Goal: Information Seeking & Learning: Learn about a topic

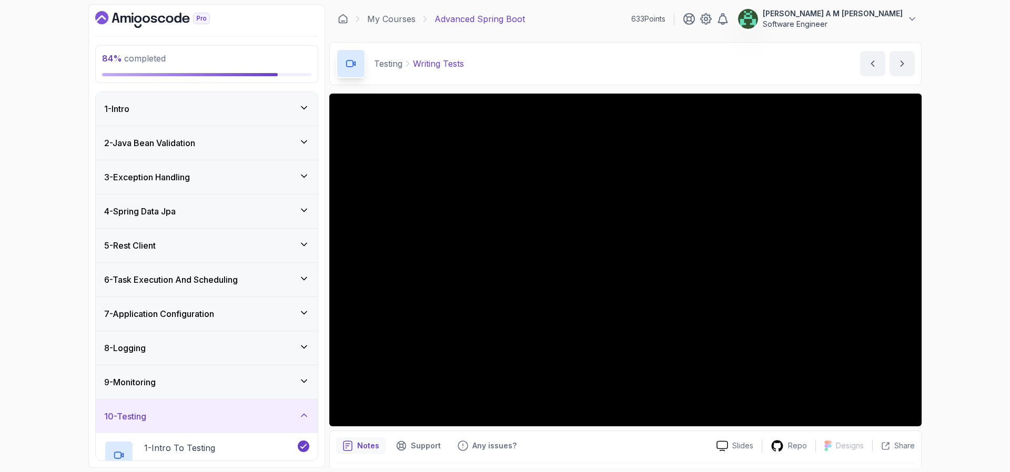
scroll to position [153, 0]
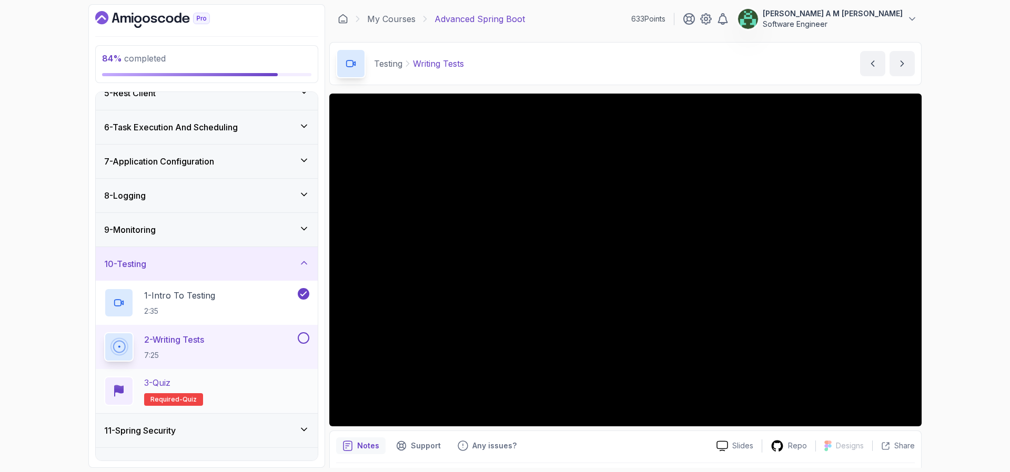
click at [261, 401] on div "3 - Quiz Required- quiz" at bounding box center [206, 391] width 205 height 29
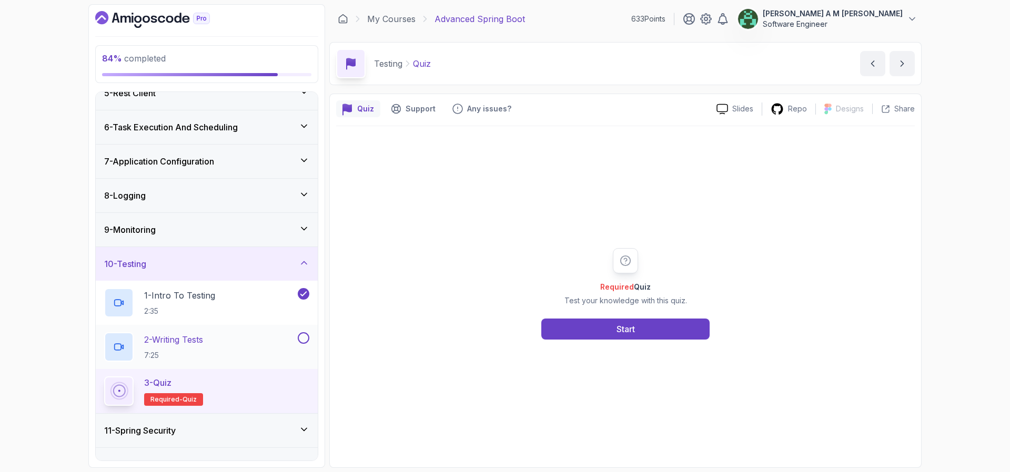
click at [301, 339] on button at bounding box center [304, 338] width 12 height 12
click at [599, 333] on button "Start" at bounding box center [625, 329] width 168 height 21
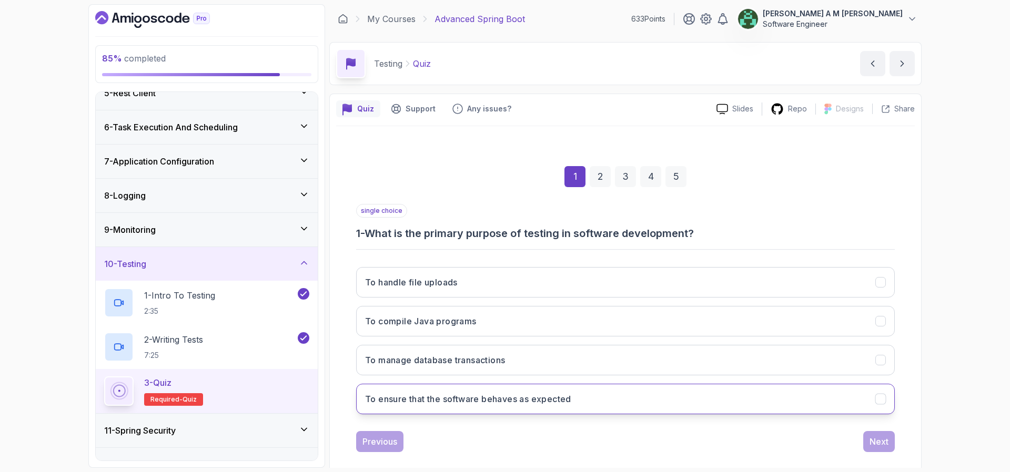
click at [542, 395] on h3 "To ensure that the software behaves as expected" at bounding box center [468, 399] width 206 height 13
click at [876, 432] on button "Next" at bounding box center [879, 441] width 32 height 21
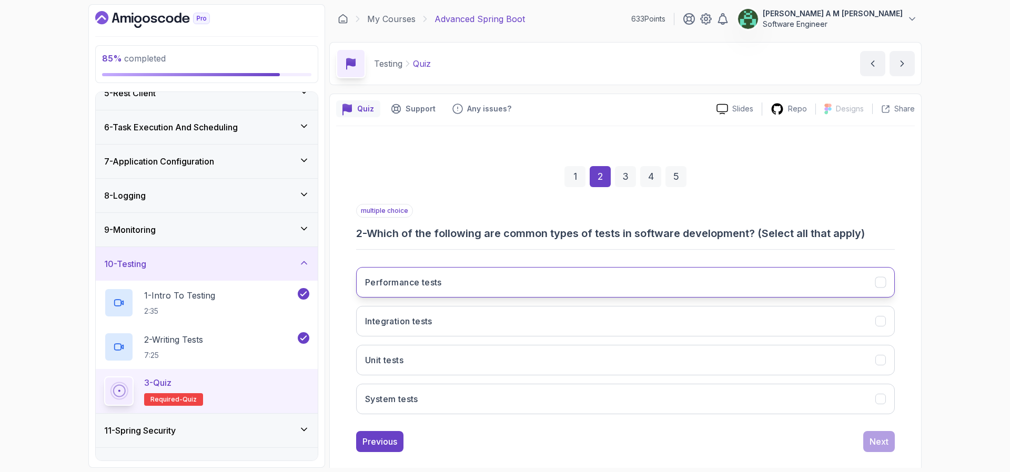
click at [711, 274] on button "Performance tests" at bounding box center [625, 282] width 539 height 31
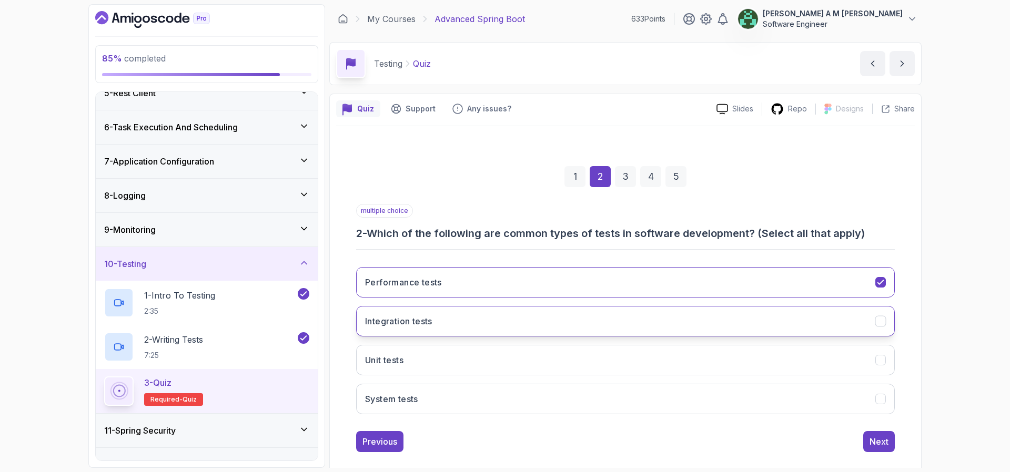
click at [695, 321] on button "Integration tests" at bounding box center [625, 321] width 539 height 31
click at [682, 365] on button "Unit tests" at bounding box center [625, 360] width 539 height 31
click at [676, 402] on button "System tests" at bounding box center [625, 399] width 539 height 31
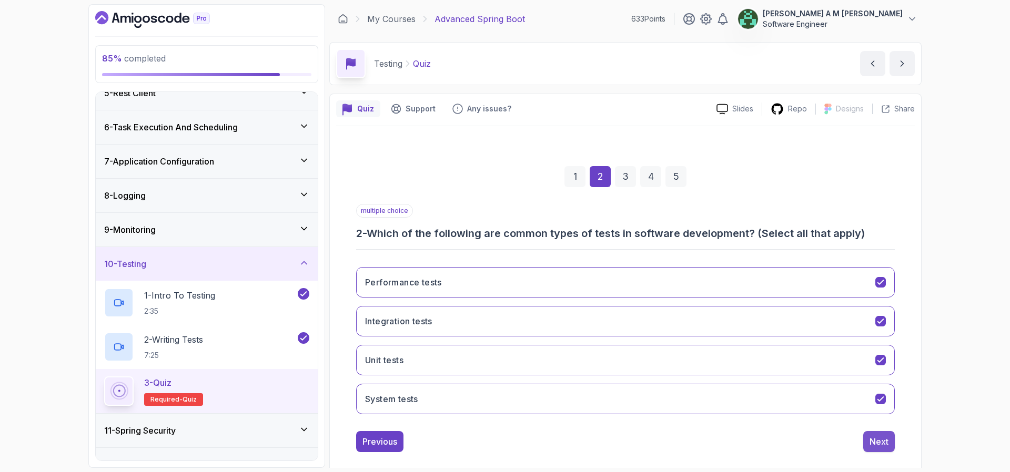
click at [883, 440] on div "Next" at bounding box center [879, 442] width 19 height 13
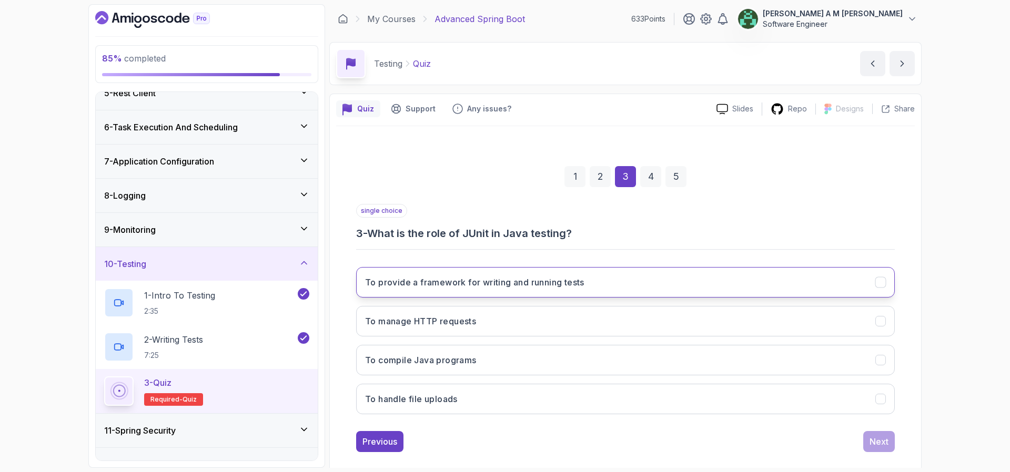
click at [734, 287] on button "To provide a framework for writing and running tests" at bounding box center [625, 282] width 539 height 31
click at [875, 437] on div "Next" at bounding box center [879, 442] width 19 height 13
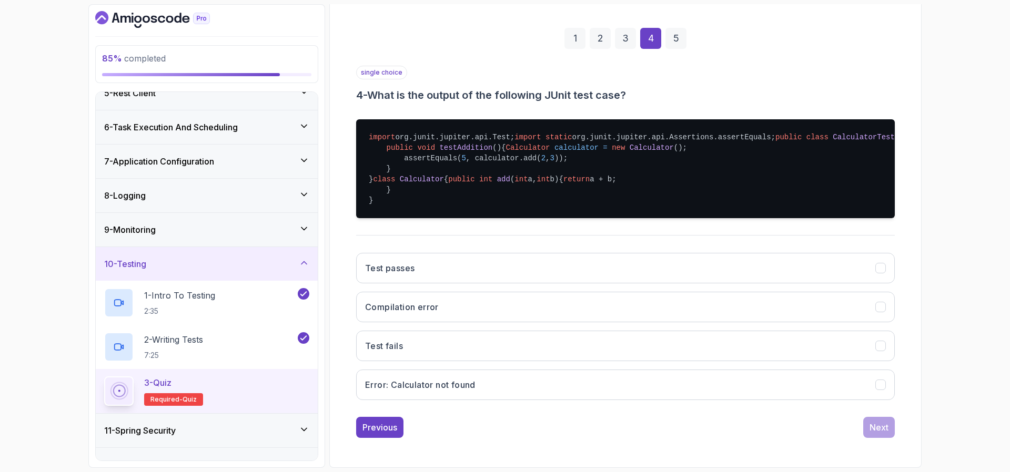
scroll to position [207, 0]
click at [489, 284] on button "Test passes" at bounding box center [625, 268] width 539 height 31
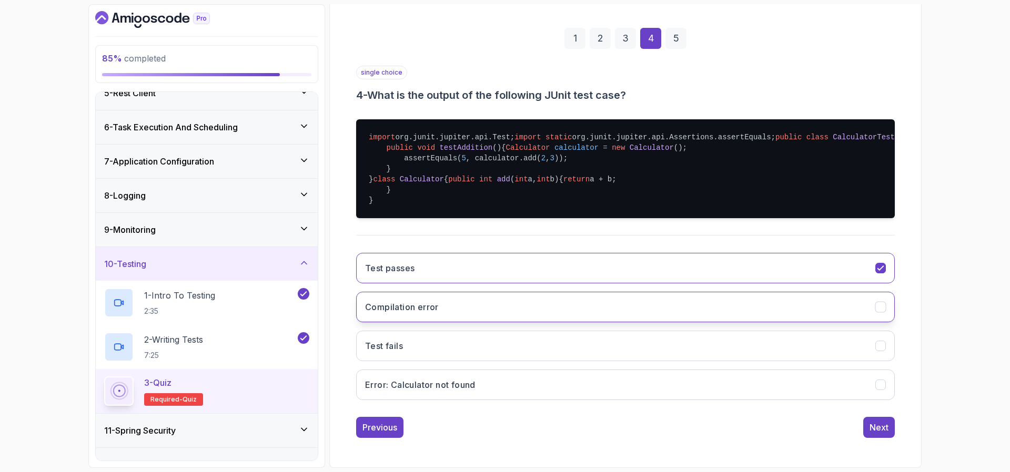
scroll to position [244, 0]
click at [867, 421] on button "Next" at bounding box center [879, 427] width 32 height 21
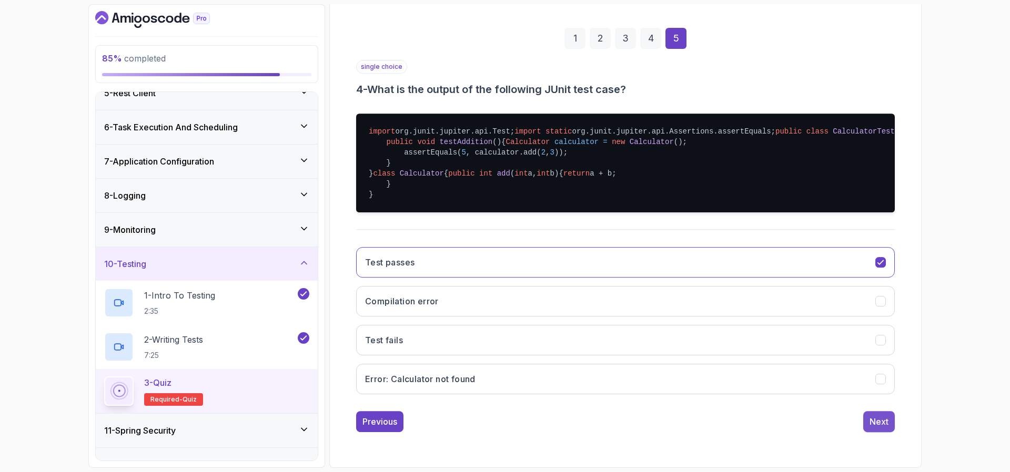
scroll to position [14, 0]
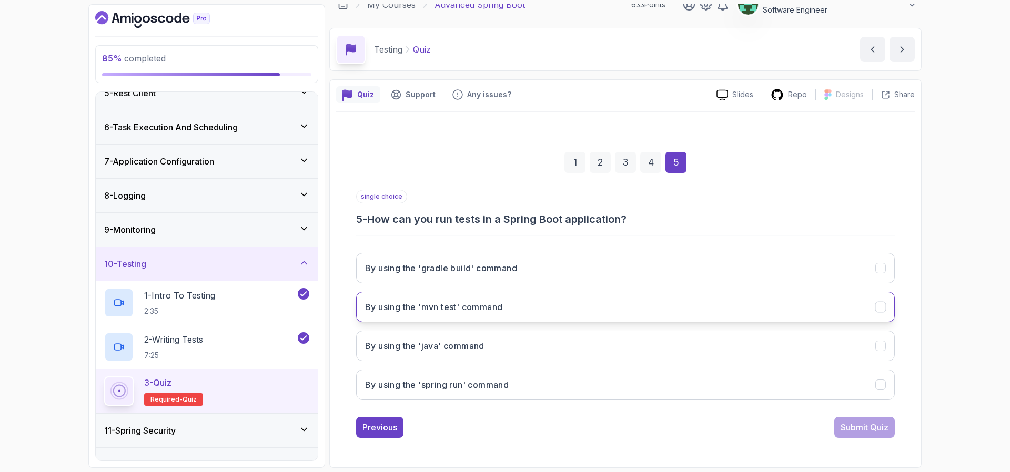
click at [590, 305] on button "By using the 'mvn test' command" at bounding box center [625, 307] width 539 height 31
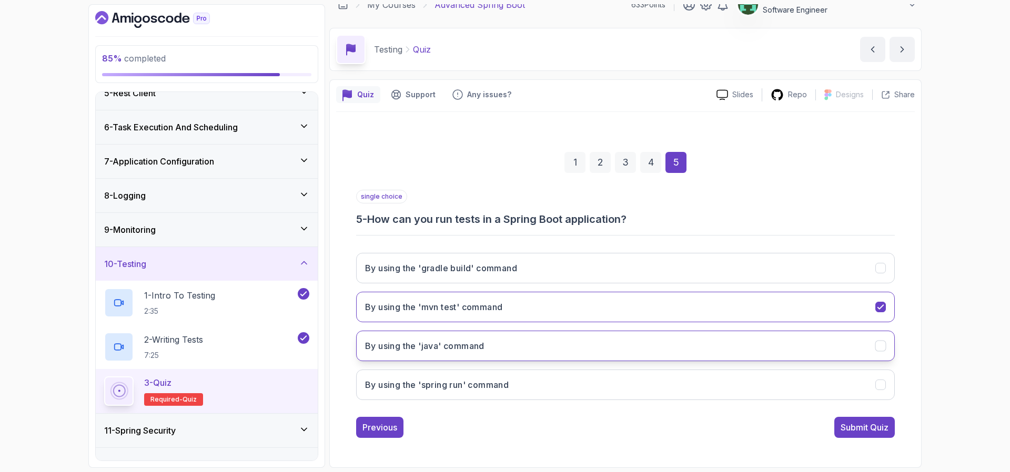
click at [601, 338] on button "By using the 'java' command" at bounding box center [625, 346] width 539 height 31
click at [612, 304] on button "By using the 'mvn test' command" at bounding box center [625, 307] width 539 height 31
click at [843, 427] on div "Submit Quiz" at bounding box center [865, 427] width 48 height 13
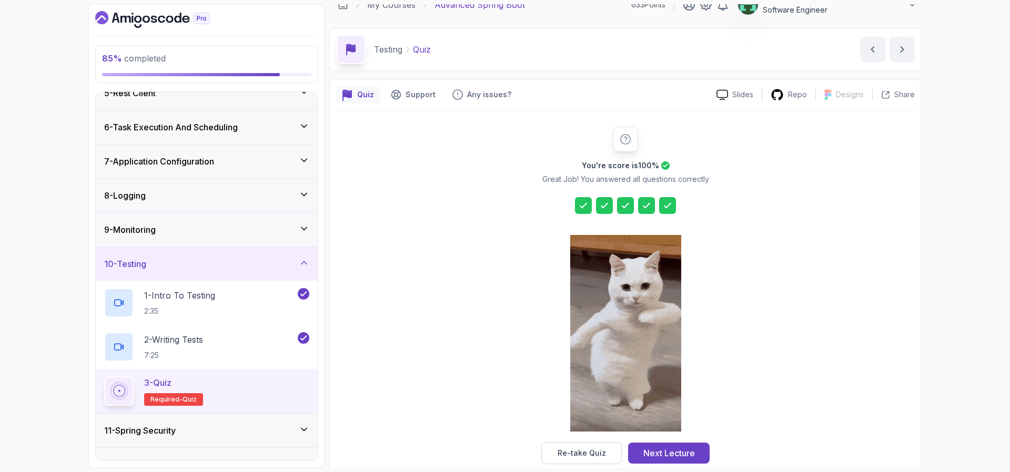
scroll to position [32, 0]
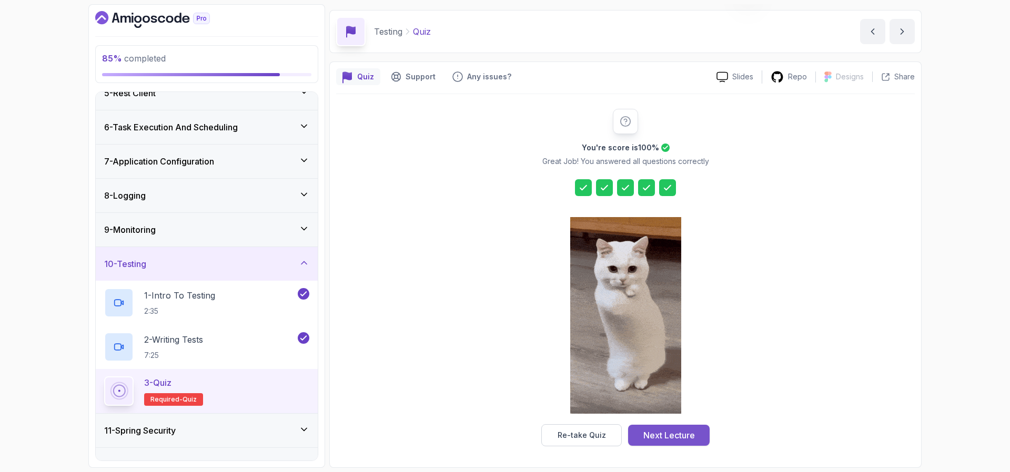
click at [684, 430] on div "Next Lecture" at bounding box center [669, 435] width 52 height 13
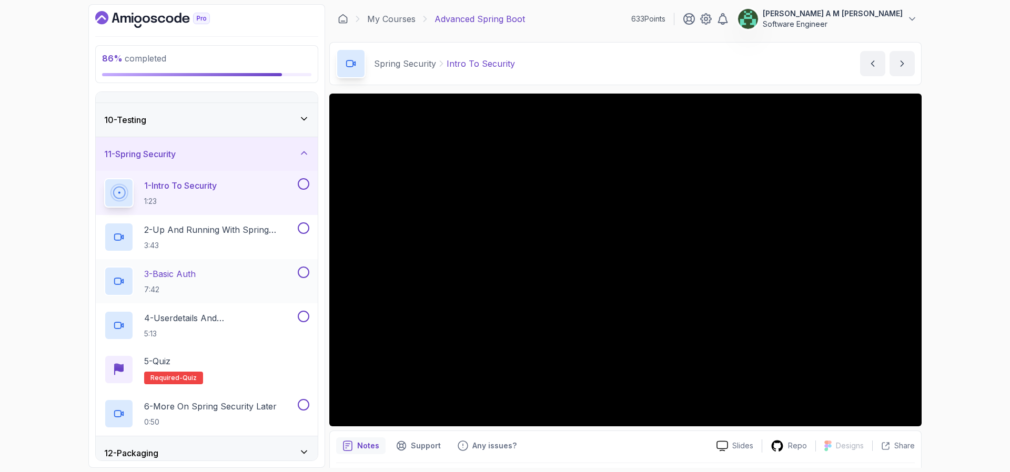
scroll to position [340, 0]
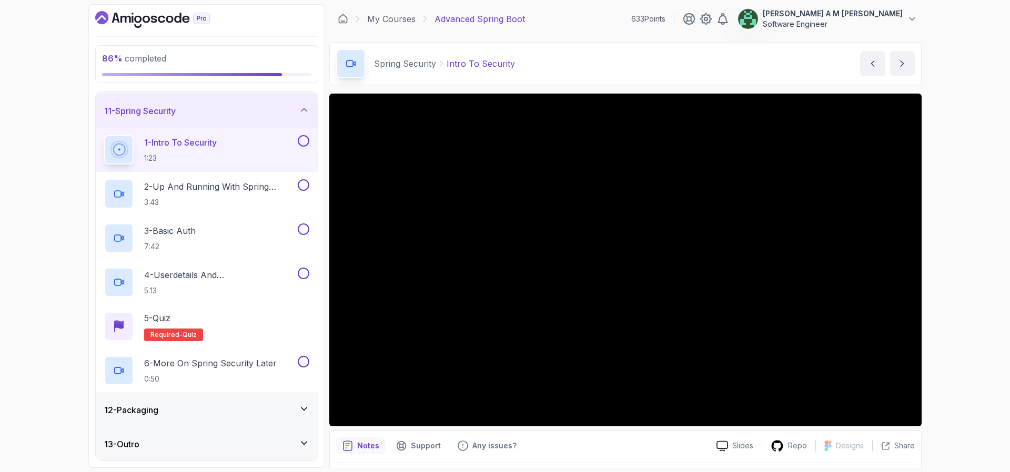
click at [305, 143] on button at bounding box center [304, 141] width 12 height 12
click at [243, 193] on h2 "2 - Up And Running With Spring Security 3:43" at bounding box center [219, 193] width 151 height 27
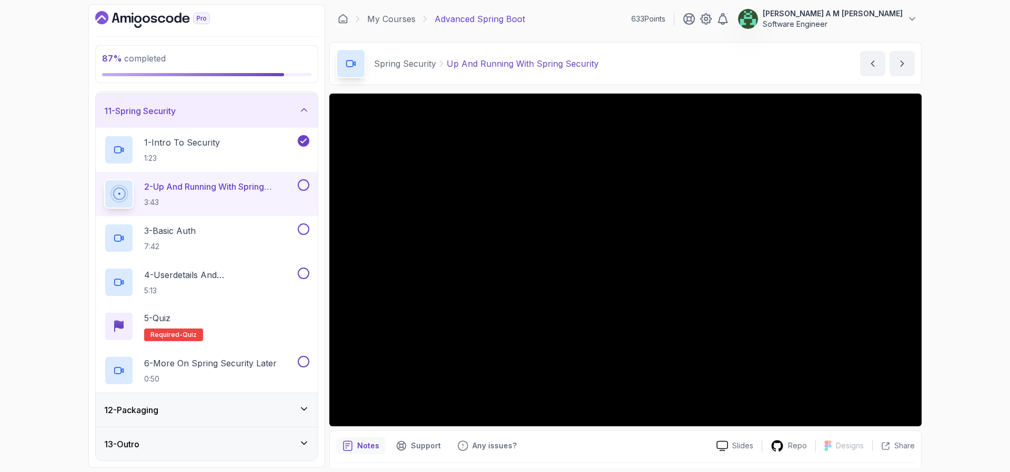
click at [308, 186] on button at bounding box center [304, 185] width 12 height 12
click at [234, 239] on div "3 - Basic Auth 7:42" at bounding box center [199, 238] width 191 height 29
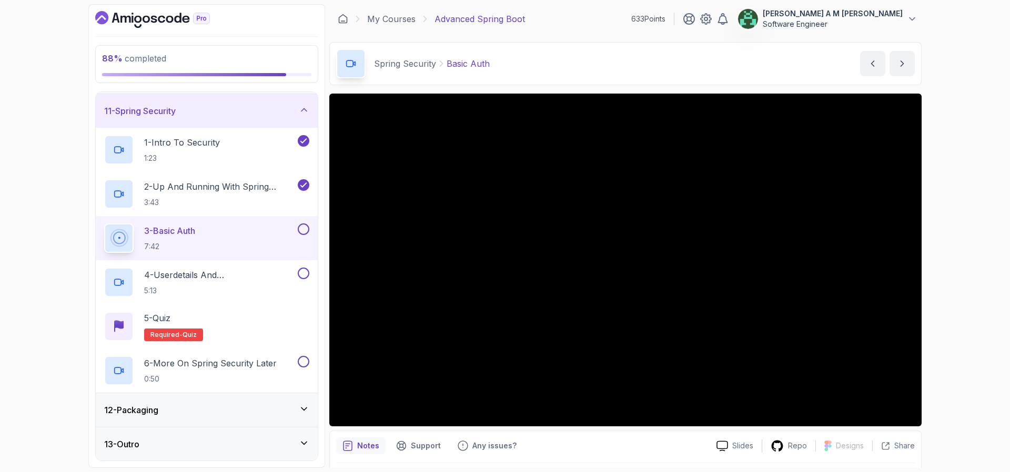
click at [294, 406] on div "12 - Packaging" at bounding box center [206, 410] width 205 height 13
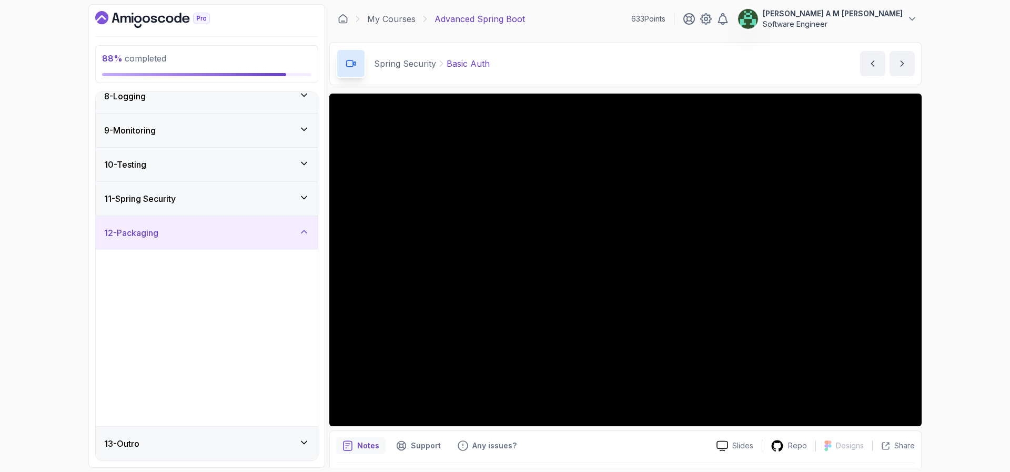
scroll to position [251, 0]
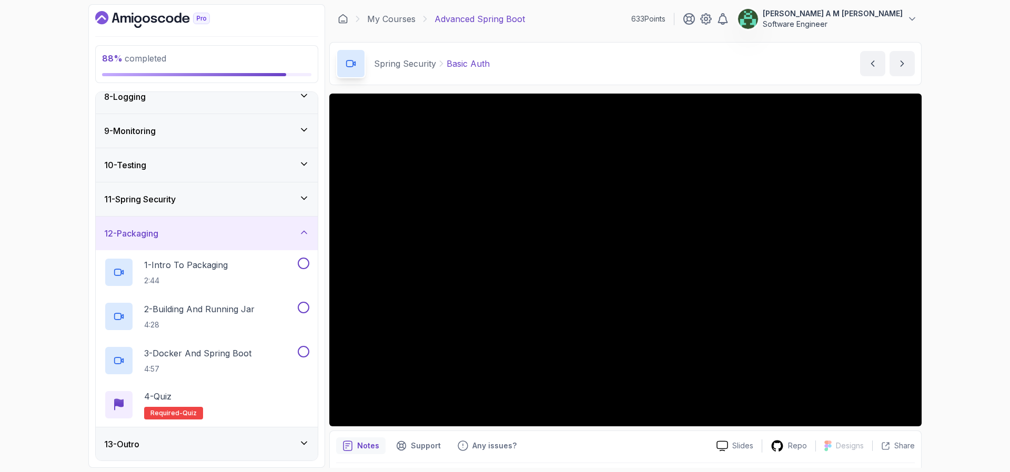
click at [279, 234] on div "12 - Packaging" at bounding box center [206, 233] width 205 height 13
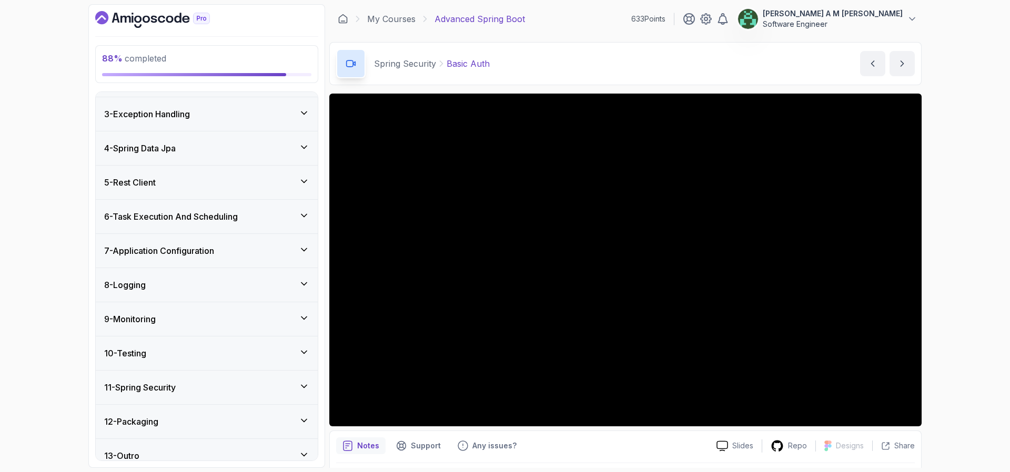
scroll to position [75, 0]
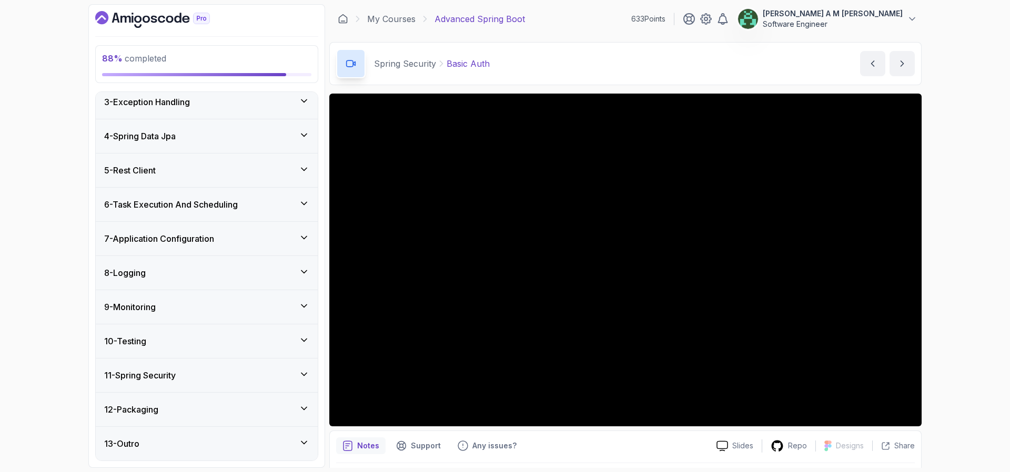
click at [262, 368] on div "11 - Spring Security" at bounding box center [207, 376] width 222 height 34
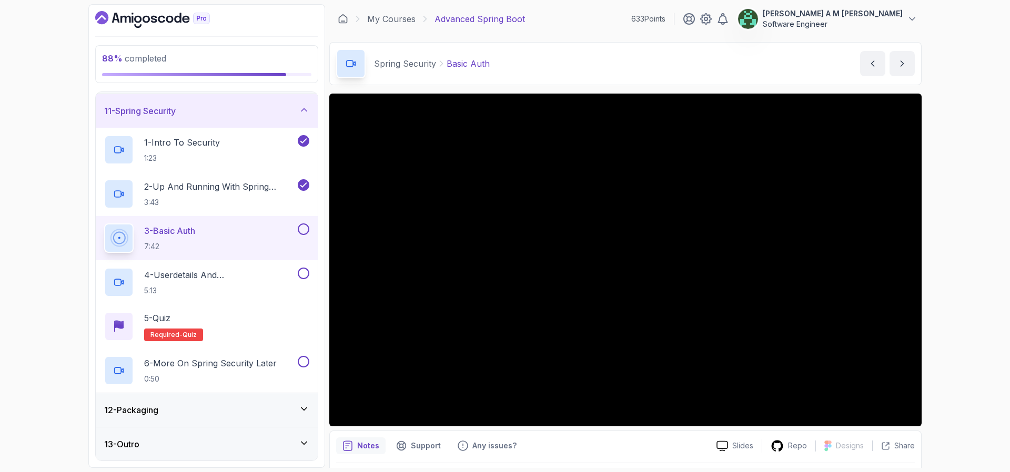
scroll to position [32, 0]
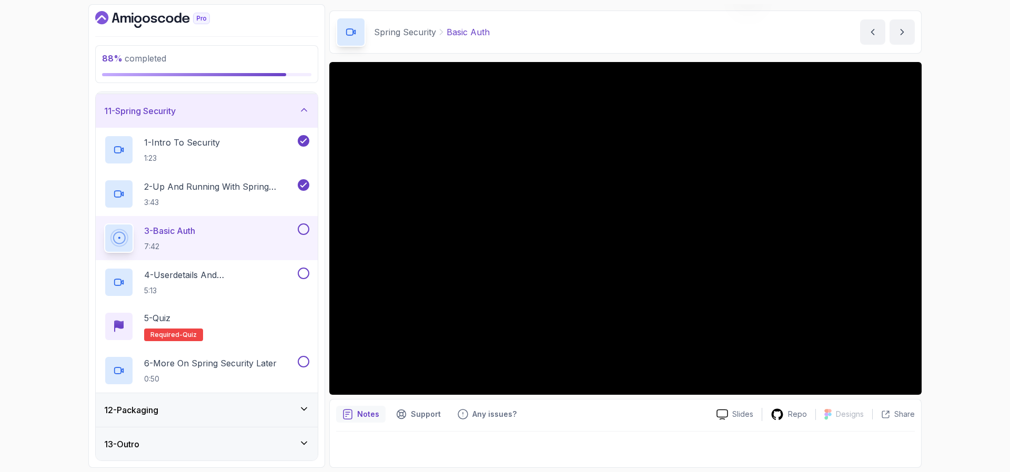
click at [306, 227] on button at bounding box center [304, 230] width 12 height 12
click at [260, 279] on p "4 - Userdetails And Bcryptpasswordencoder" at bounding box center [219, 275] width 151 height 13
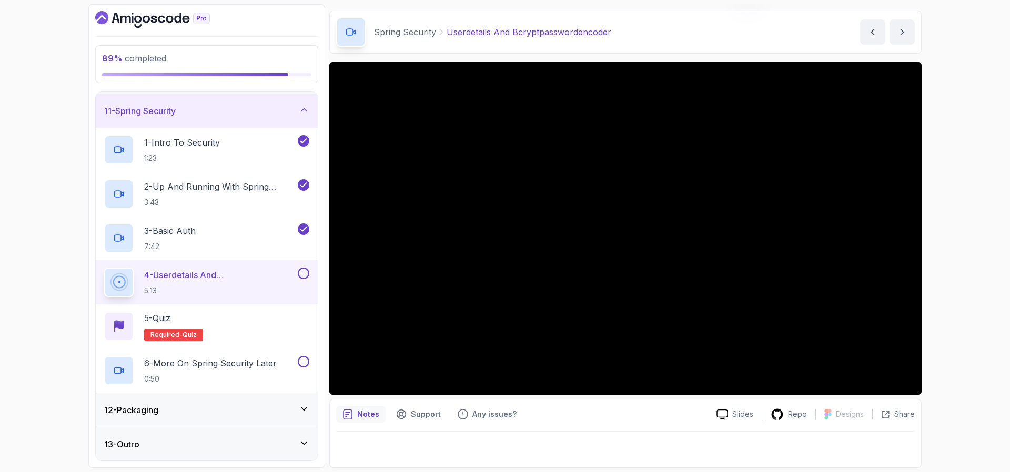
click at [305, 276] on button at bounding box center [304, 274] width 12 height 12
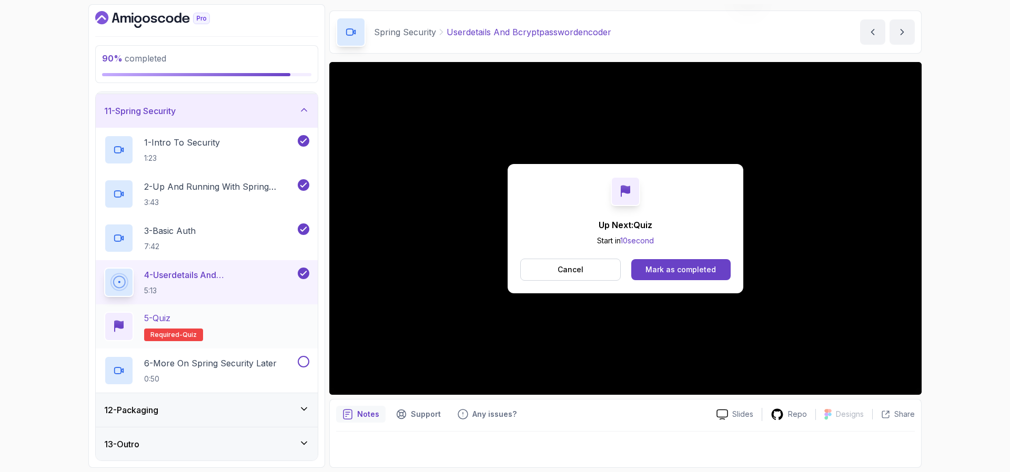
click at [259, 326] on div "5 - Quiz Required- quiz" at bounding box center [206, 326] width 205 height 29
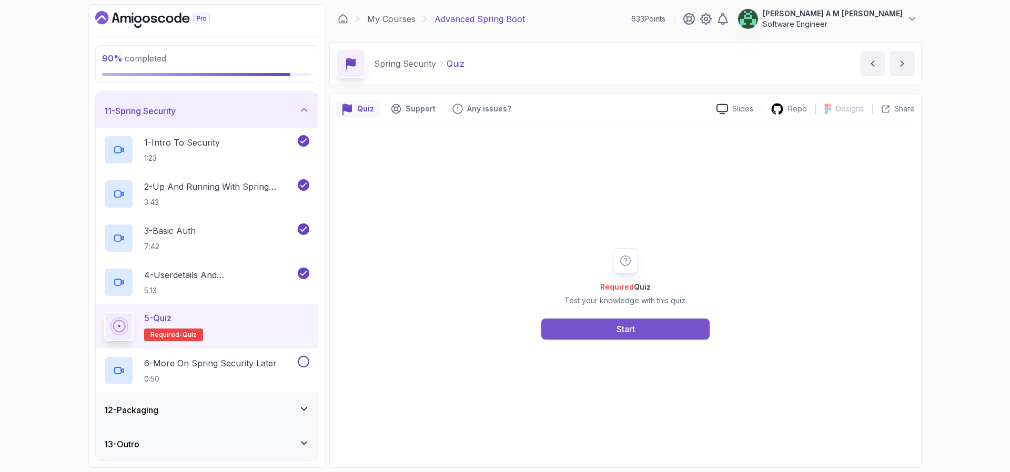
click at [562, 329] on button "Start" at bounding box center [625, 329] width 168 height 21
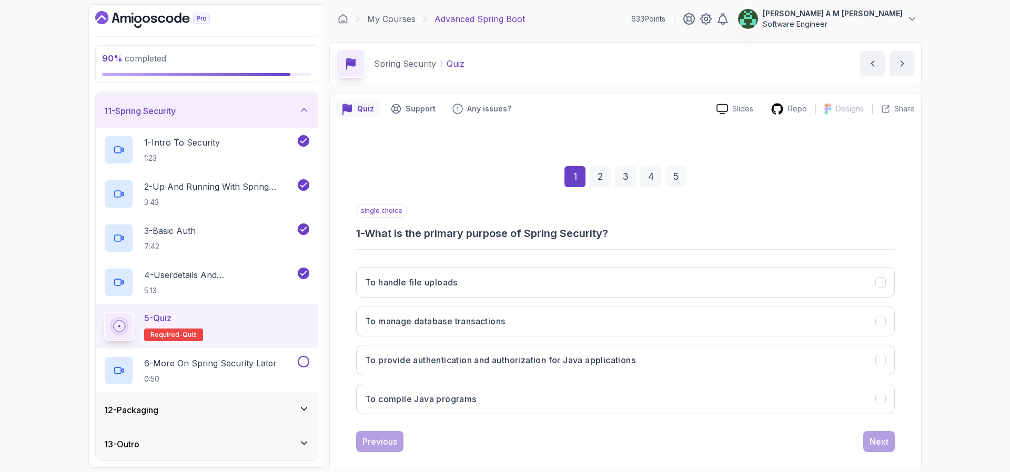
scroll to position [14, 0]
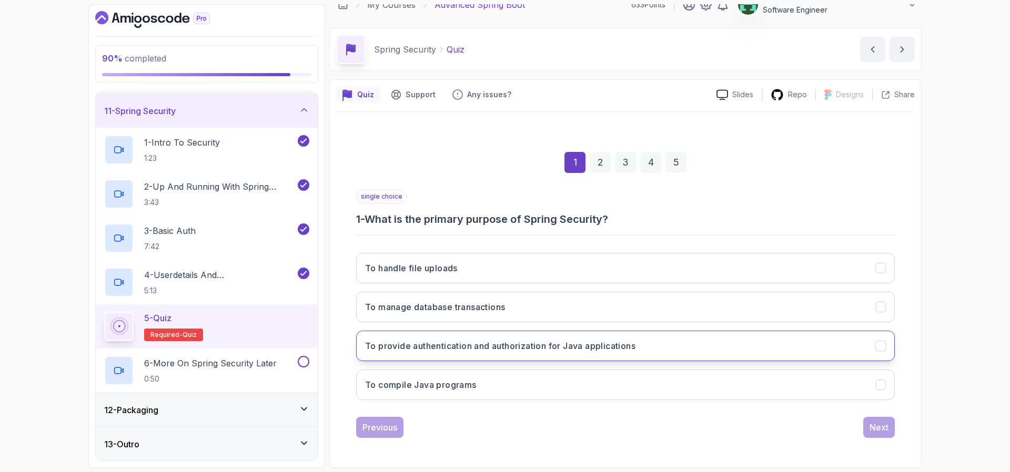
click at [516, 353] on button "To provide authentication and authorization for Java applications" at bounding box center [625, 346] width 539 height 31
click at [874, 423] on div "Next" at bounding box center [879, 427] width 19 height 13
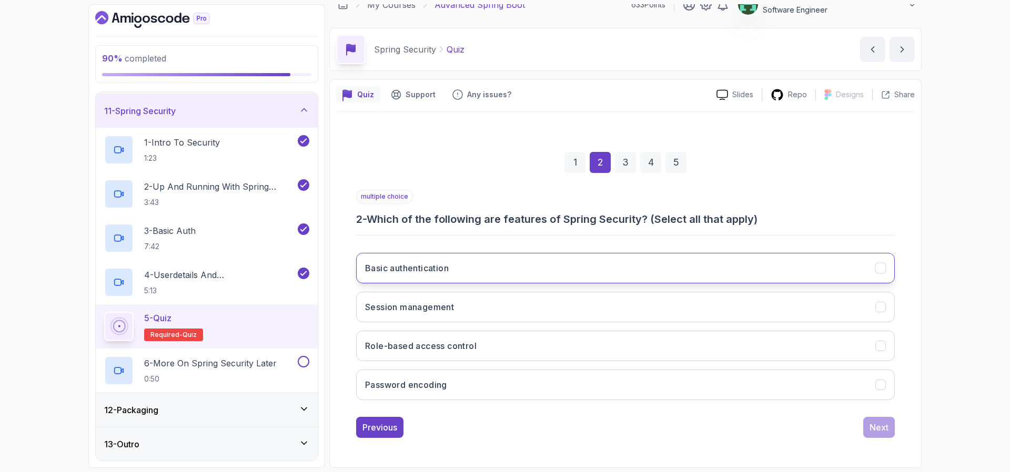
click at [585, 268] on button "Basic authentication" at bounding box center [625, 268] width 539 height 31
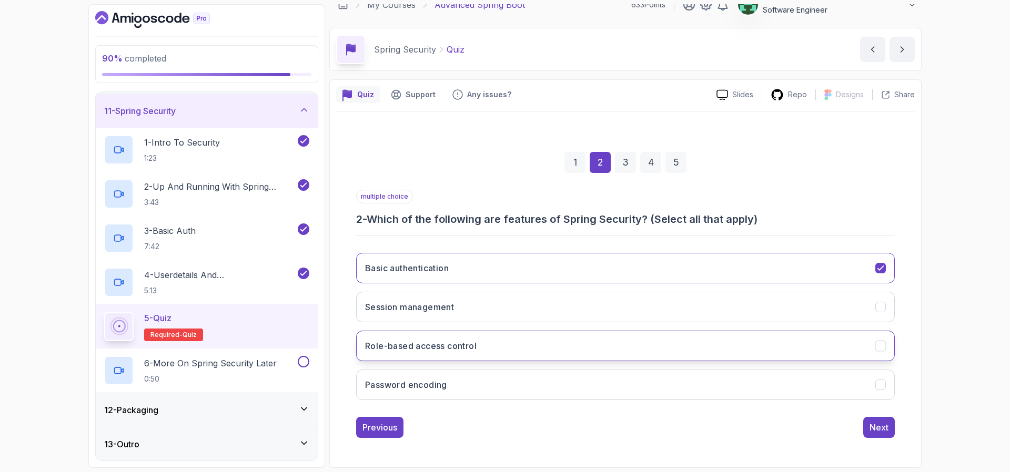
click at [524, 348] on button "Role-based access control" at bounding box center [625, 346] width 539 height 31
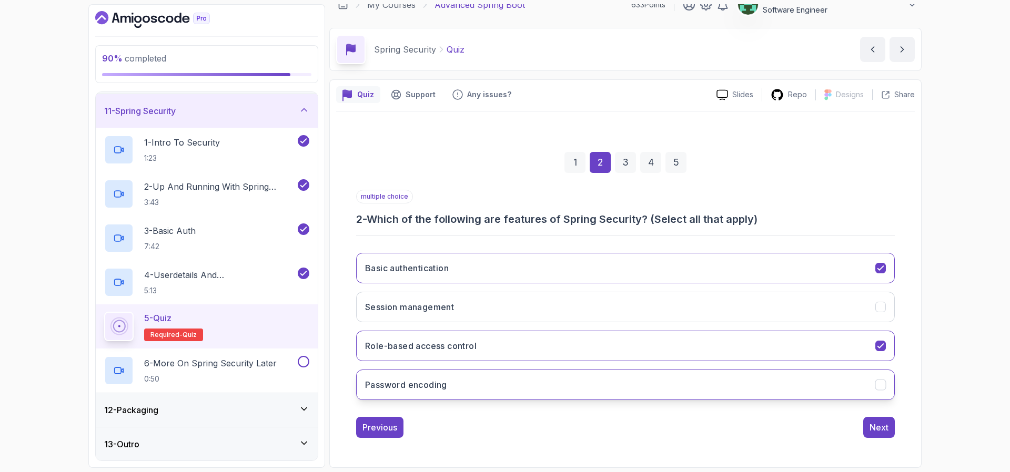
click at [518, 383] on button "Password encoding" at bounding box center [625, 385] width 539 height 31
click at [882, 421] on div "Next" at bounding box center [879, 427] width 19 height 13
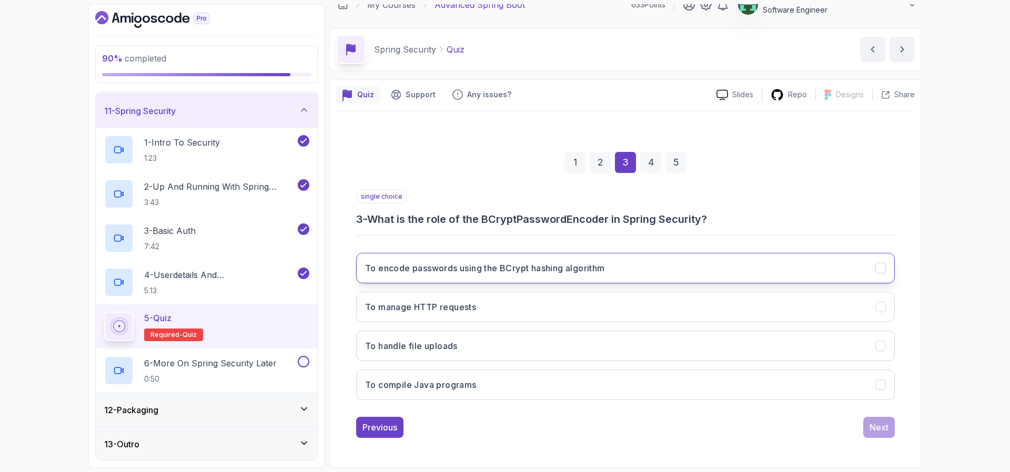
click at [675, 269] on button "To encode passwords using the BCrypt hashing algorithm" at bounding box center [625, 268] width 539 height 31
click at [886, 419] on button "Next" at bounding box center [879, 427] width 32 height 21
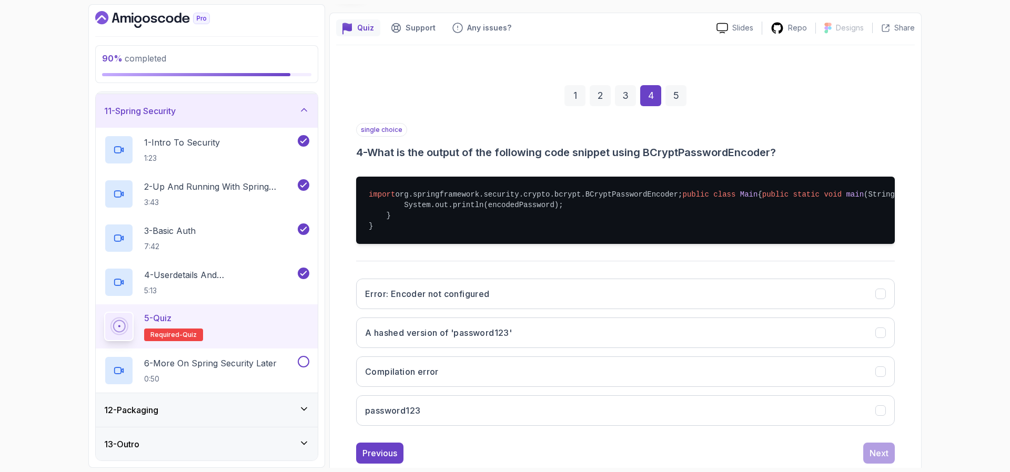
scroll to position [138, 0]
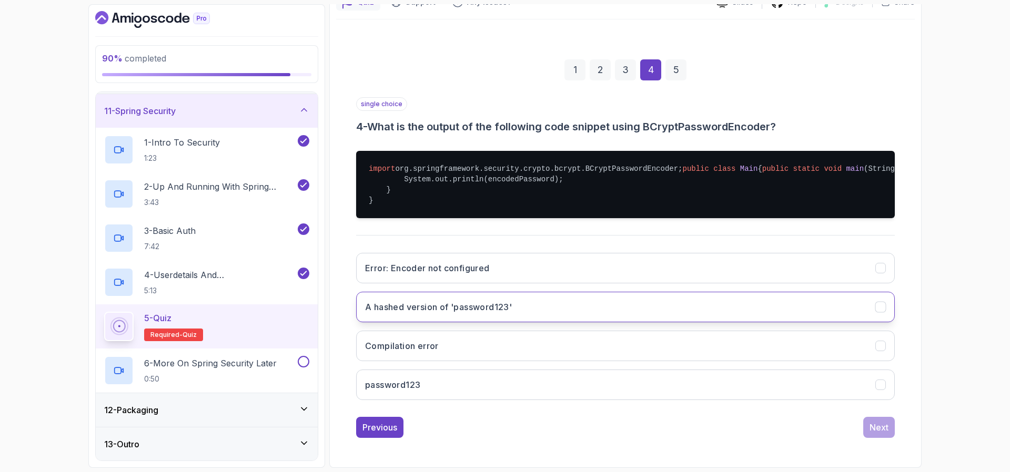
click at [611, 322] on button "A hashed version of 'password123'" at bounding box center [625, 307] width 539 height 31
click at [882, 419] on button "Next" at bounding box center [879, 427] width 32 height 21
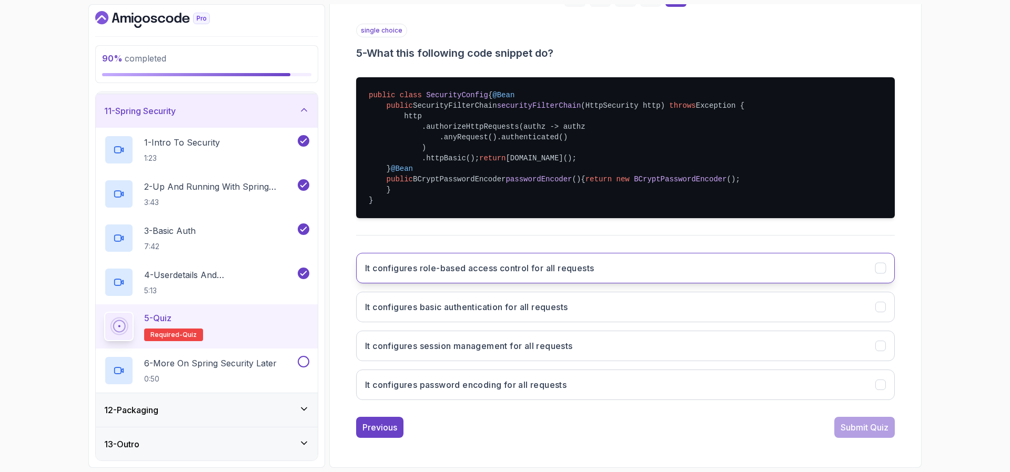
scroll to position [239, 0]
click at [538, 301] on button "It configures basic authentication for all requests" at bounding box center [625, 307] width 539 height 31
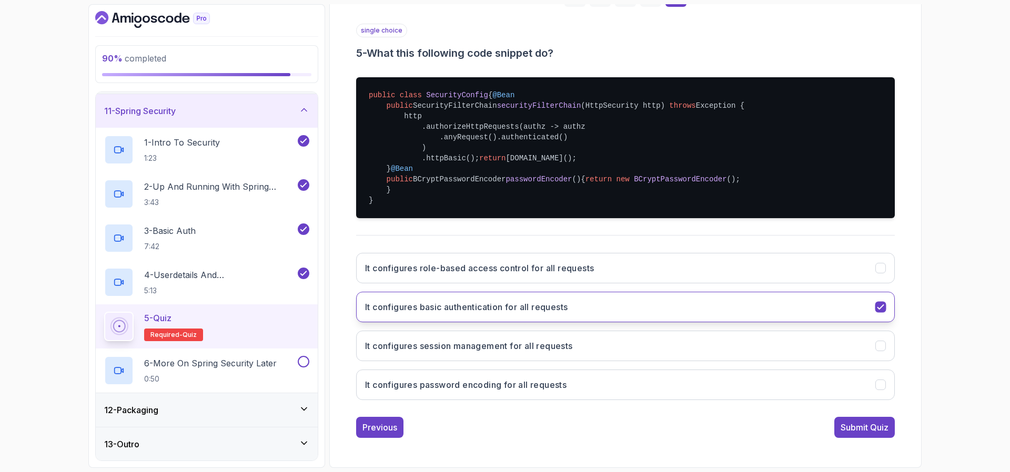
scroll to position [244, 0]
click at [861, 423] on div "Submit Quiz" at bounding box center [865, 427] width 48 height 13
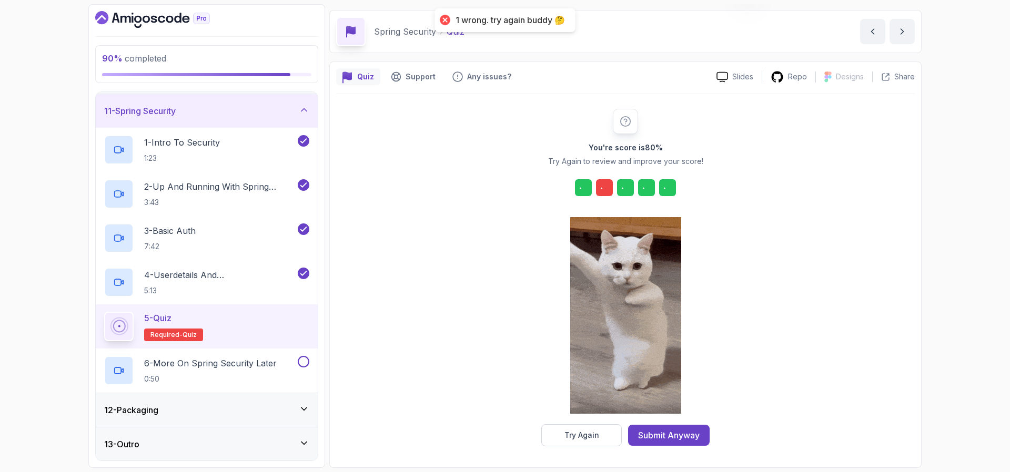
scroll to position [32, 0]
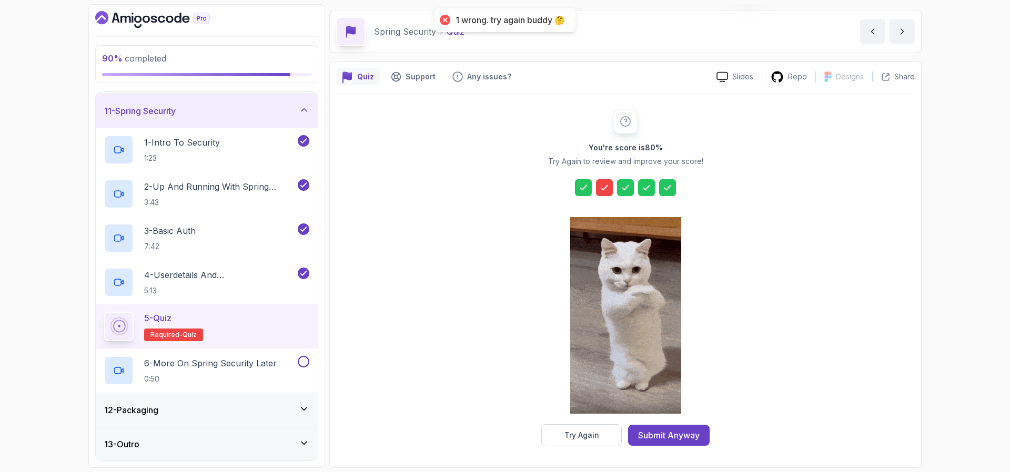
click at [608, 192] on icon at bounding box center [604, 188] width 11 height 11
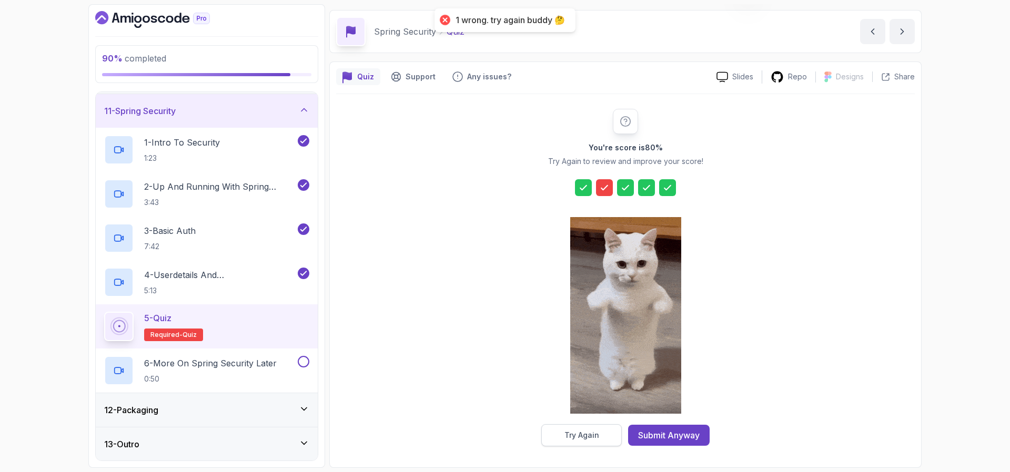
click at [579, 431] on div "Try Again" at bounding box center [581, 435] width 35 height 11
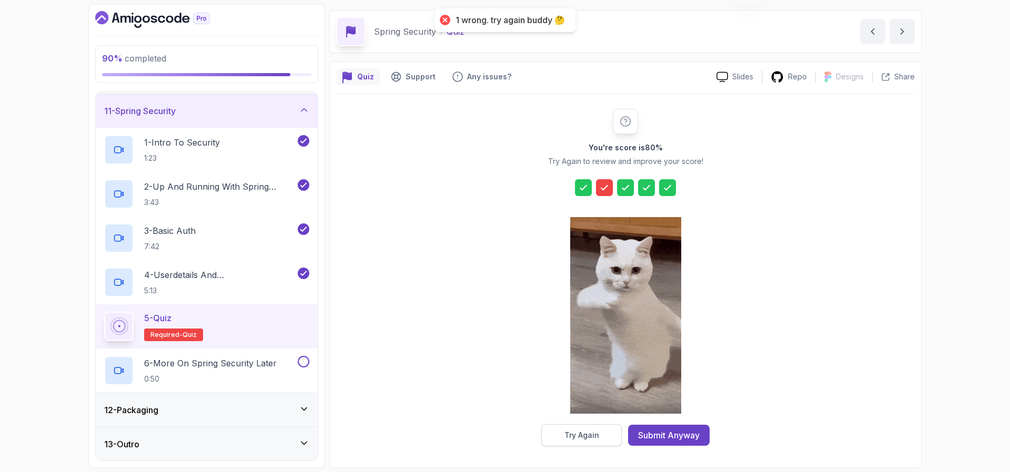
scroll to position [14, 0]
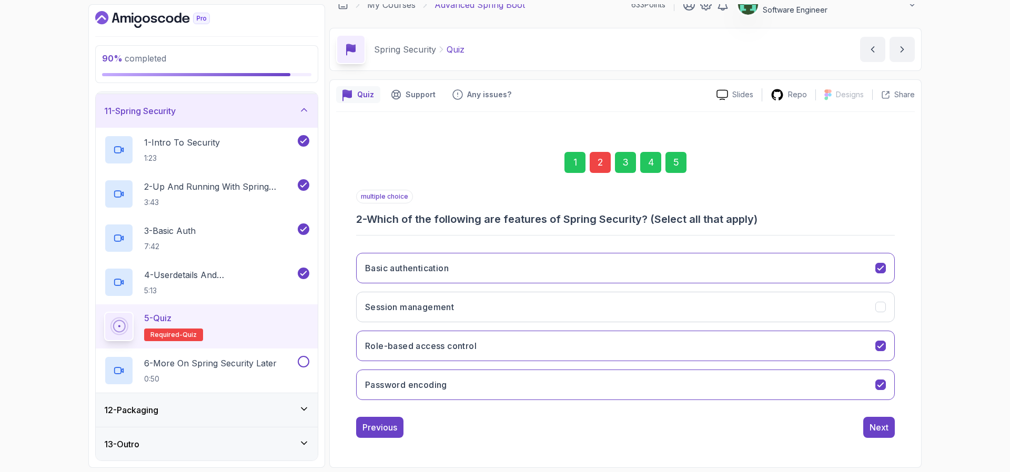
click at [600, 167] on div "2" at bounding box center [600, 162] width 21 height 21
click at [544, 296] on button "Session management" at bounding box center [625, 307] width 539 height 31
click at [890, 423] on button "Next" at bounding box center [879, 427] width 32 height 21
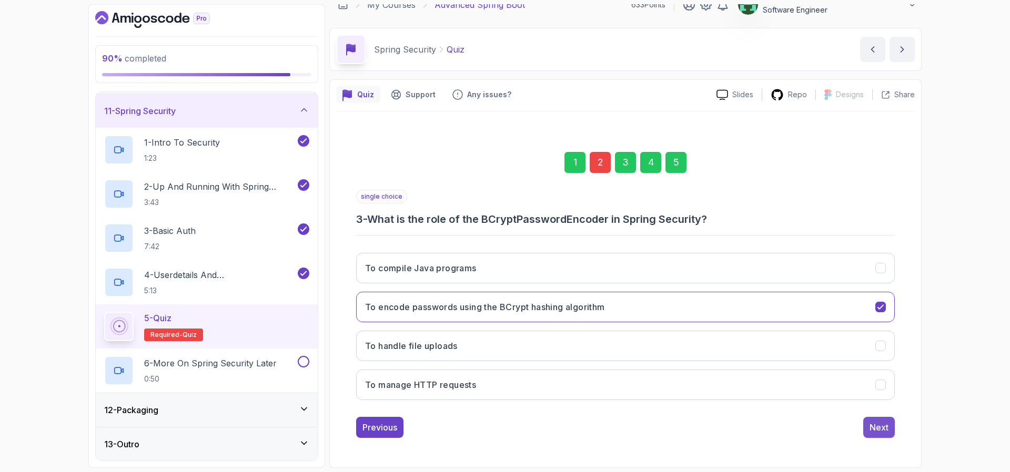
click at [886, 421] on div "Next" at bounding box center [879, 427] width 19 height 13
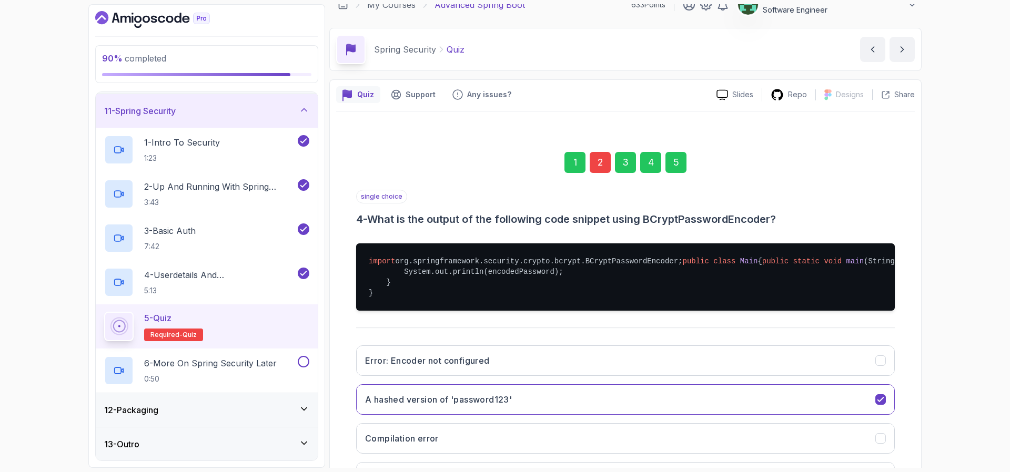
drag, startPoint x: 886, startPoint y: 421, endPoint x: 913, endPoint y: 408, distance: 29.6
click at [913, 408] on div "1 2 3 4 5 single choice 4 - What is the output of the following code snippet us…" at bounding box center [625, 333] width 579 height 412
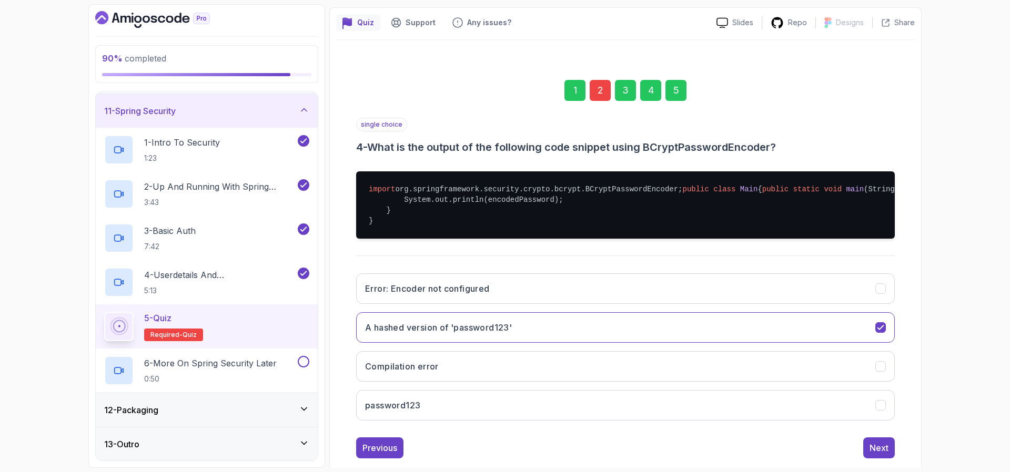
scroll to position [170, 0]
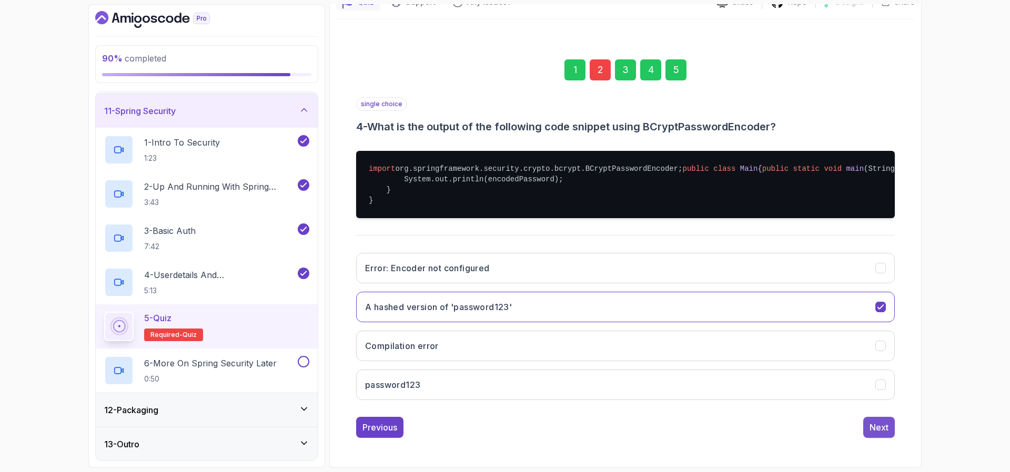
click at [876, 428] on div "Next" at bounding box center [879, 427] width 19 height 13
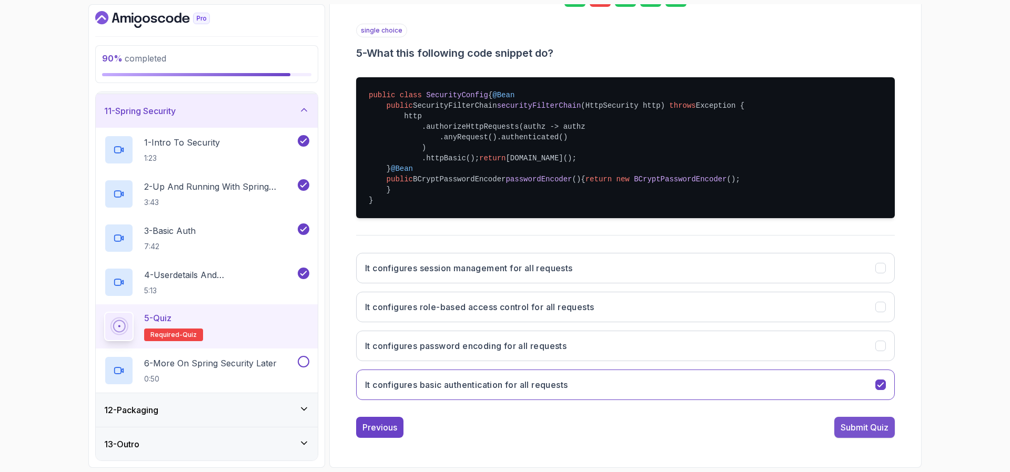
click at [861, 426] on div "Submit Quiz" at bounding box center [865, 427] width 48 height 13
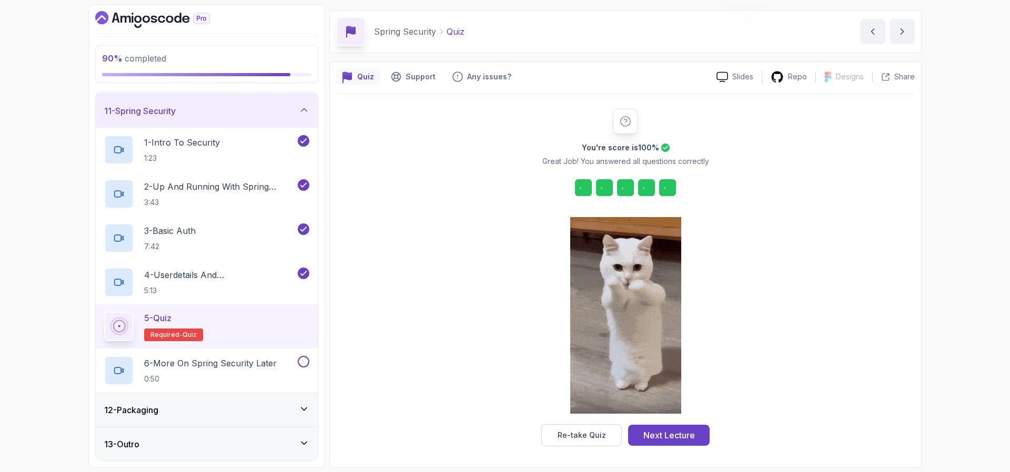
scroll to position [32, 0]
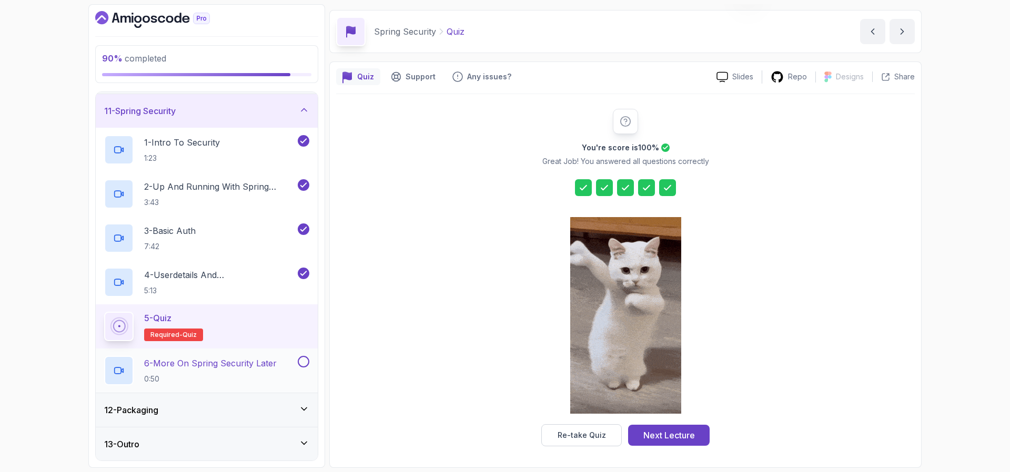
click at [257, 361] on p "6 - More On Spring Security Later" at bounding box center [210, 363] width 133 height 13
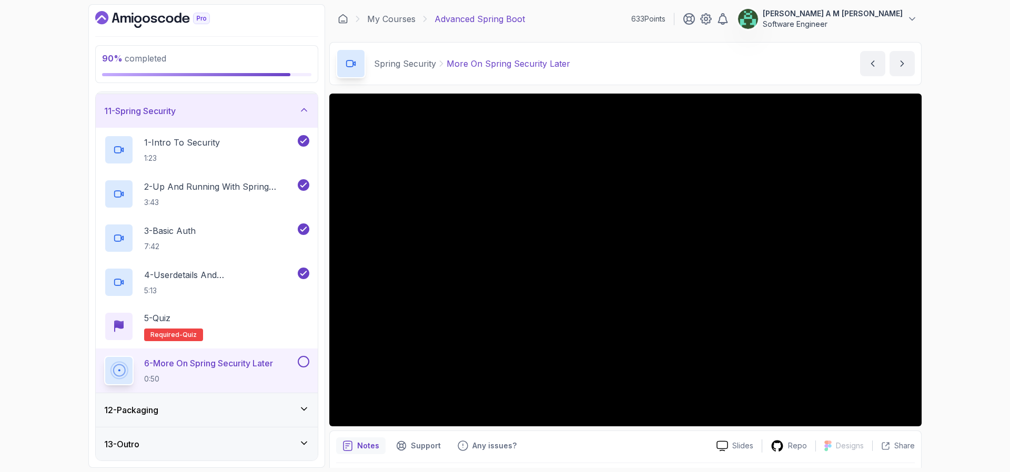
scroll to position [32, 0]
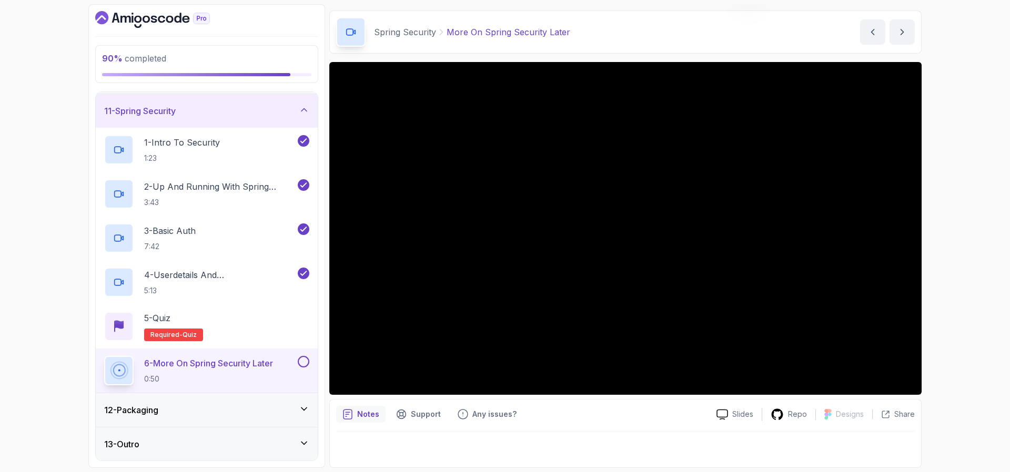
click at [304, 361] on button at bounding box center [304, 362] width 12 height 12
click at [271, 406] on div "12 - Packaging" at bounding box center [206, 410] width 205 height 13
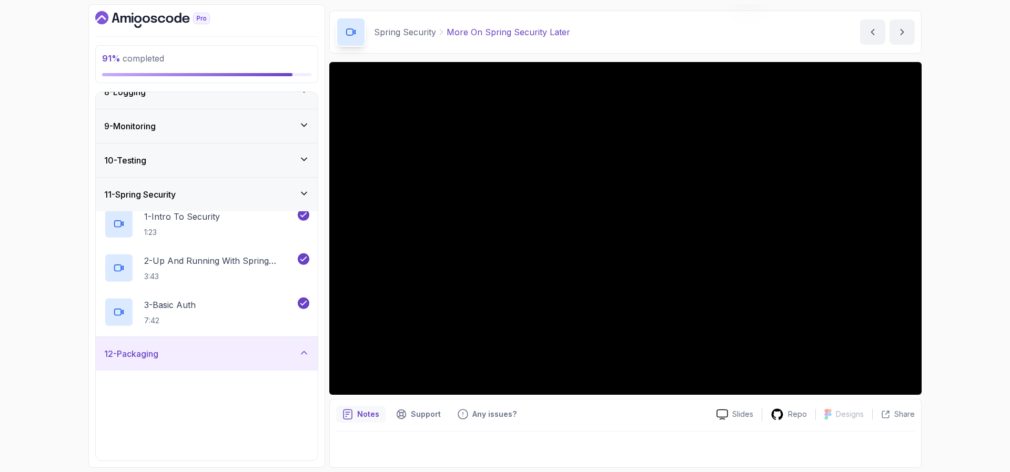
scroll to position [251, 0]
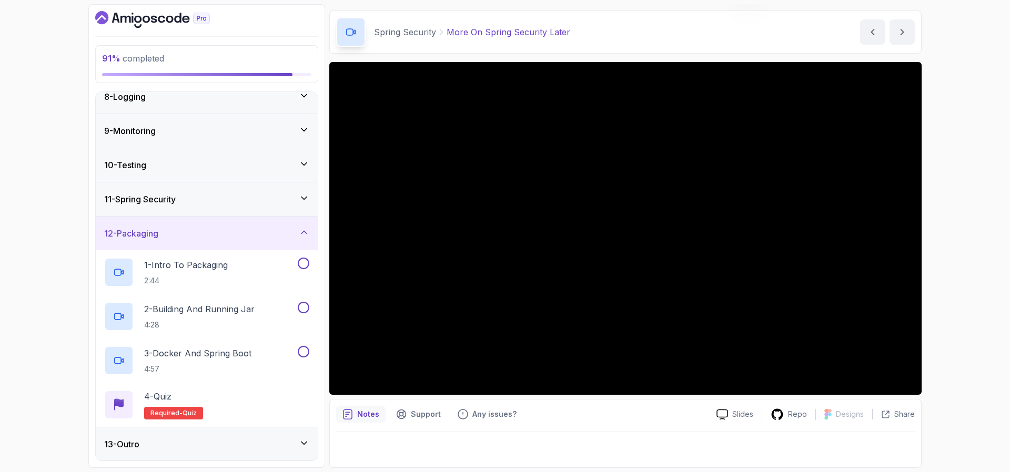
click at [255, 439] on div "13 - Outro" at bounding box center [206, 444] width 205 height 13
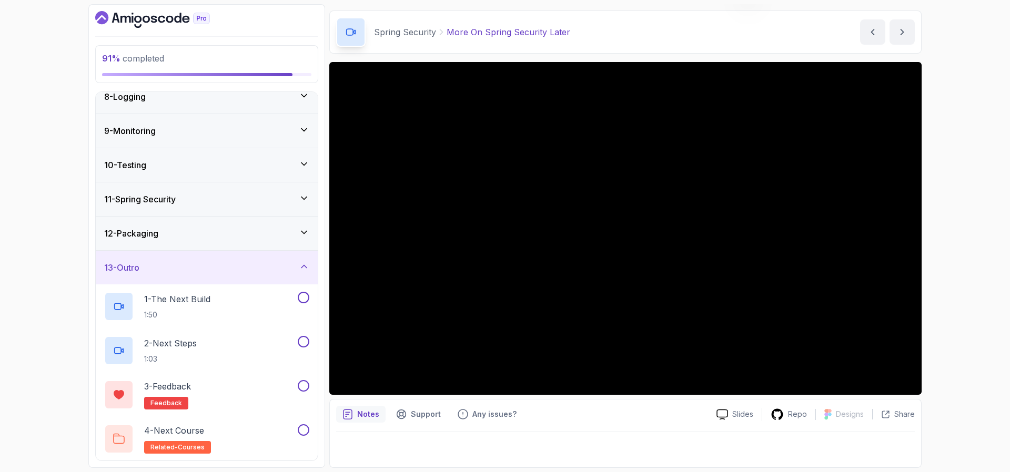
click at [272, 267] on div "13 - Outro" at bounding box center [206, 267] width 205 height 13
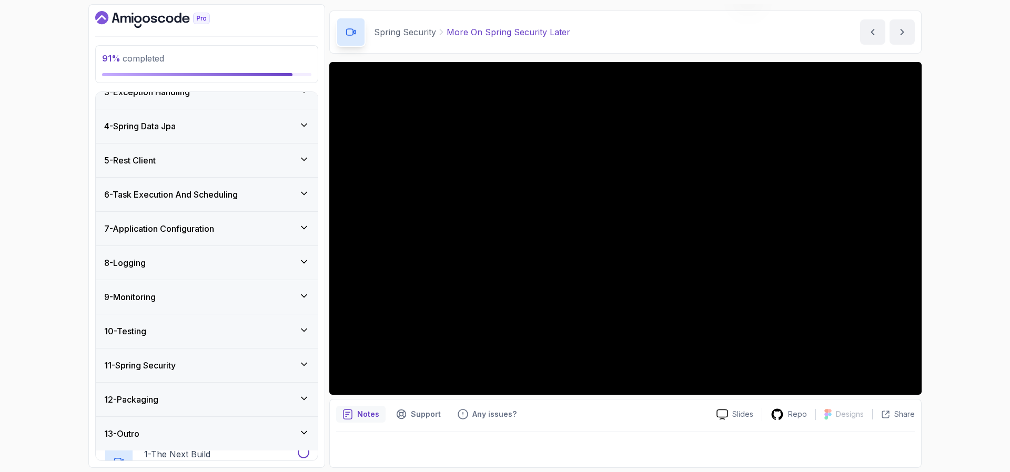
scroll to position [75, 0]
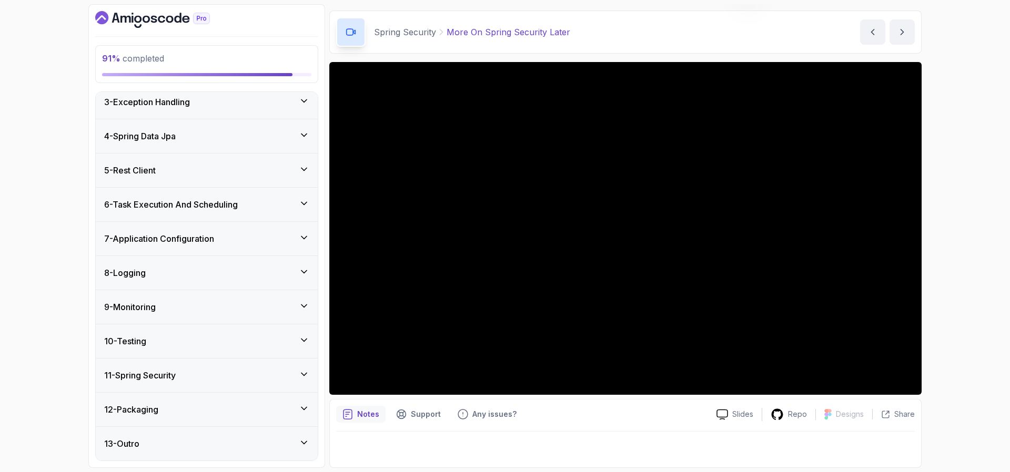
click at [233, 399] on div "12 - Packaging" at bounding box center [207, 410] width 222 height 34
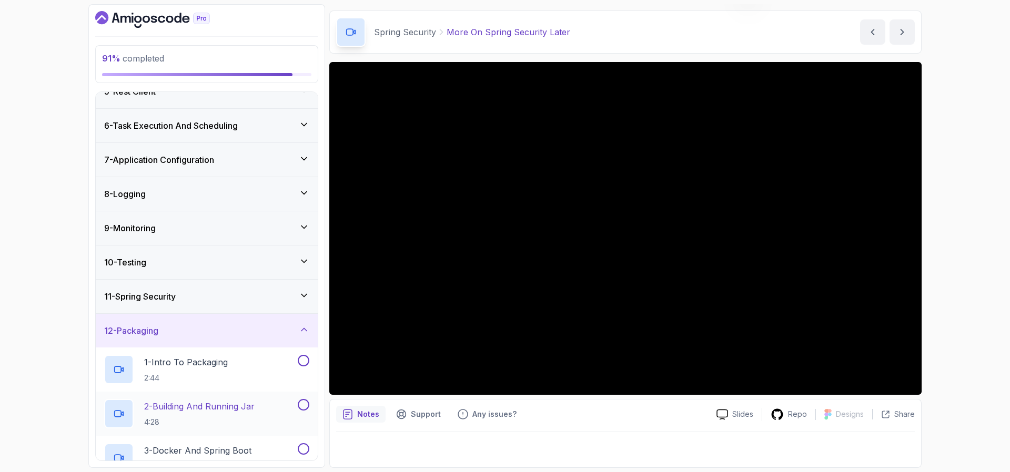
scroll to position [160, 0]
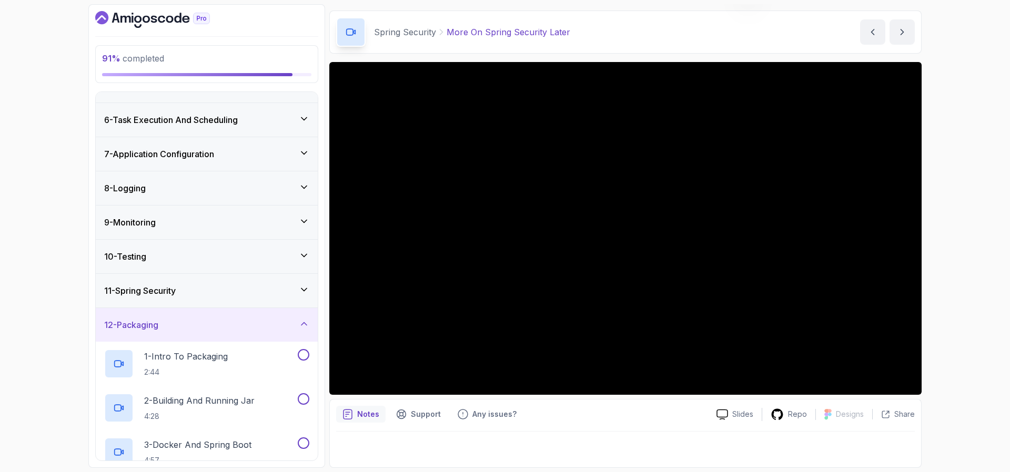
click at [286, 289] on div "11 - Spring Security" at bounding box center [206, 291] width 205 height 13
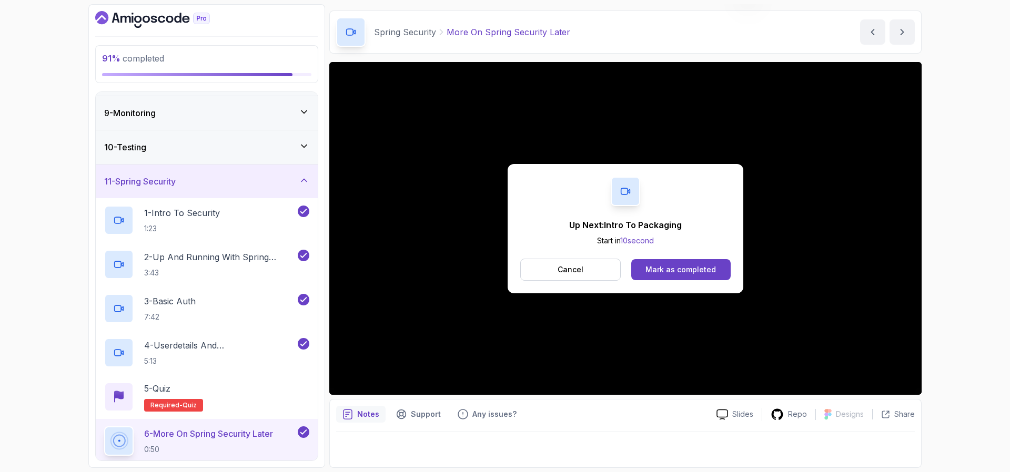
scroll to position [288, 0]
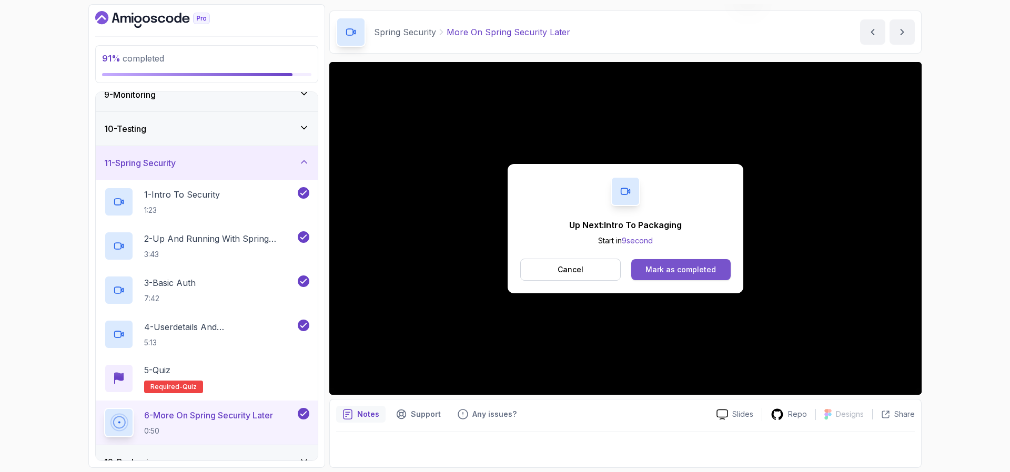
click at [659, 271] on div "Mark as completed" at bounding box center [680, 270] width 70 height 11
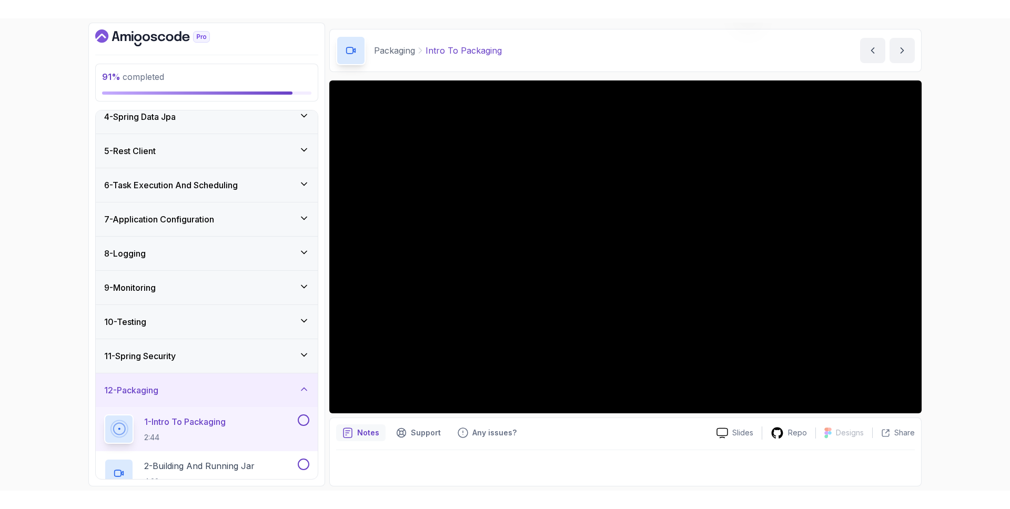
scroll to position [251, 0]
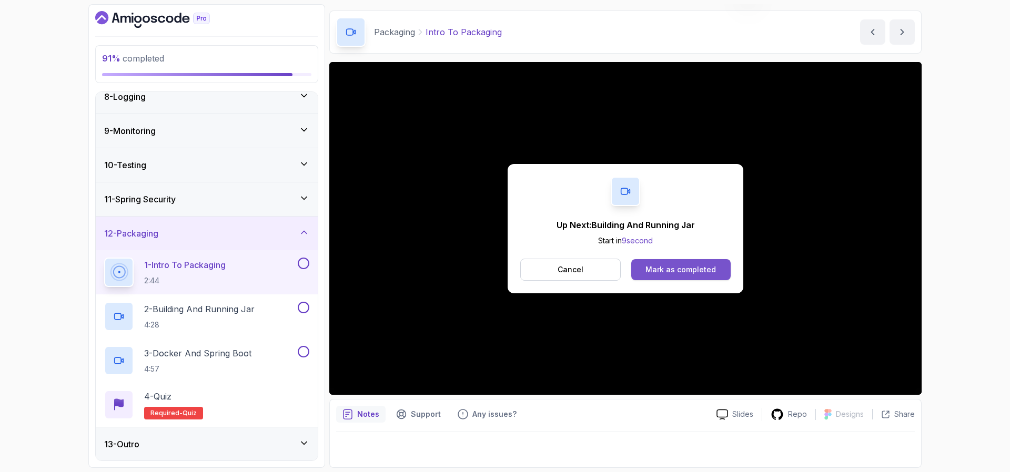
click at [668, 273] on div "Mark as completed" at bounding box center [680, 270] width 70 height 11
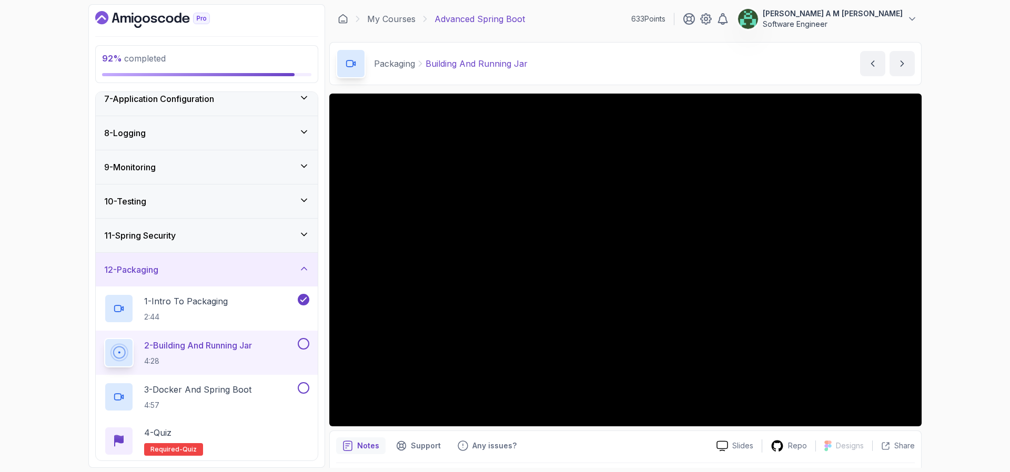
scroll to position [215, 0]
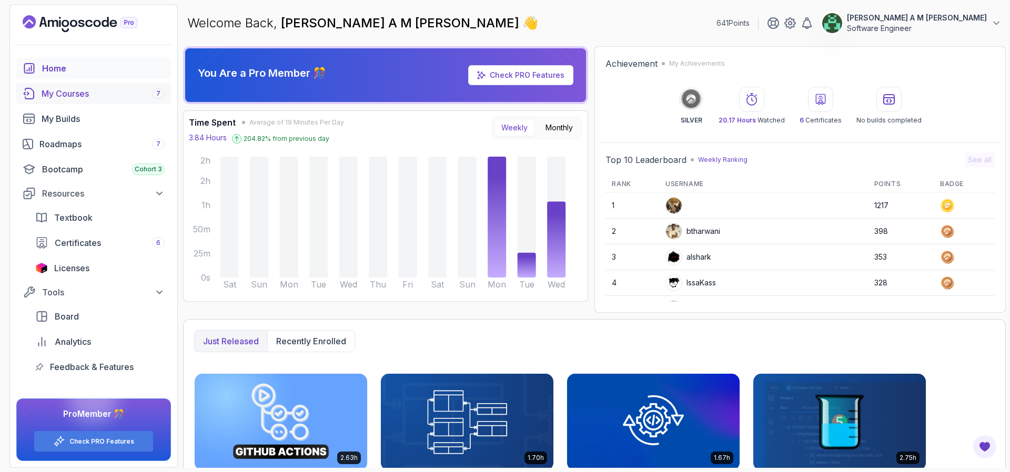
click at [89, 90] on div "My Courses 7" at bounding box center [103, 93] width 123 height 13
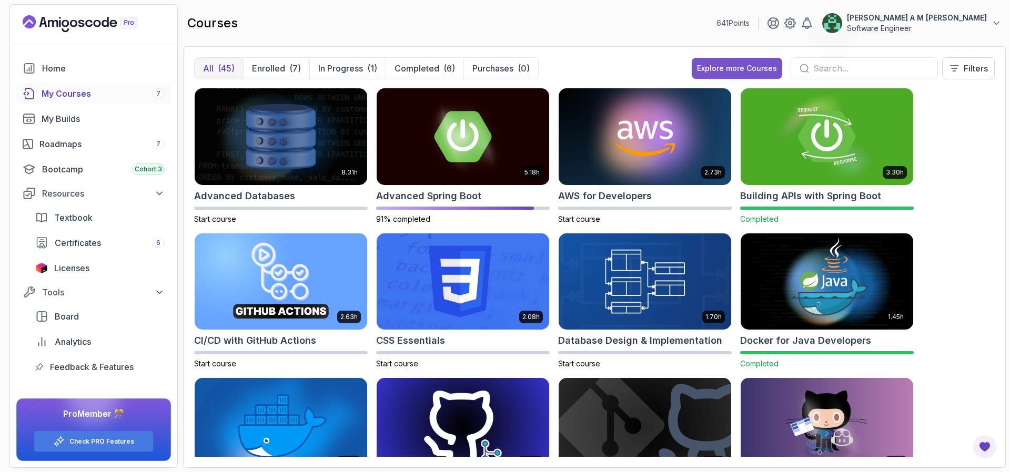
click at [699, 72] on div "Explore more Courses" at bounding box center [737, 68] width 80 height 11
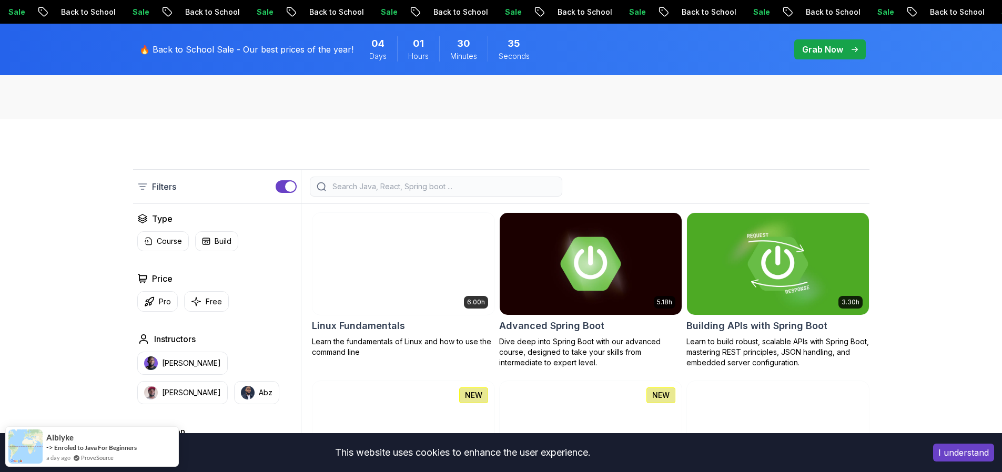
scroll to position [199, 0]
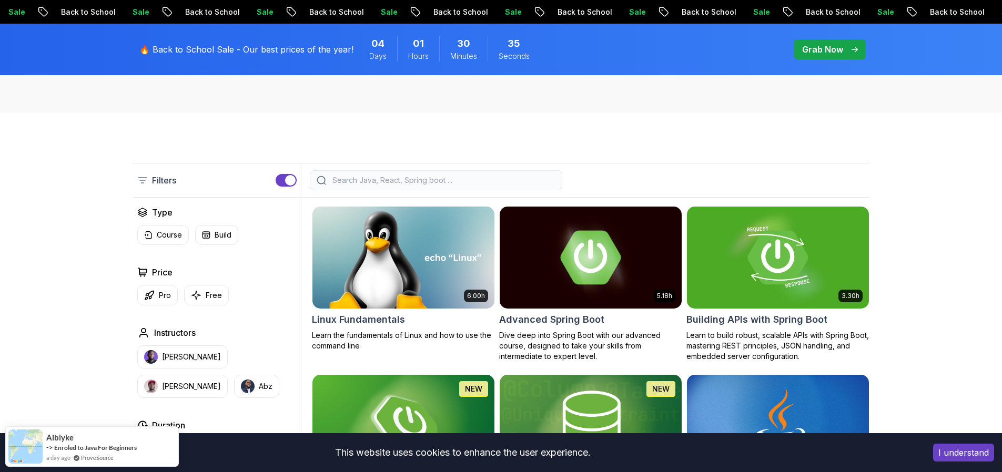
click at [432, 184] on input "search" at bounding box center [442, 180] width 225 height 11
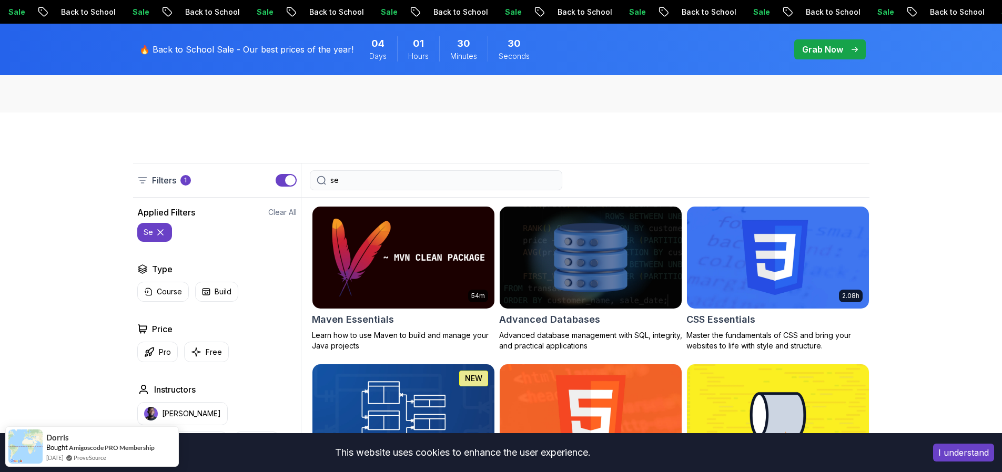
type input "s"
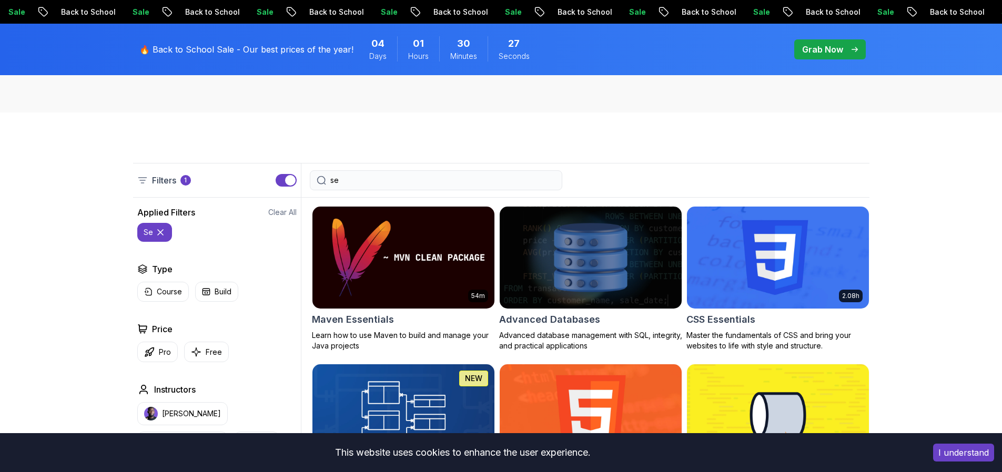
type input "s"
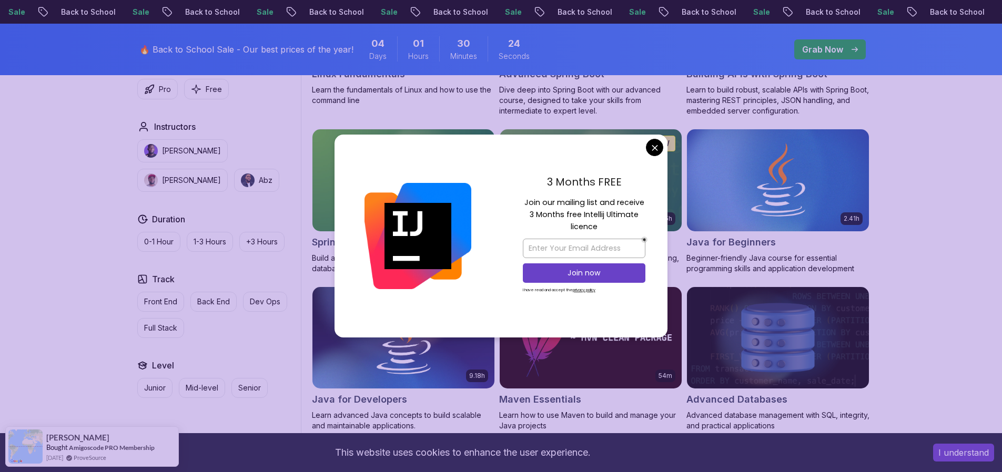
scroll to position [451, 0]
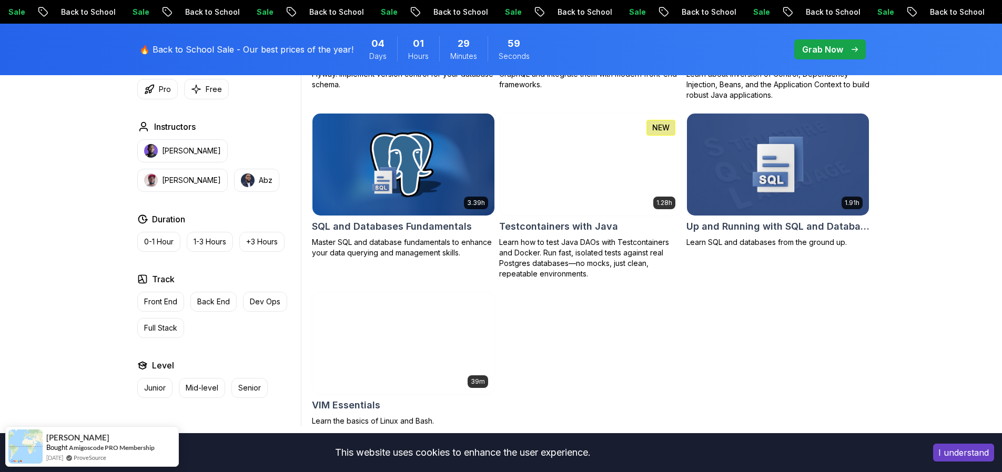
scroll to position [2817, 0]
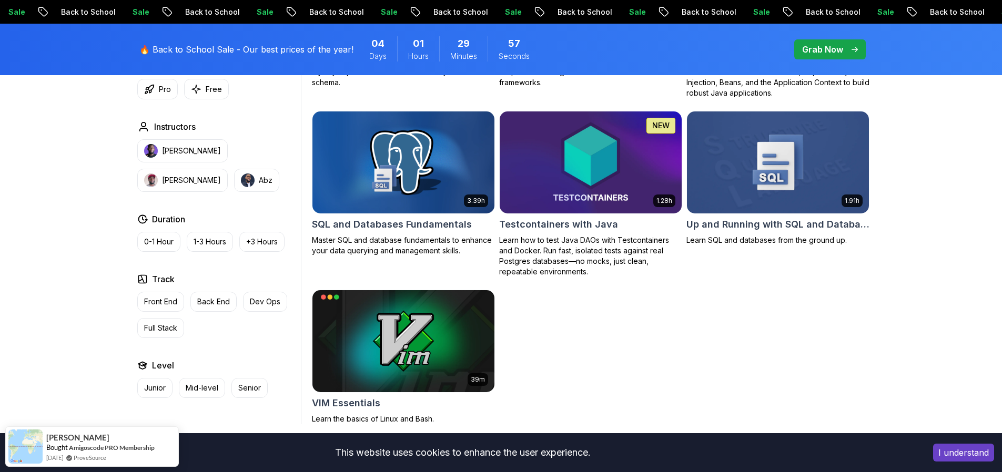
click at [518, 142] on img at bounding box center [590, 162] width 191 height 107
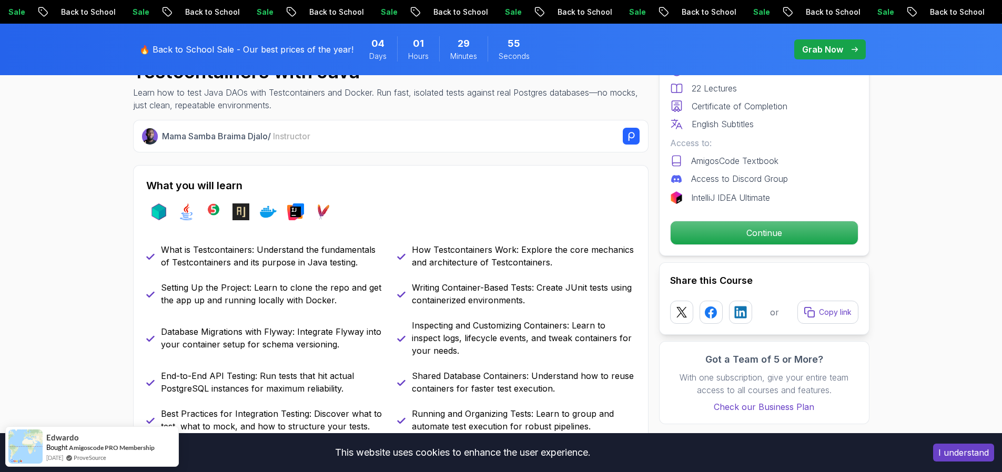
scroll to position [382, 0]
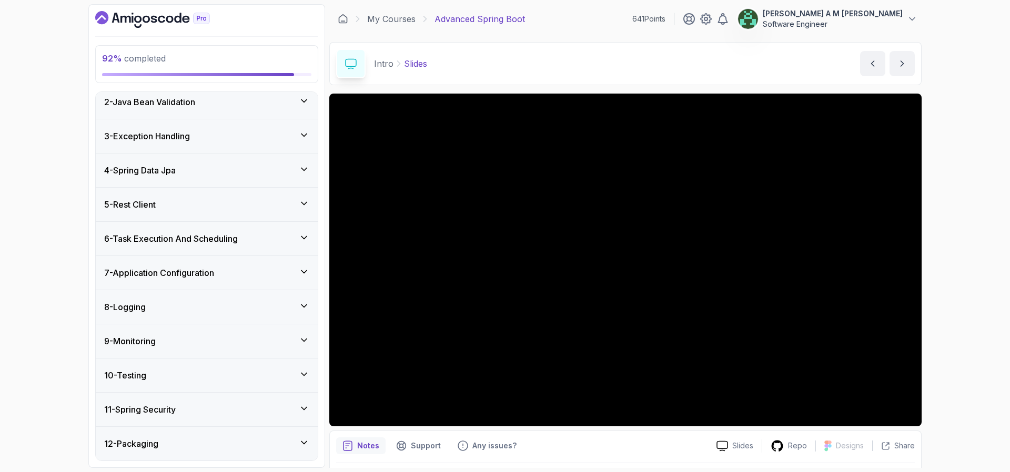
scroll to position [207, 0]
click at [210, 400] on div "12 - Packaging" at bounding box center [207, 410] width 222 height 34
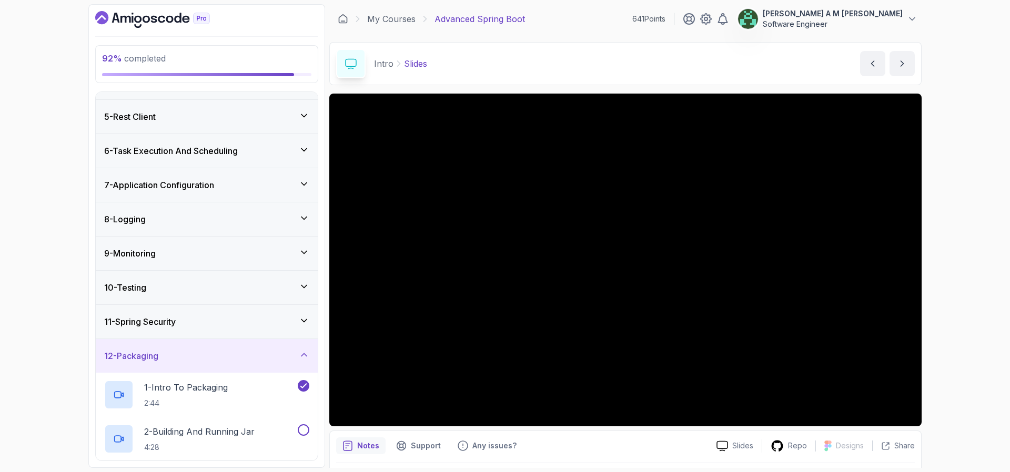
scroll to position [154, 0]
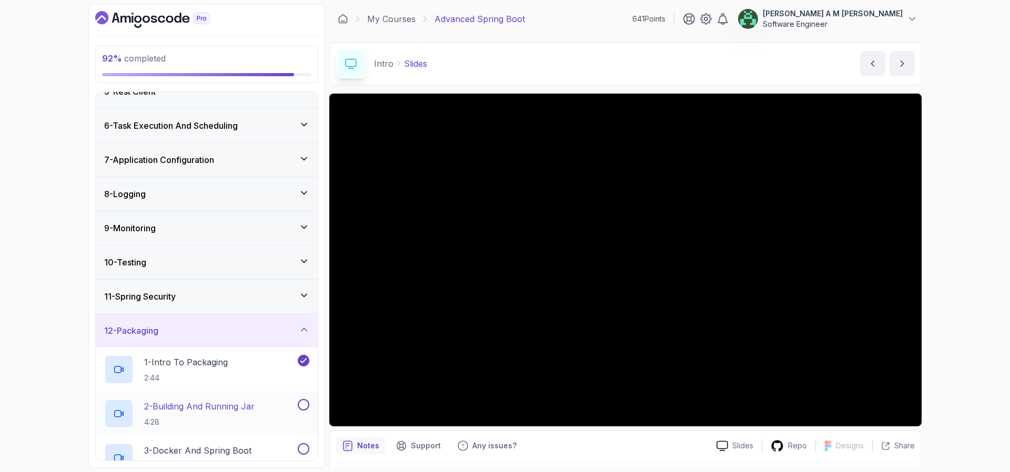
click at [240, 412] on p "2 - Building And Running Jar" at bounding box center [199, 406] width 110 height 13
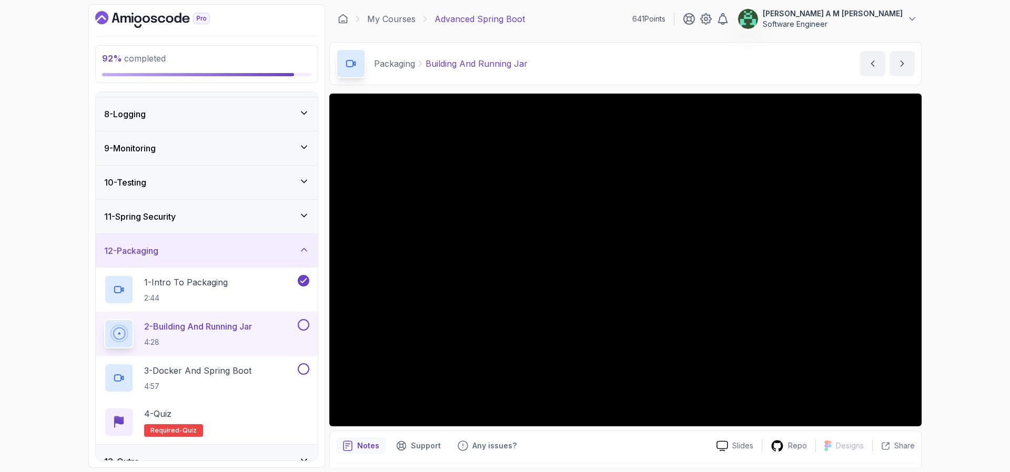
scroll to position [251, 0]
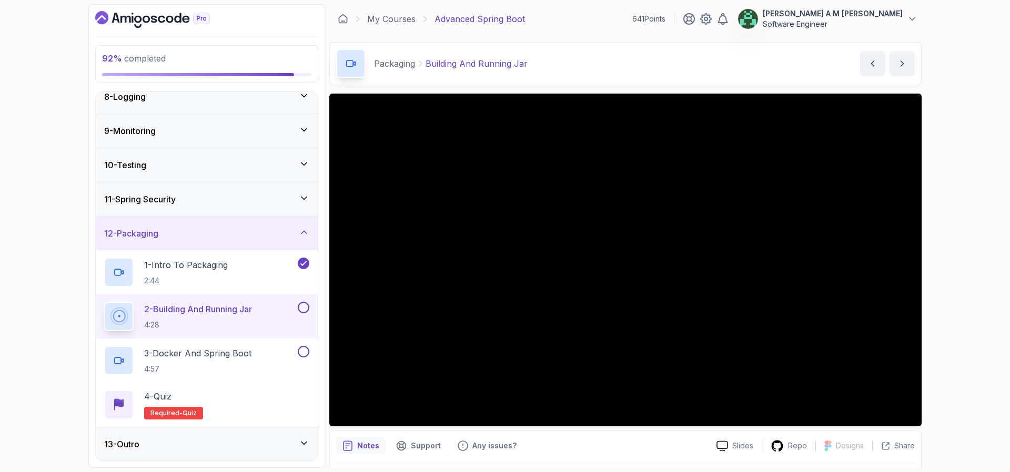
click at [304, 308] on button at bounding box center [304, 308] width 12 height 12
click at [234, 354] on p "3 - Docker And Spring Boot" at bounding box center [197, 353] width 107 height 13
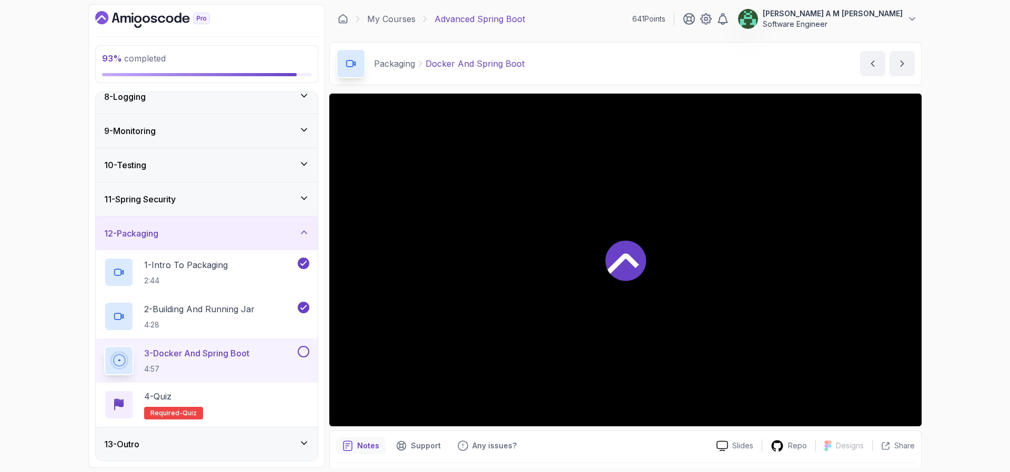
click at [234, 354] on p "3 - Docker And Spring Boot" at bounding box center [196, 353] width 105 height 13
click at [303, 349] on button at bounding box center [304, 352] width 12 height 12
click at [270, 403] on div "4 - Quiz Required- quiz" at bounding box center [206, 404] width 205 height 29
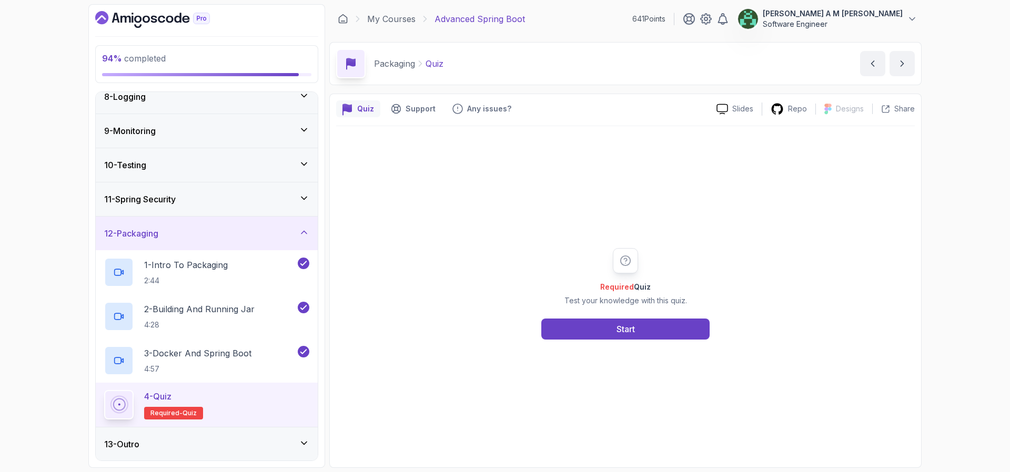
click at [594, 342] on div "Required Quiz Test your knowledge with this quiz. Start" at bounding box center [625, 293] width 579 height 335
click at [598, 333] on button "Start" at bounding box center [625, 329] width 168 height 21
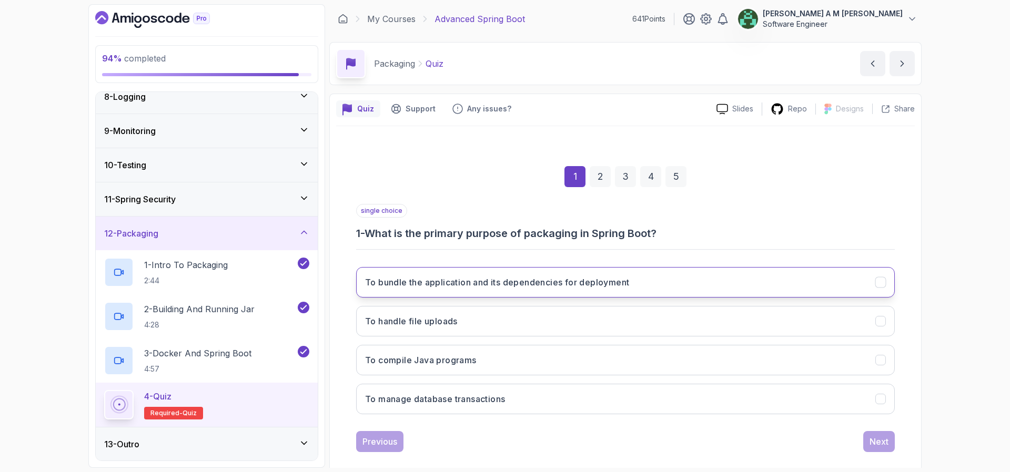
click at [501, 282] on h3 "To bundle the application and its dependencies for deployment" at bounding box center [497, 282] width 264 height 13
click at [870, 440] on div "Next" at bounding box center [879, 442] width 19 height 13
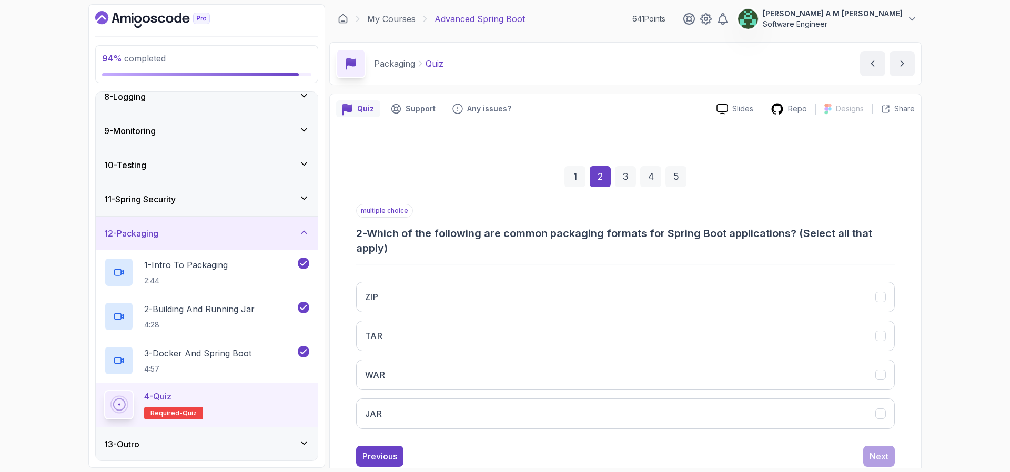
click at [670, 391] on div "ZIP TAR WAR JAR" at bounding box center [625, 356] width 539 height 164
click at [671, 380] on button "WAR" at bounding box center [625, 375] width 539 height 31
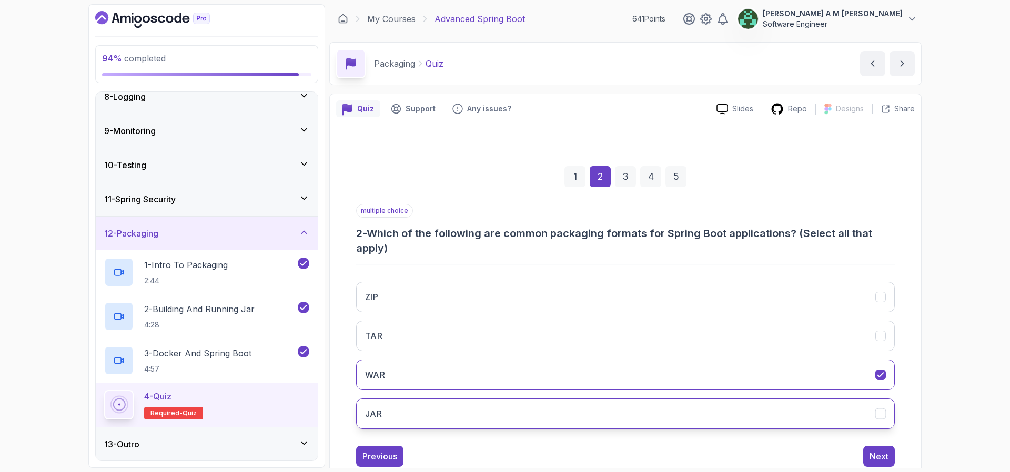
click at [680, 419] on button "JAR" at bounding box center [625, 414] width 539 height 31
click at [878, 453] on div "Next" at bounding box center [879, 456] width 19 height 13
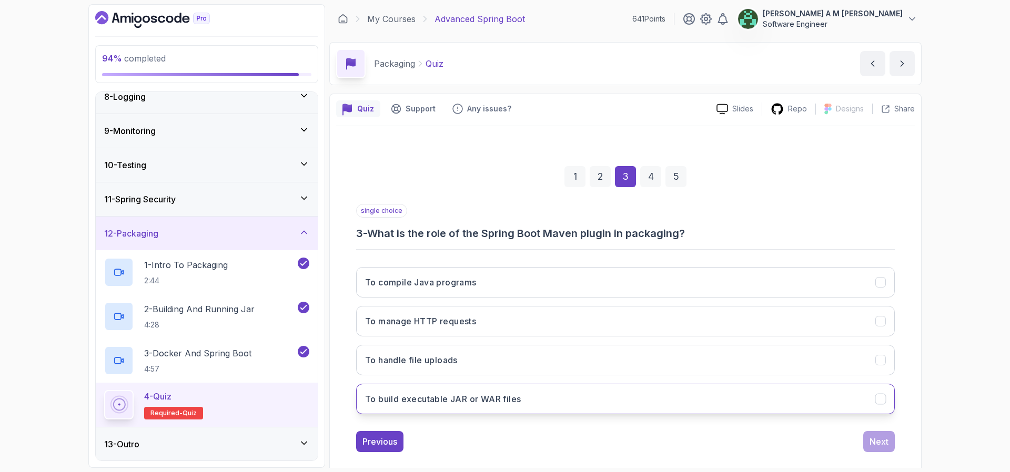
click at [812, 403] on button "To build executable JAR or WAR files" at bounding box center [625, 399] width 539 height 31
click at [883, 444] on div "Next" at bounding box center [879, 442] width 19 height 13
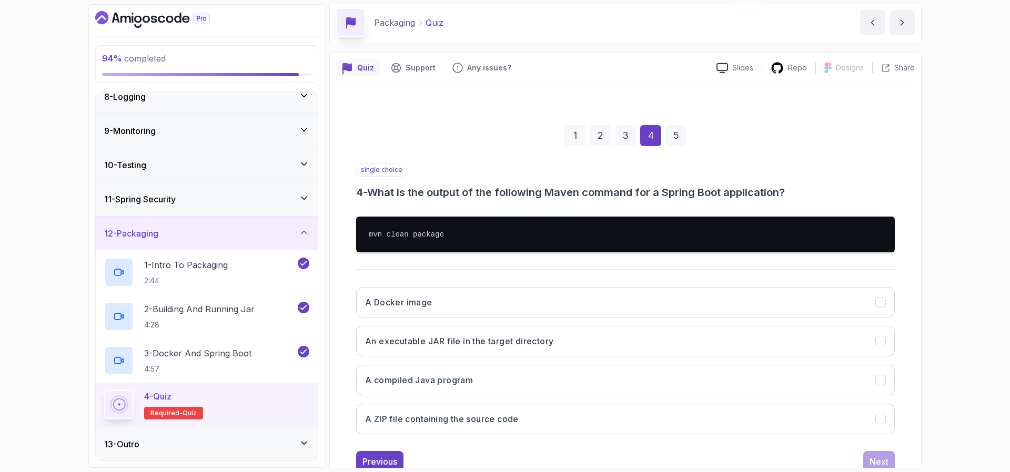
scroll to position [75, 0]
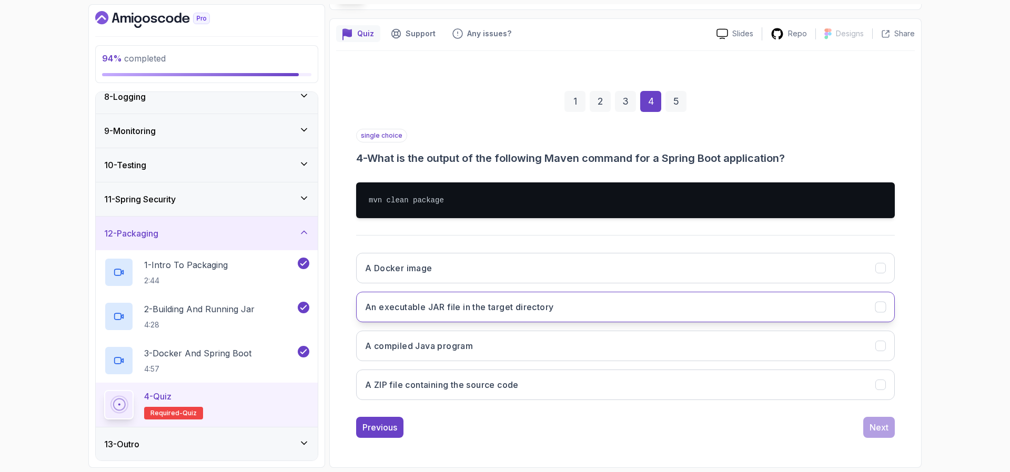
click at [806, 307] on button "An executable JAR file in the target directory" at bounding box center [625, 307] width 539 height 31
click at [868, 423] on button "Next" at bounding box center [879, 427] width 32 height 21
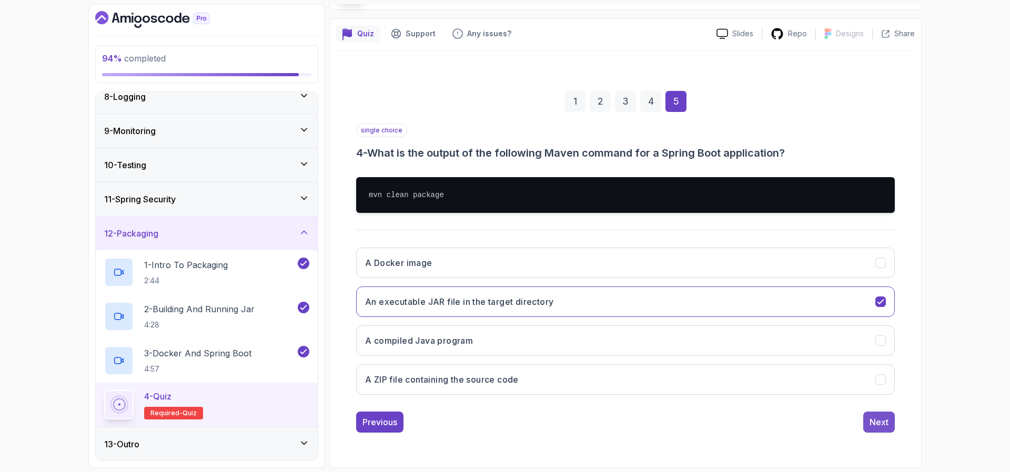
scroll to position [14, 0]
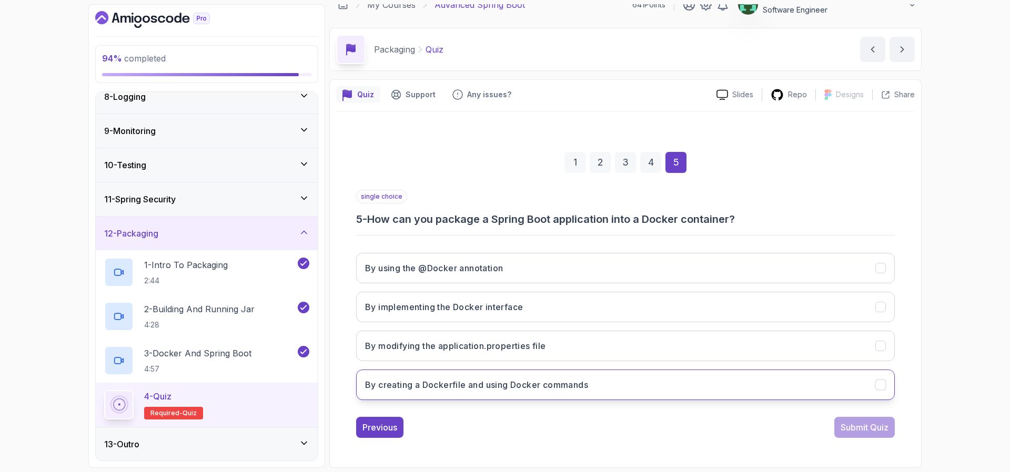
click at [783, 392] on button "By creating a Dockerfile and using Docker commands" at bounding box center [625, 385] width 539 height 31
click at [862, 429] on div "Submit Quiz" at bounding box center [865, 427] width 48 height 13
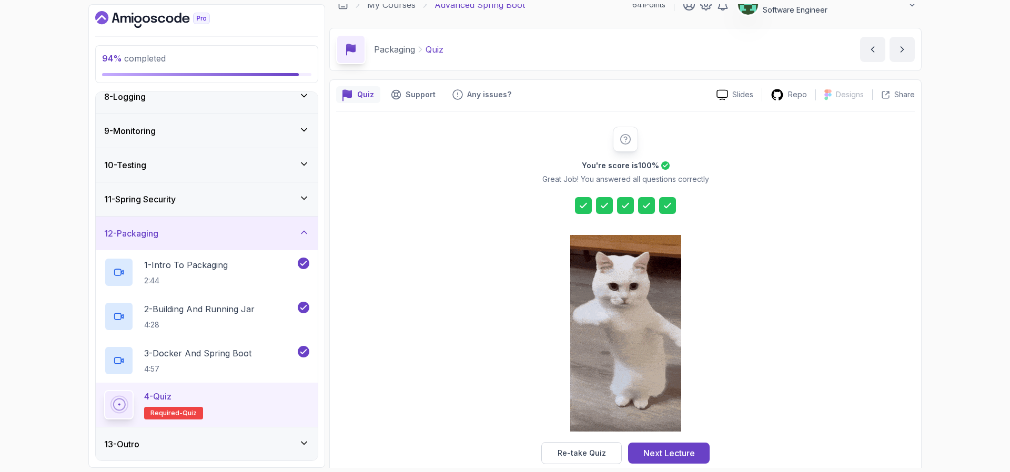
scroll to position [32, 0]
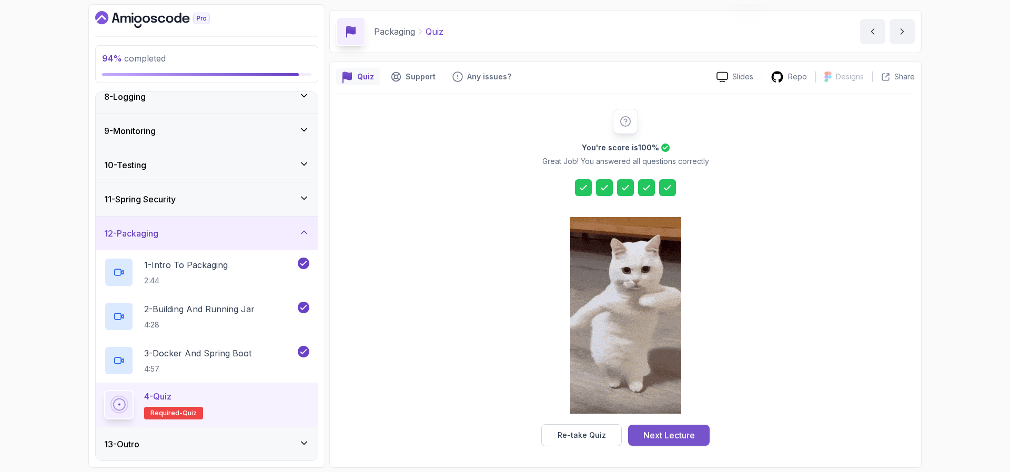
click at [695, 429] on button "Next Lecture" at bounding box center [669, 435] width 82 height 21
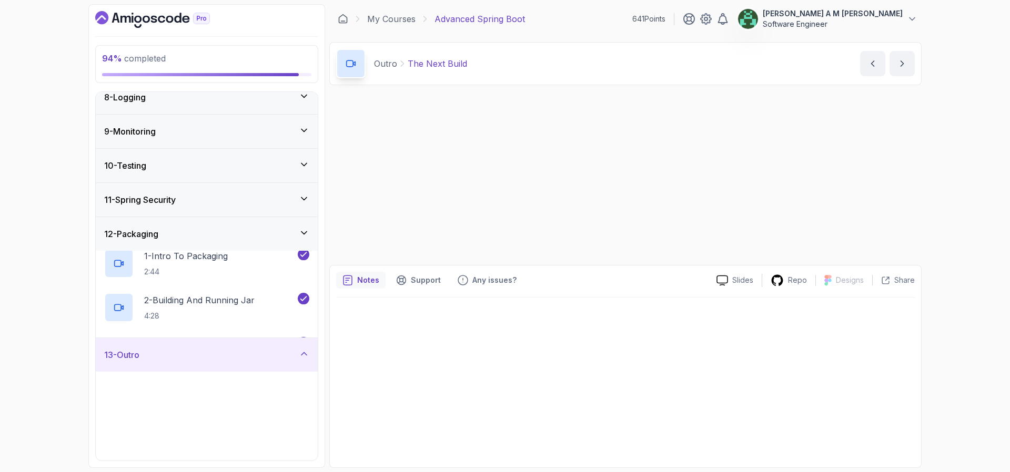
scroll to position [251, 0]
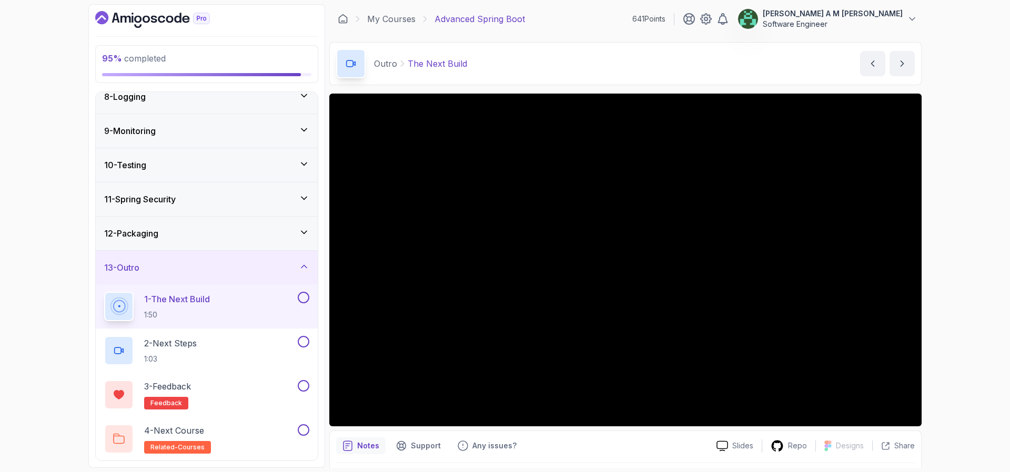
click at [305, 298] on button at bounding box center [304, 298] width 12 height 12
click at [305, 340] on button at bounding box center [304, 342] width 12 height 12
click at [302, 385] on button at bounding box center [304, 386] width 12 height 12
click at [300, 426] on button at bounding box center [304, 431] width 12 height 12
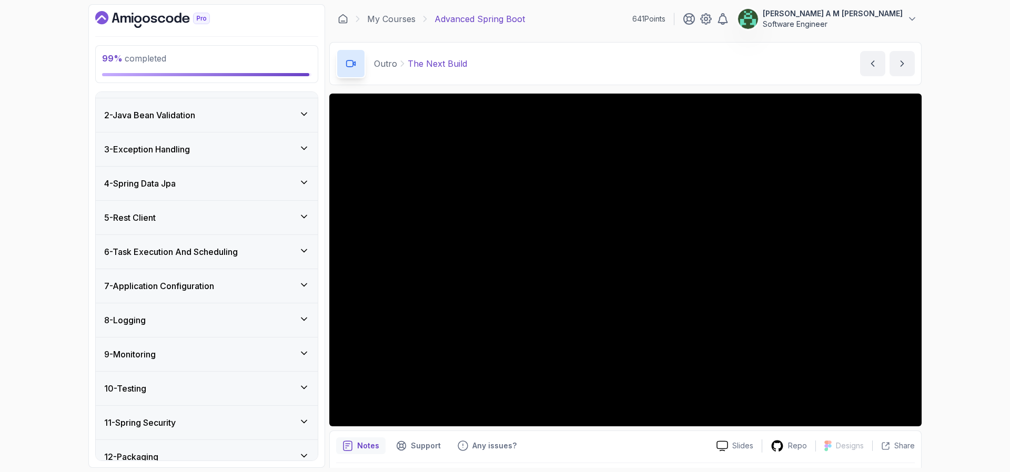
scroll to position [0, 0]
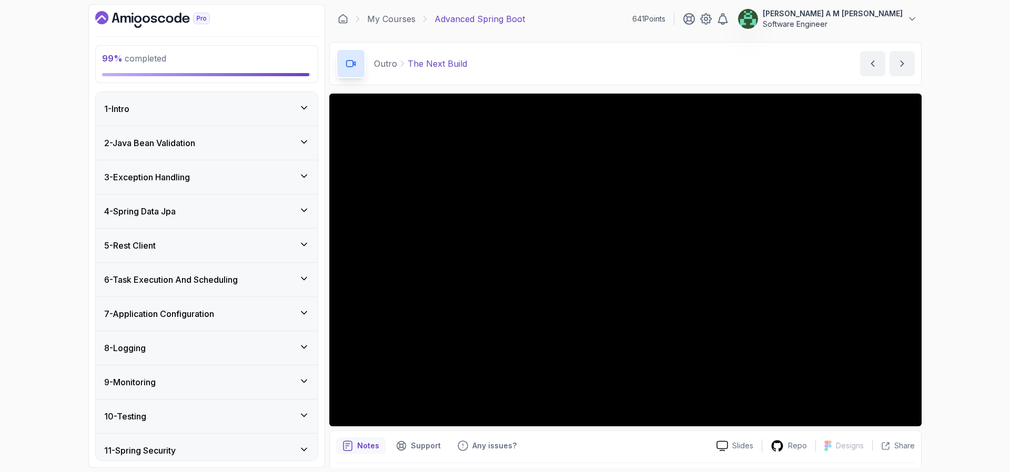
click at [251, 117] on div "1 - Intro" at bounding box center [207, 109] width 222 height 34
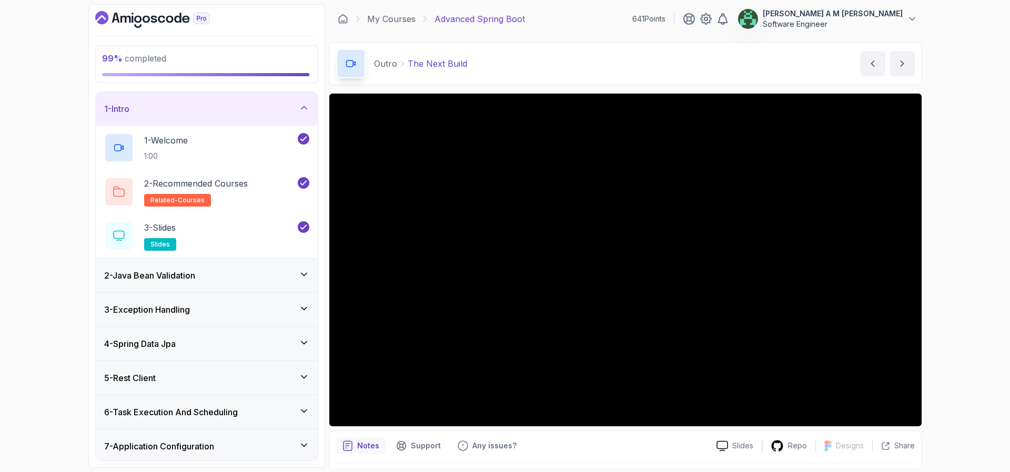
click at [251, 117] on div "1 - Intro" at bounding box center [207, 109] width 222 height 34
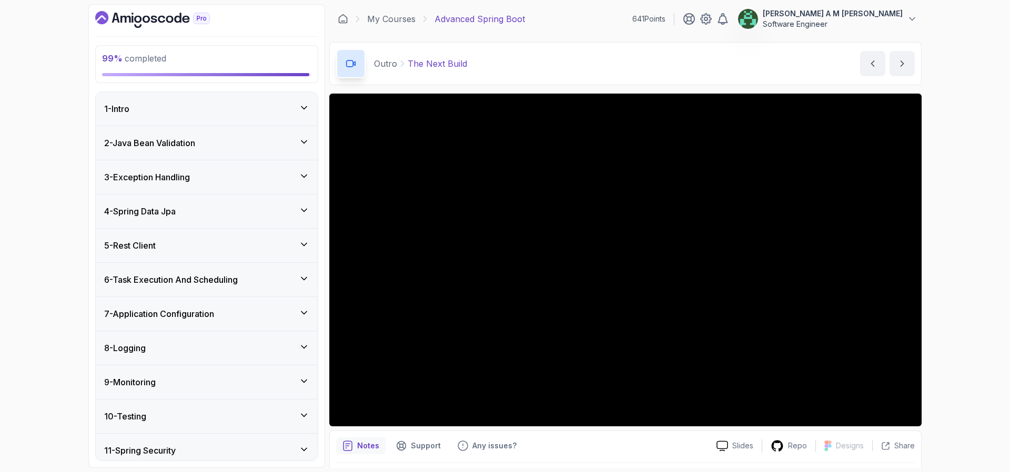
click at [247, 138] on div "2 - Java Bean Validation" at bounding box center [206, 143] width 205 height 13
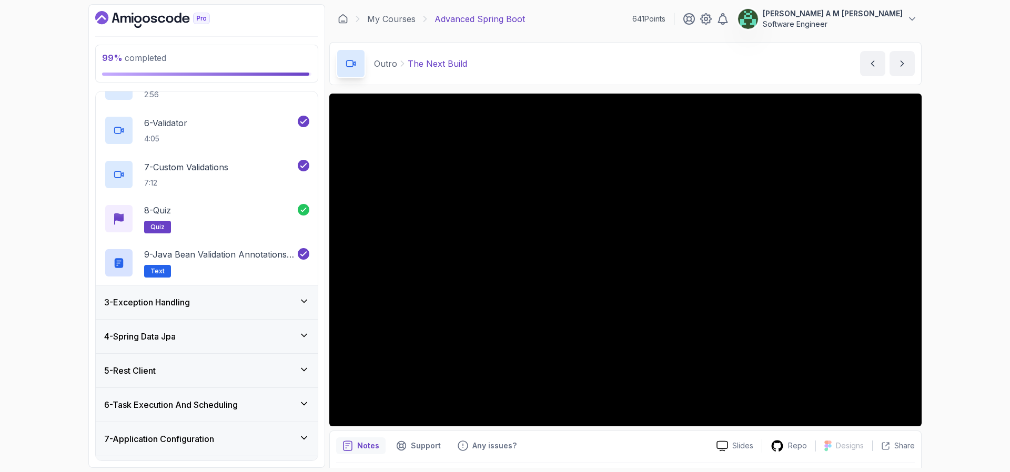
click at [241, 299] on div "3 - Exception Handling" at bounding box center [206, 302] width 205 height 13
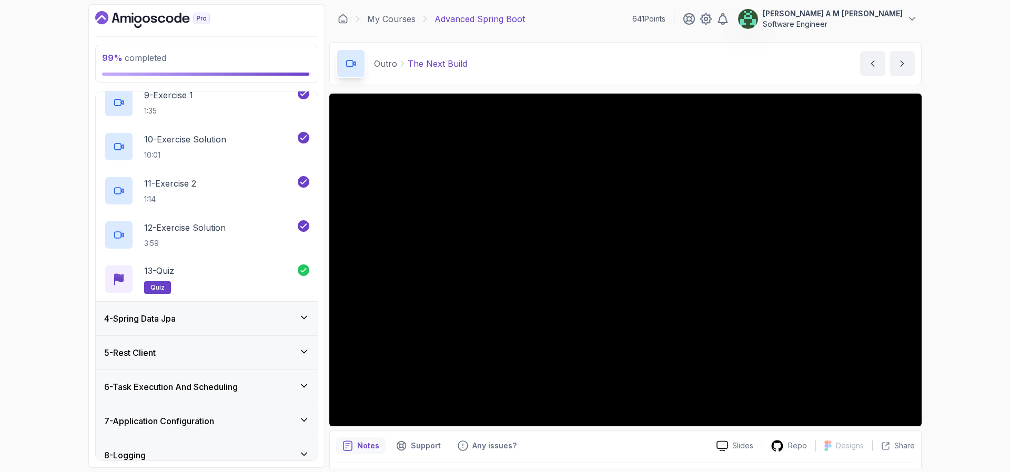
click at [243, 316] on div "4 - Spring Data Jpa" at bounding box center [206, 318] width 205 height 13
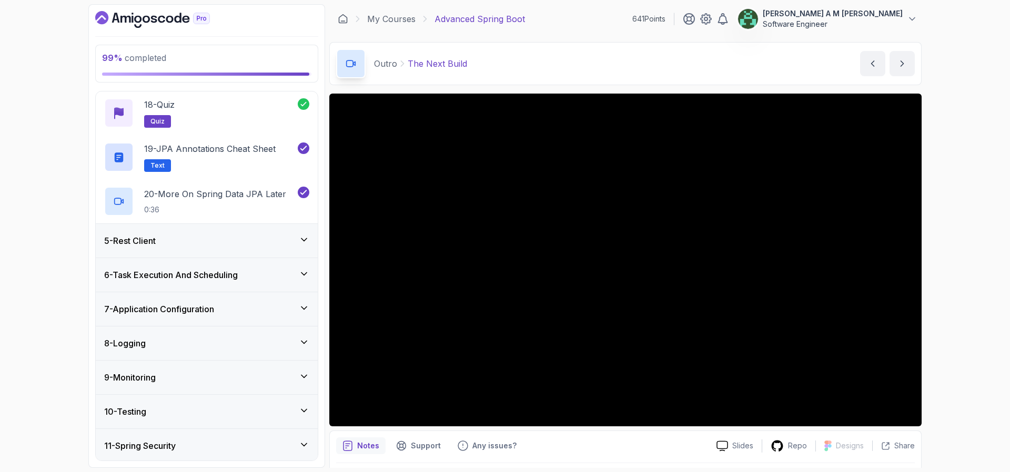
click at [249, 240] on div "5 - Rest Client" at bounding box center [206, 241] width 205 height 13
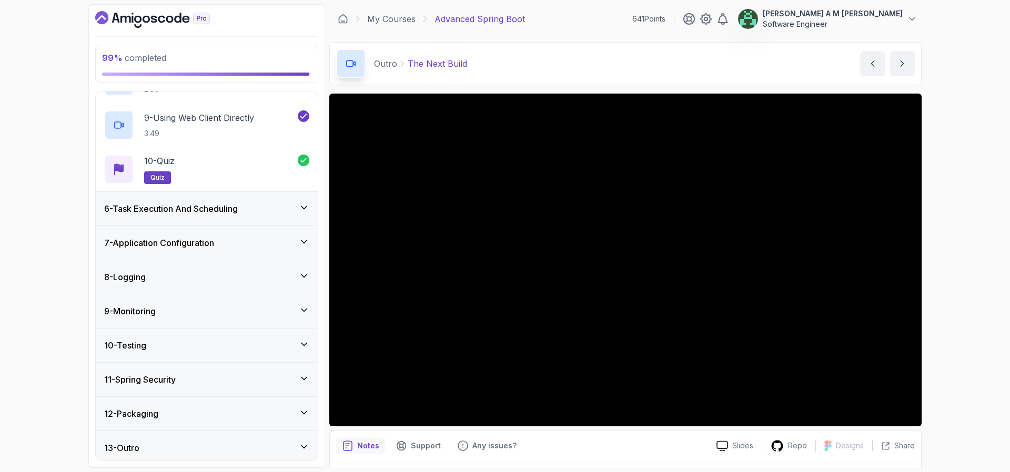
scroll to position [517, 0]
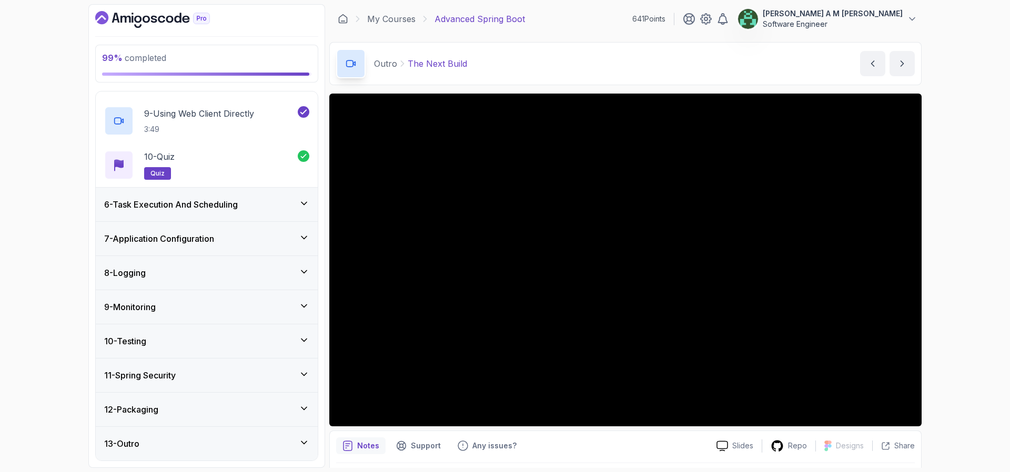
click at [276, 200] on div "6 - Task Execution And Scheduling" at bounding box center [206, 204] width 205 height 13
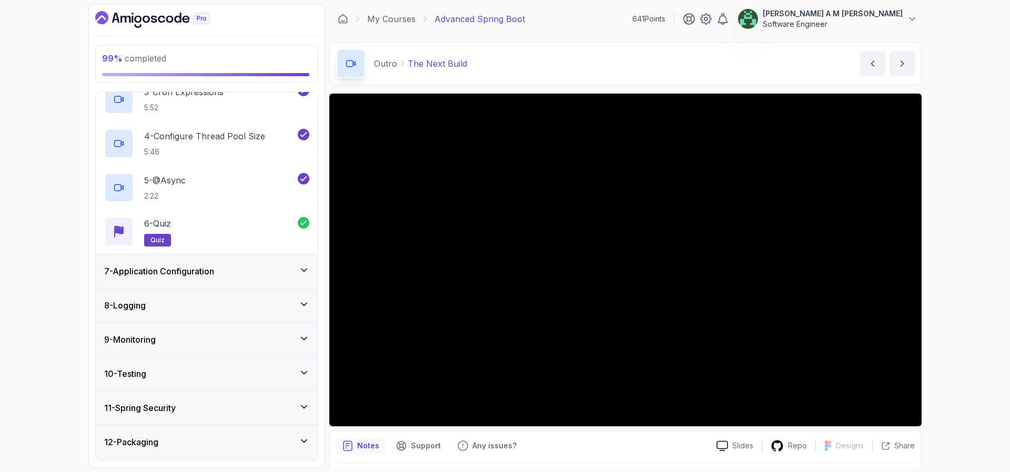
click at [245, 269] on div "7 - Application Configuration" at bounding box center [206, 271] width 205 height 13
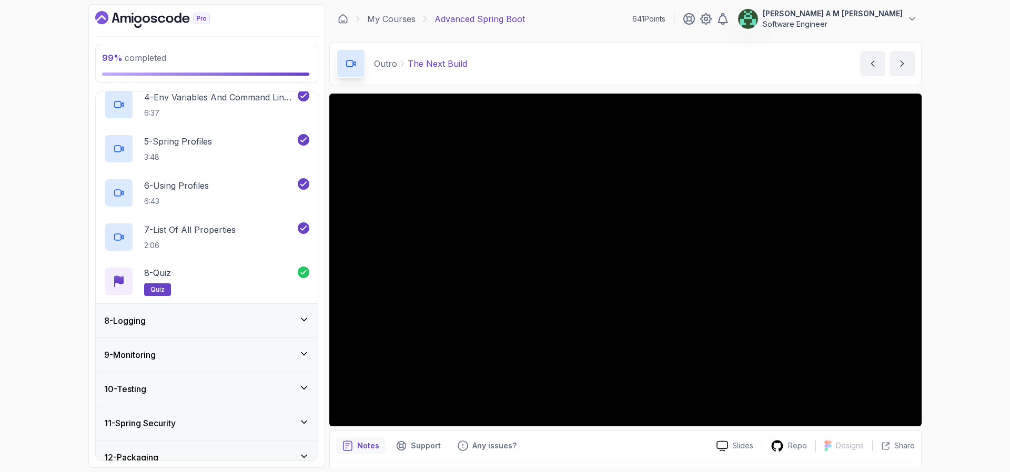
click at [240, 320] on div "8 - Logging" at bounding box center [206, 321] width 205 height 13
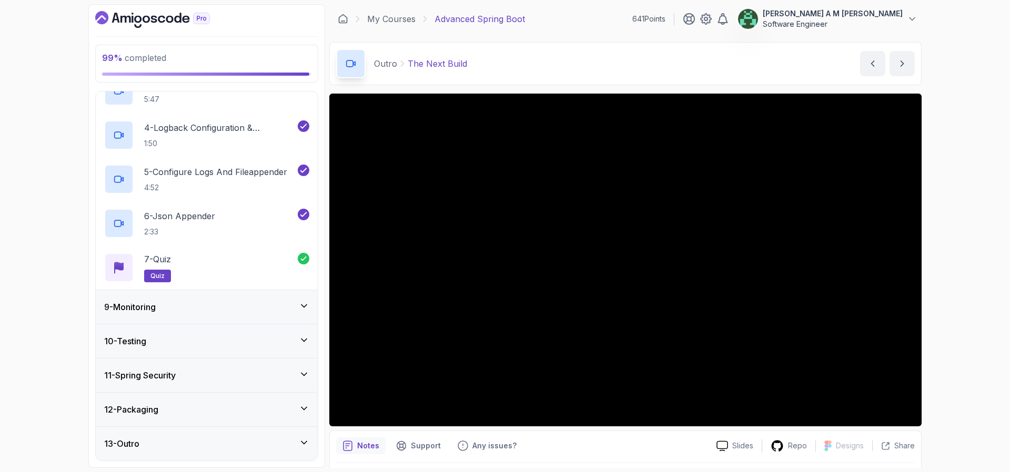
click at [246, 304] on div "9 - Monitoring" at bounding box center [206, 307] width 205 height 13
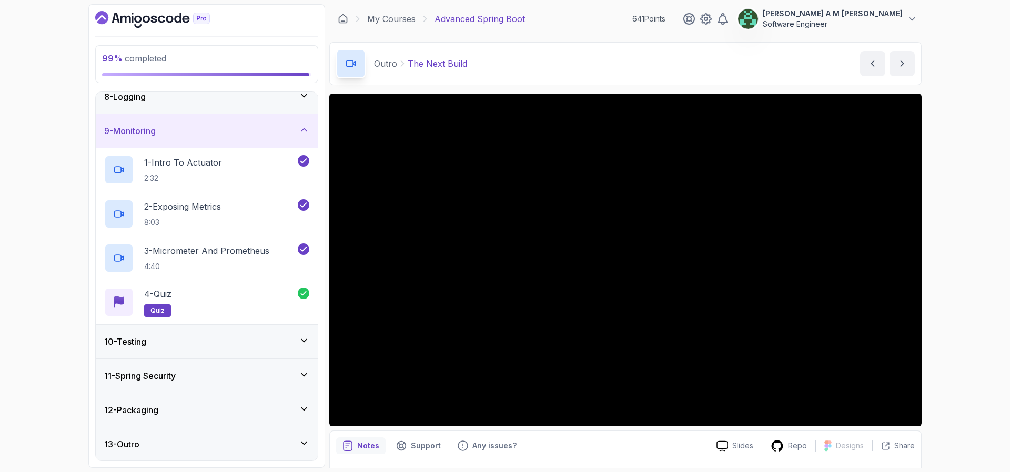
click at [251, 337] on div "10 - Testing" at bounding box center [206, 342] width 205 height 13
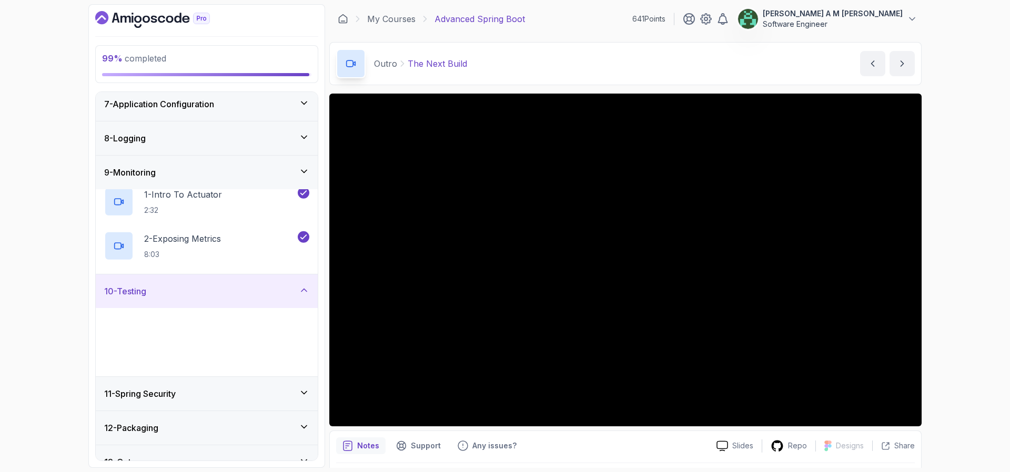
scroll to position [207, 0]
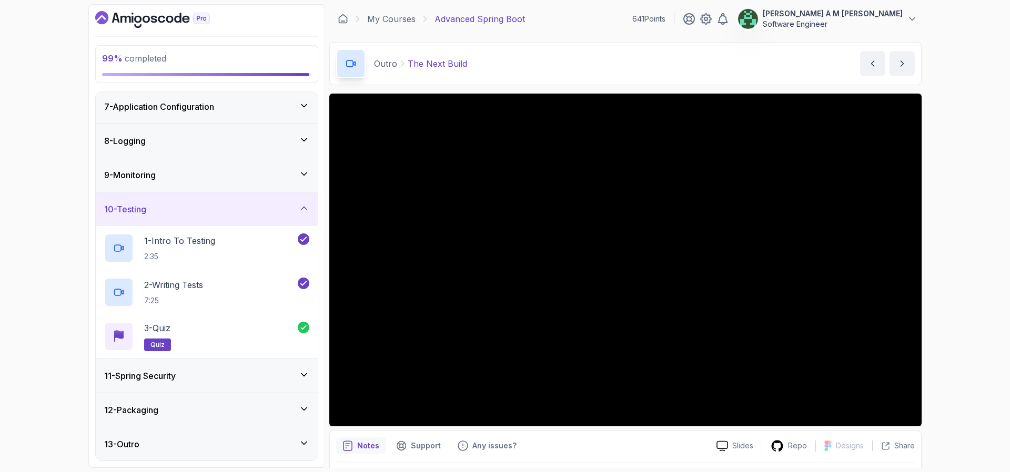
click at [249, 376] on div "11 - Spring Security" at bounding box center [206, 376] width 205 height 13
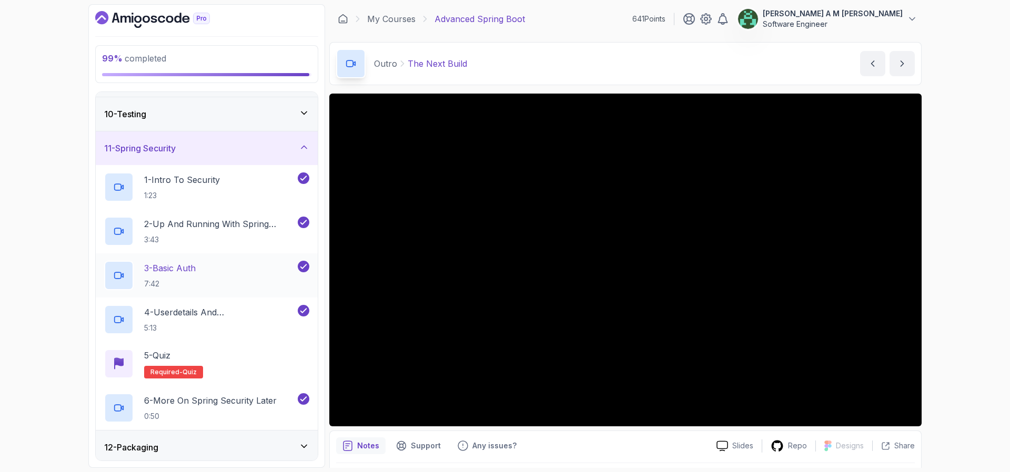
scroll to position [340, 0]
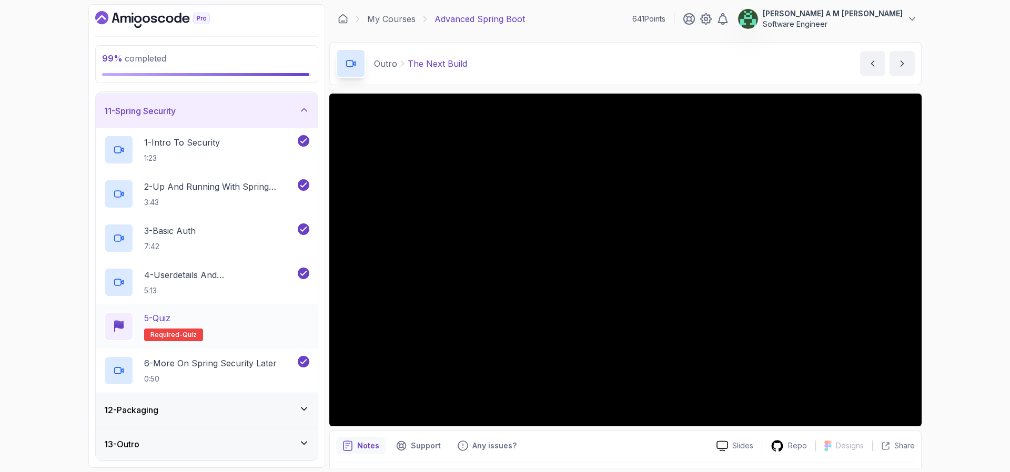
click at [240, 327] on div "5 - Quiz Required- quiz" at bounding box center [206, 326] width 205 height 29
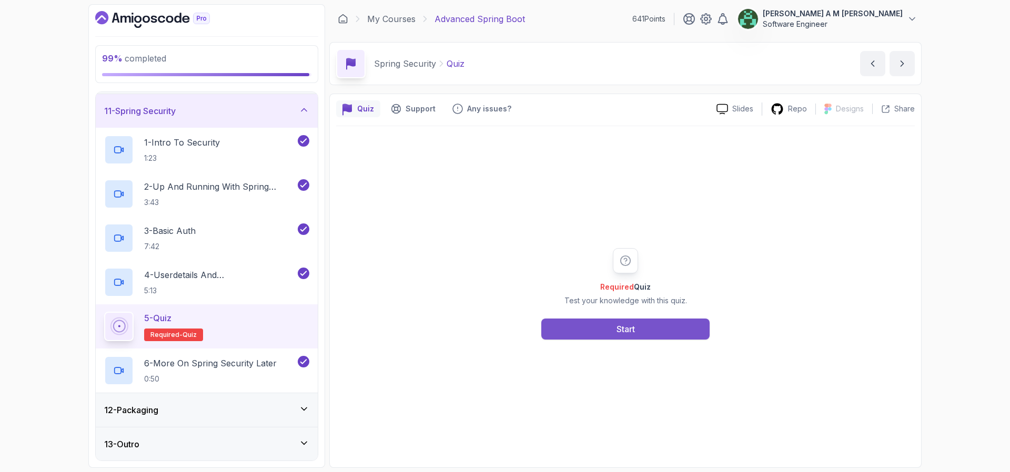
click at [580, 330] on button "Start" at bounding box center [625, 329] width 168 height 21
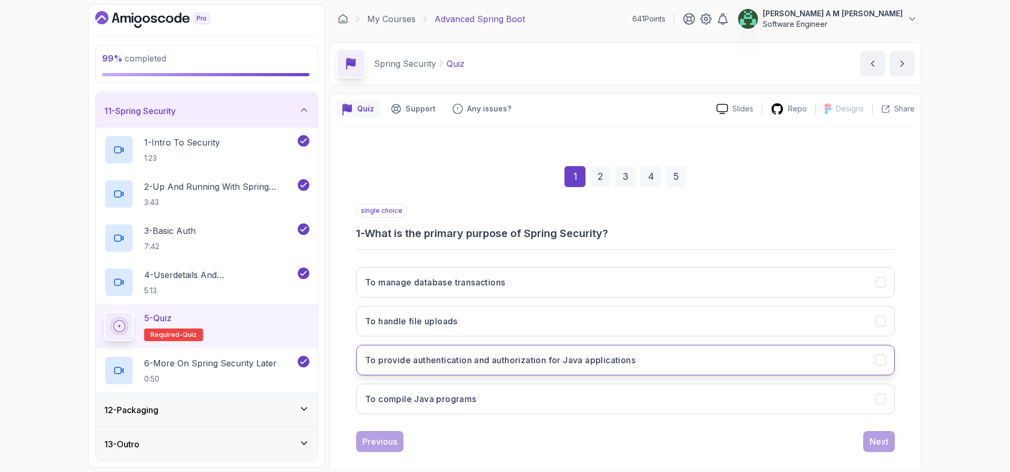
click at [542, 366] on h3 "To provide authentication and authorization for Java applications" at bounding box center [500, 360] width 270 height 13
click at [873, 437] on div "Next" at bounding box center [879, 442] width 19 height 13
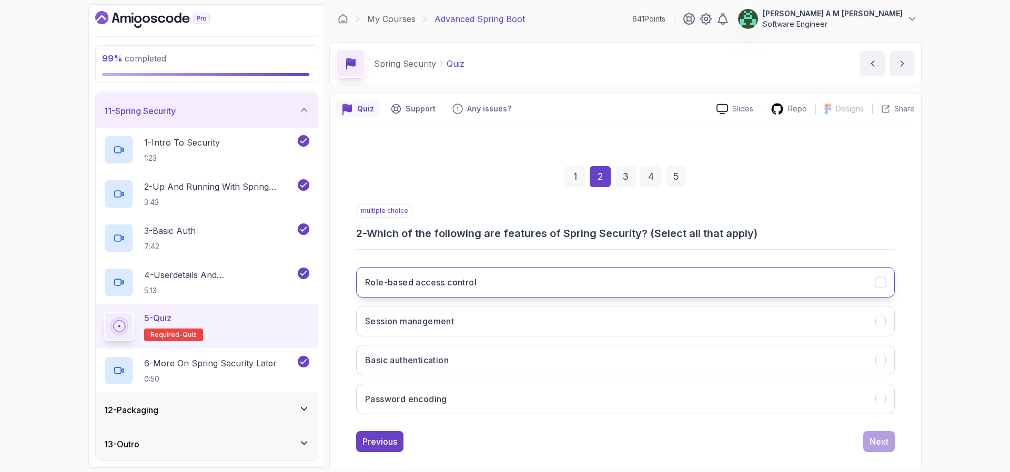
click at [650, 296] on button "Role-based access control" at bounding box center [625, 282] width 539 height 31
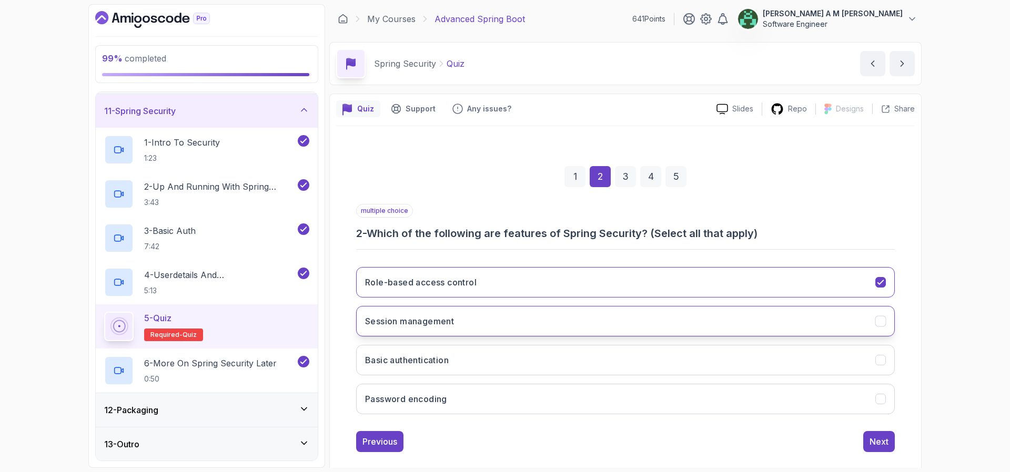
click at [652, 318] on button "Session management" at bounding box center [625, 321] width 539 height 31
click at [651, 359] on button "Basic authentication" at bounding box center [625, 360] width 539 height 31
click at [666, 400] on button "Password encoding" at bounding box center [625, 399] width 539 height 31
click at [876, 436] on div "Next" at bounding box center [879, 442] width 19 height 13
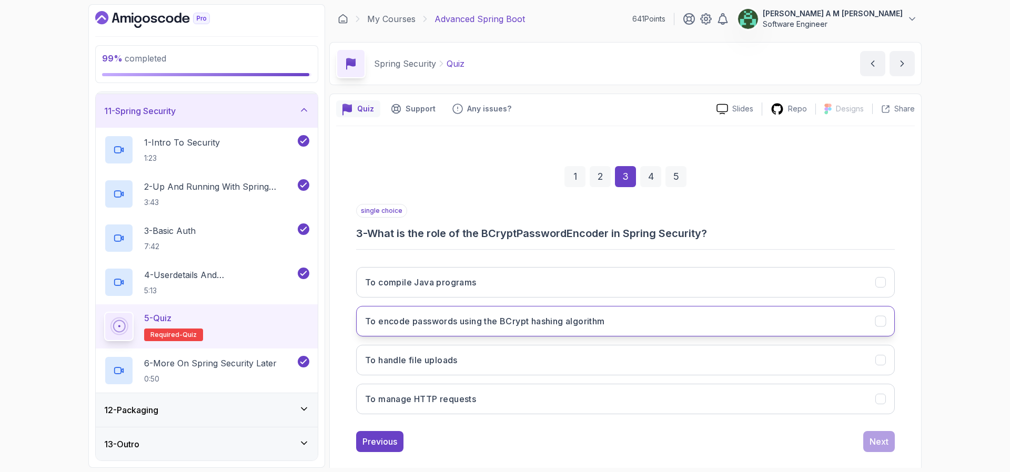
click at [784, 326] on button "To encode passwords using the BCrypt hashing algorithm" at bounding box center [625, 321] width 539 height 31
click at [877, 446] on div "Next" at bounding box center [879, 442] width 19 height 13
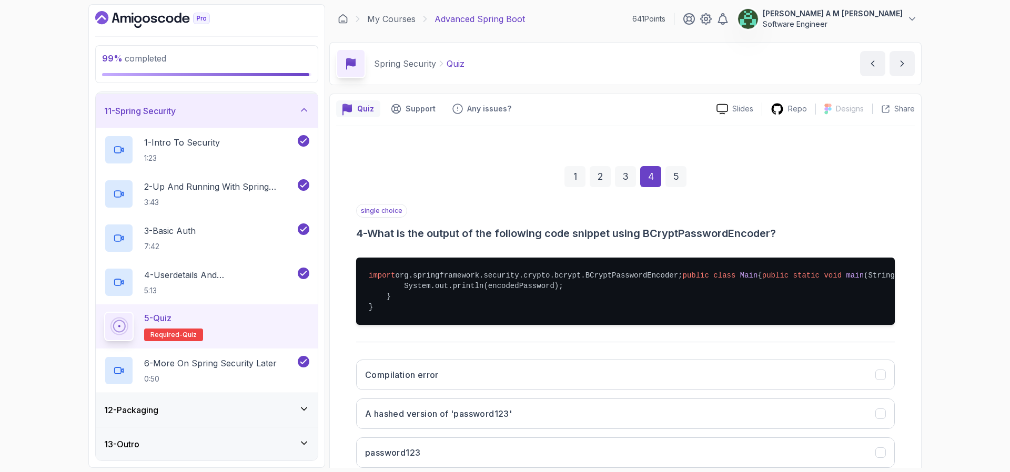
scroll to position [170, 0]
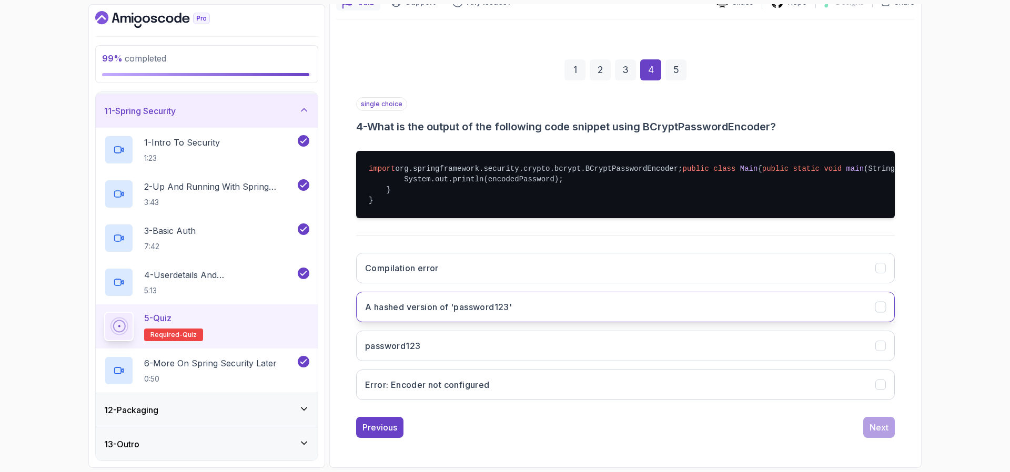
click at [766, 308] on button "A hashed version of 'password123'" at bounding box center [625, 307] width 539 height 31
click at [885, 426] on div "Next" at bounding box center [879, 427] width 19 height 13
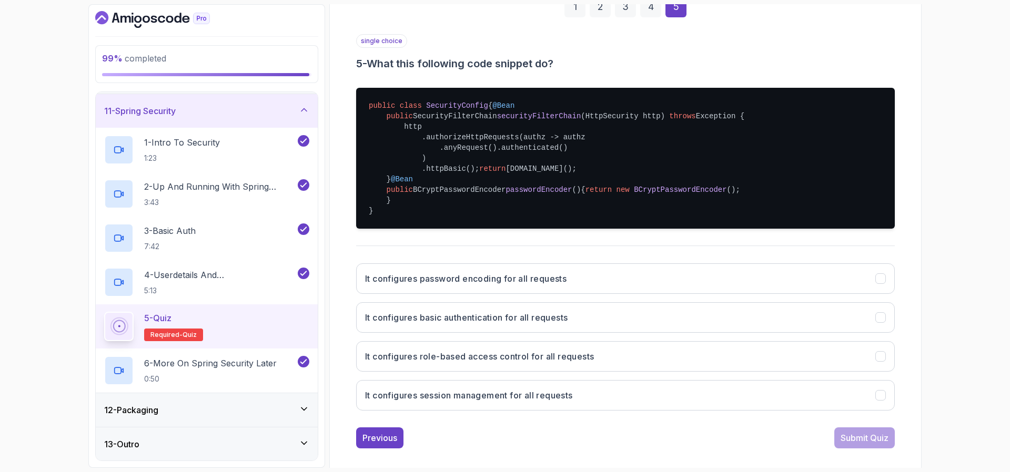
scroll to position [244, 0]
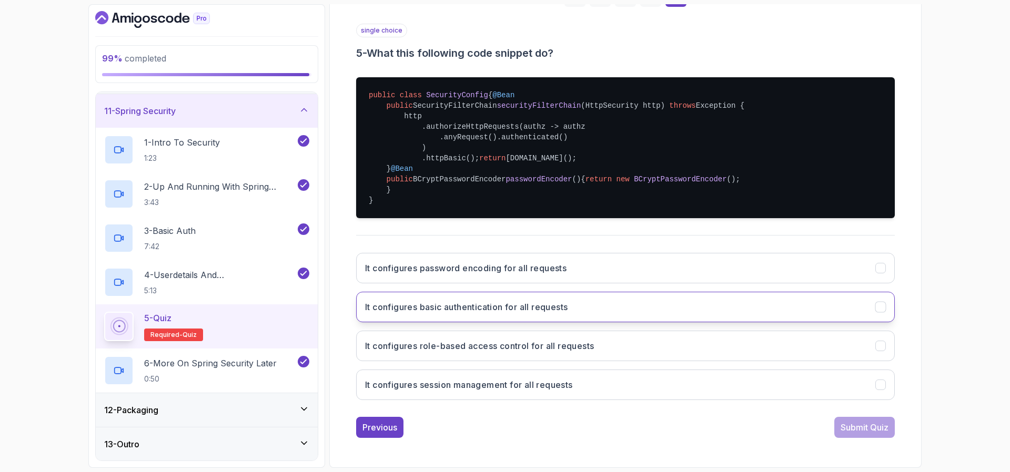
click at [749, 316] on button "It configures basic authentication for all requests" at bounding box center [625, 307] width 539 height 31
click at [855, 423] on div "Submit Quiz" at bounding box center [865, 427] width 48 height 13
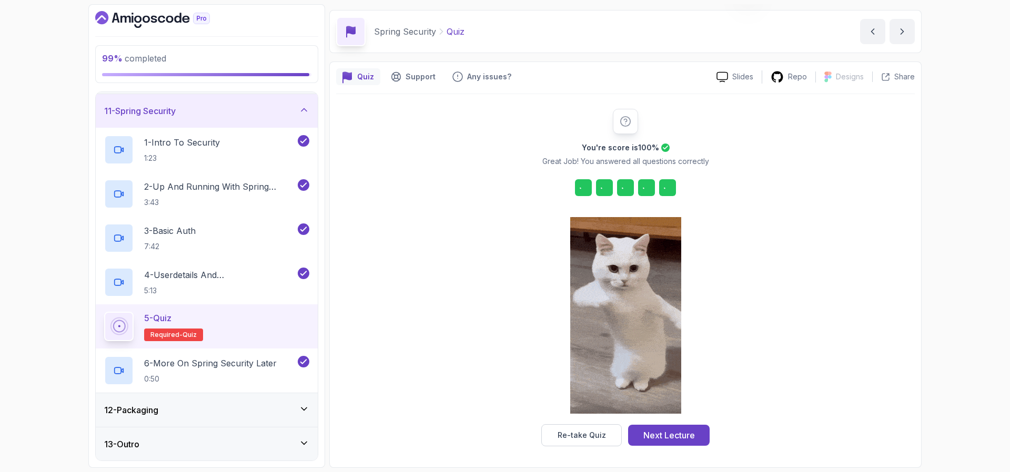
scroll to position [32, 0]
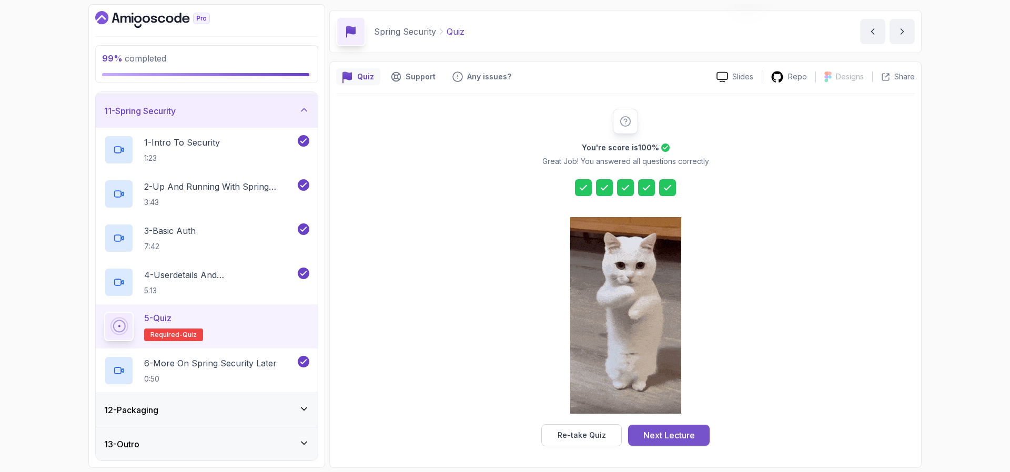
click at [689, 436] on div "Next Lecture" at bounding box center [669, 435] width 52 height 13
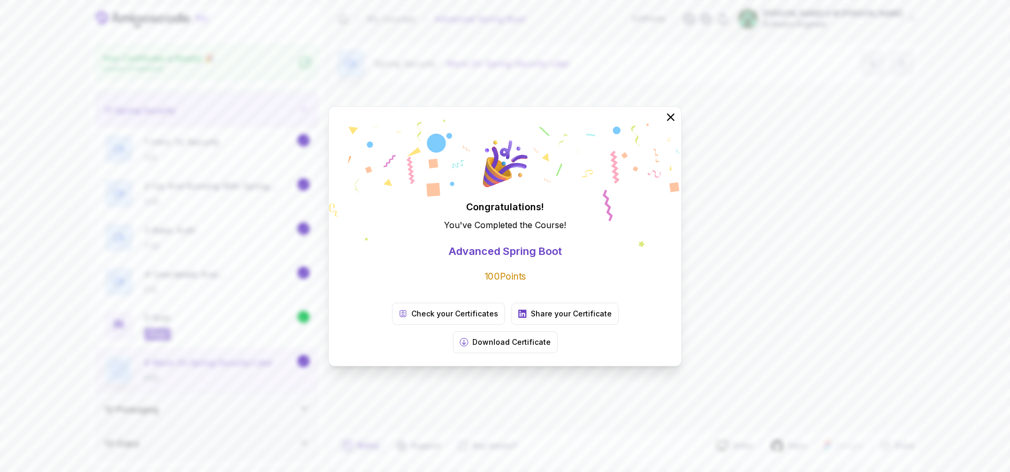
scroll to position [337, 0]
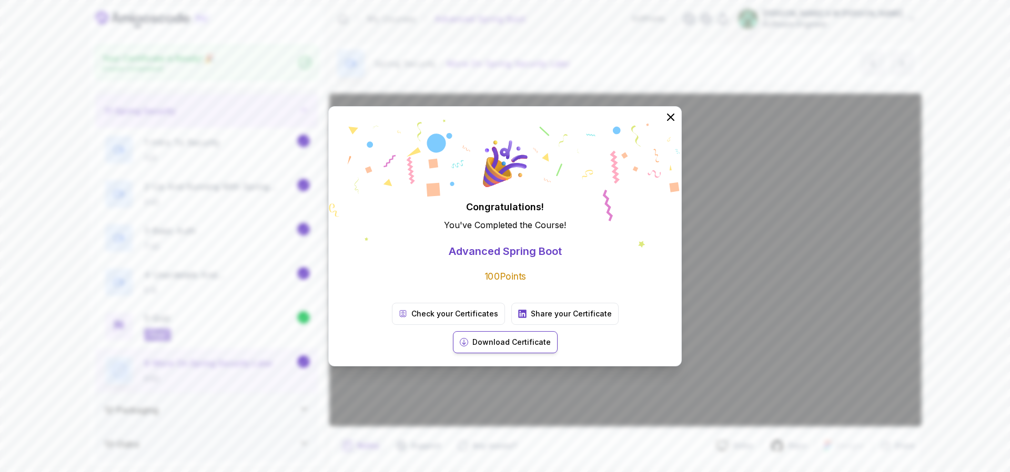
click at [551, 337] on p "Download Certificate" at bounding box center [511, 342] width 78 height 11
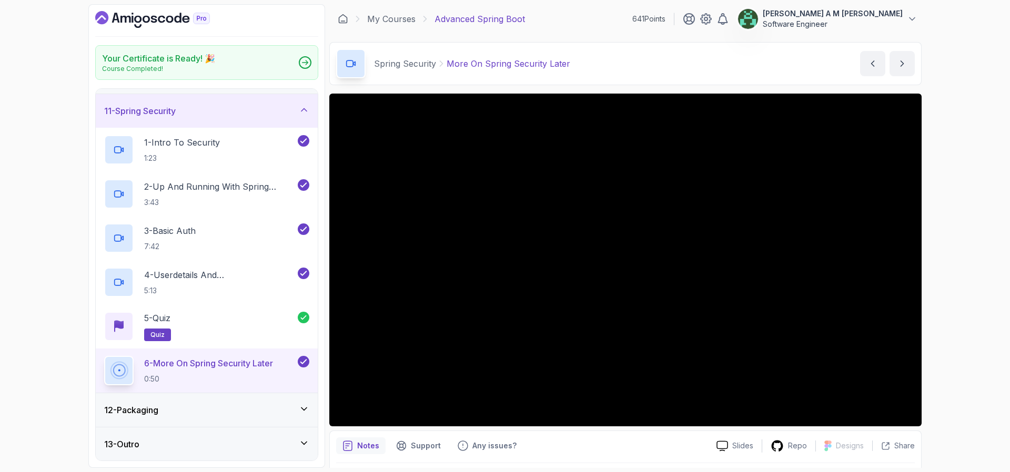
click at [208, 437] on div "13 - Outro" at bounding box center [207, 445] width 222 height 34
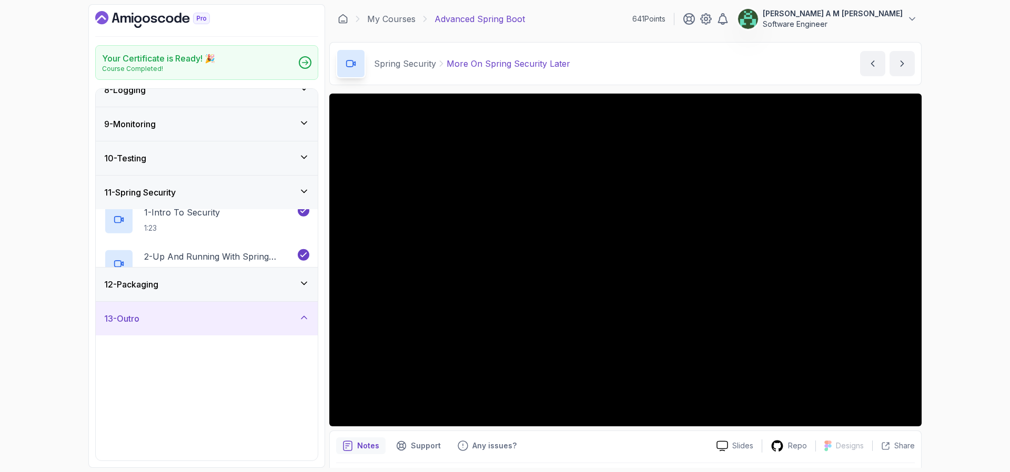
scroll to position [248, 0]
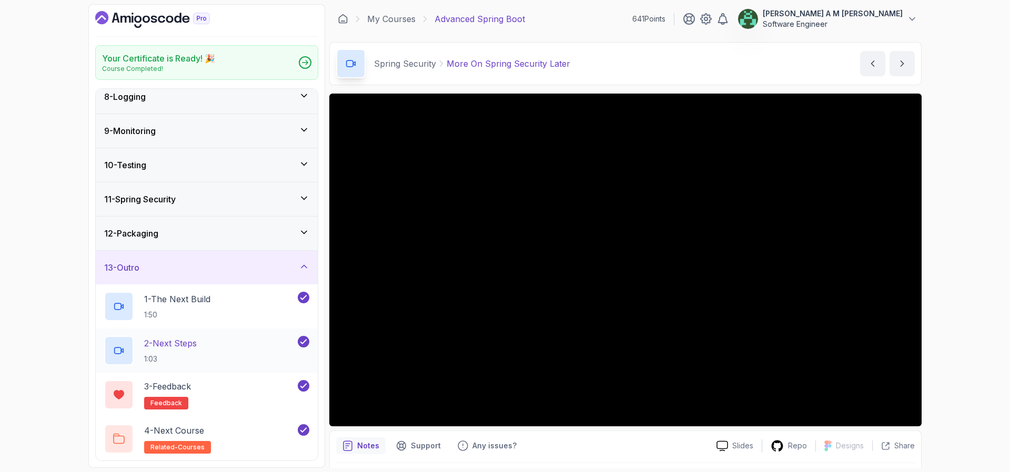
click at [229, 347] on div "2 - Next Steps 1:03" at bounding box center [199, 350] width 191 height 29
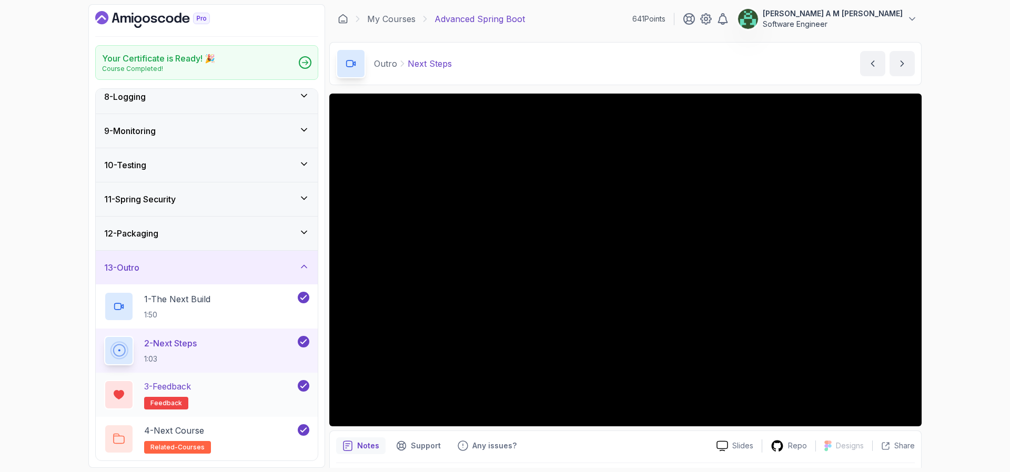
click at [244, 378] on div "3 - Feedback feedback" at bounding box center [207, 395] width 222 height 44
click at [238, 426] on div "4 - Next Course related-courses" at bounding box center [199, 439] width 191 height 29
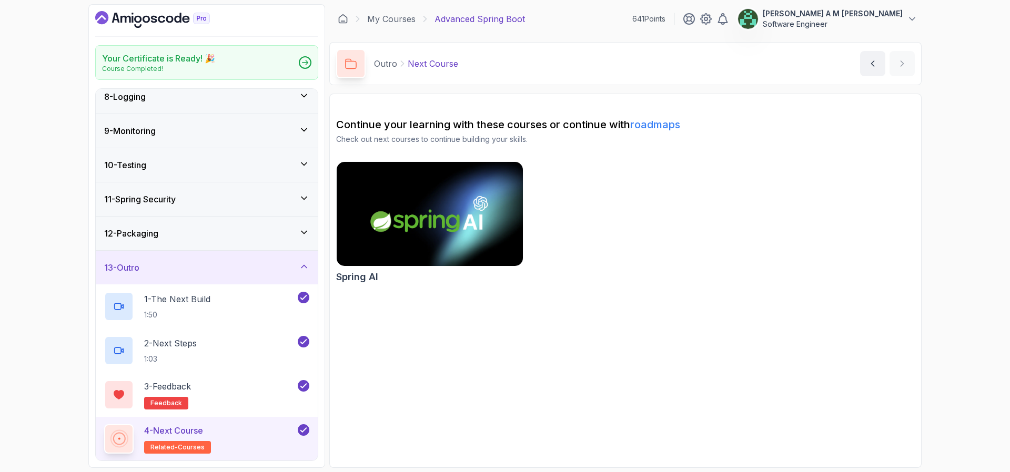
click at [664, 122] on link "roadmaps" at bounding box center [655, 124] width 50 height 13
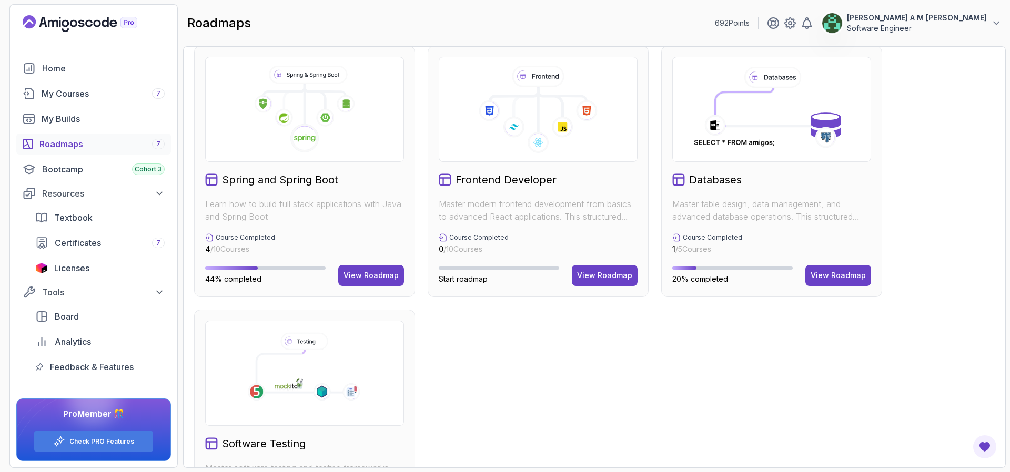
scroll to position [289, 0]
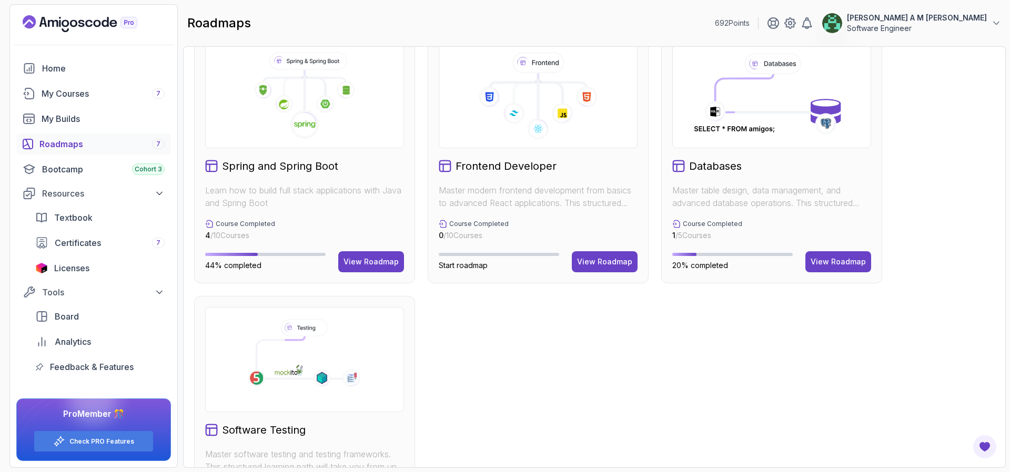
click at [357, 276] on div "Spring and Spring Boot Learn how to build full stack applications with Java and…" at bounding box center [304, 157] width 221 height 251
click at [365, 266] on div "View Roadmap" at bounding box center [370, 262] width 55 height 11
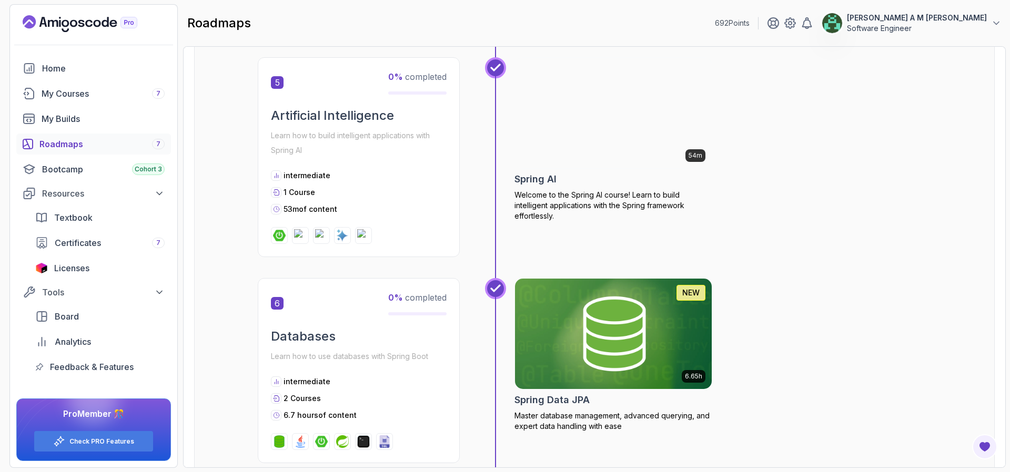
scroll to position [1208, 0]
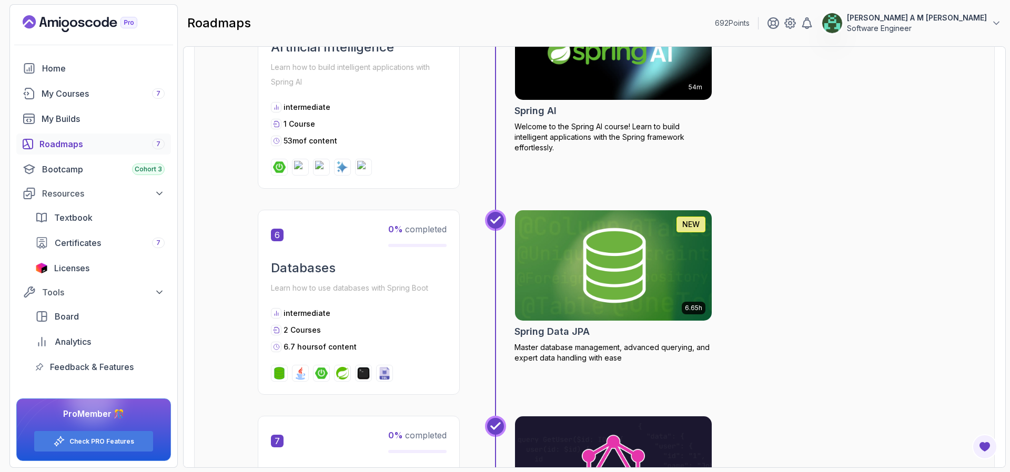
click at [585, 75] on img at bounding box center [613, 45] width 207 height 116
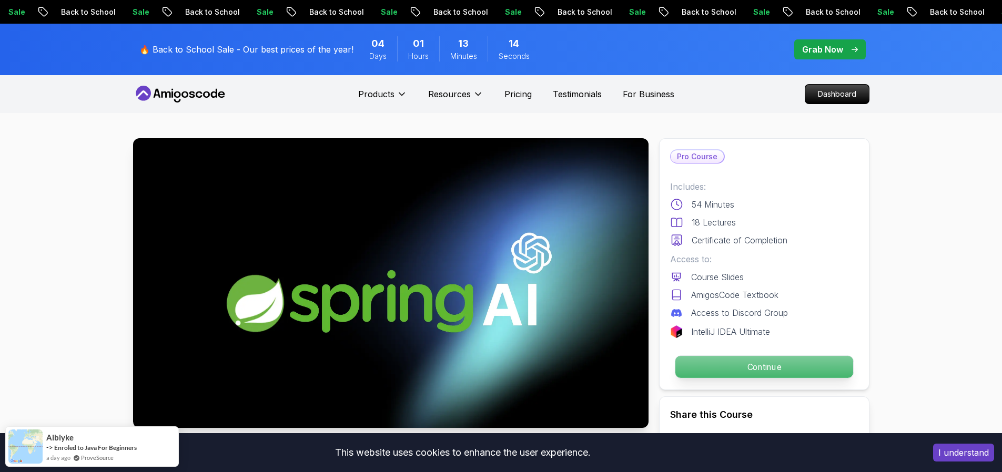
click at [691, 363] on p "Continue" at bounding box center [764, 367] width 178 height 22
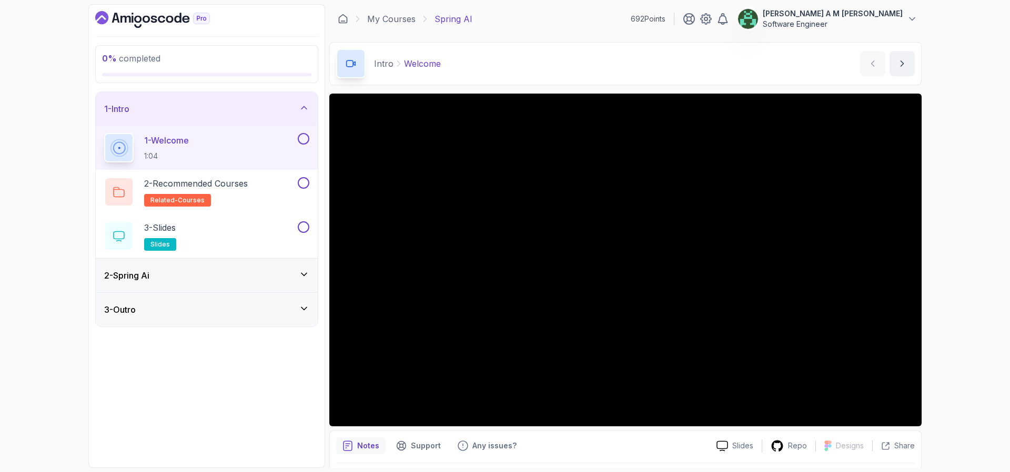
click at [302, 138] on button at bounding box center [304, 139] width 12 height 12
click at [260, 185] on div "2 - Recommended Courses related-courses" at bounding box center [199, 191] width 191 height 29
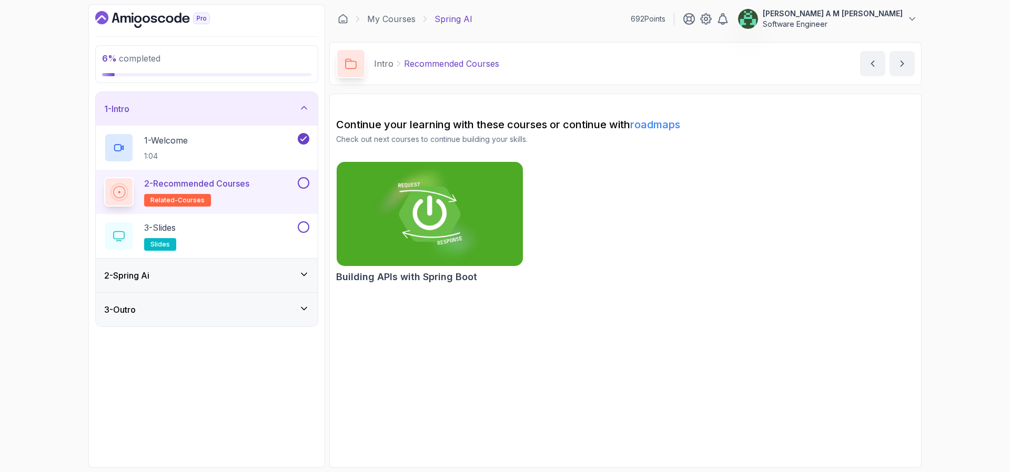
click at [300, 183] on button at bounding box center [304, 183] width 12 height 12
click at [274, 224] on div "3 - Slides slides" at bounding box center [199, 235] width 191 height 29
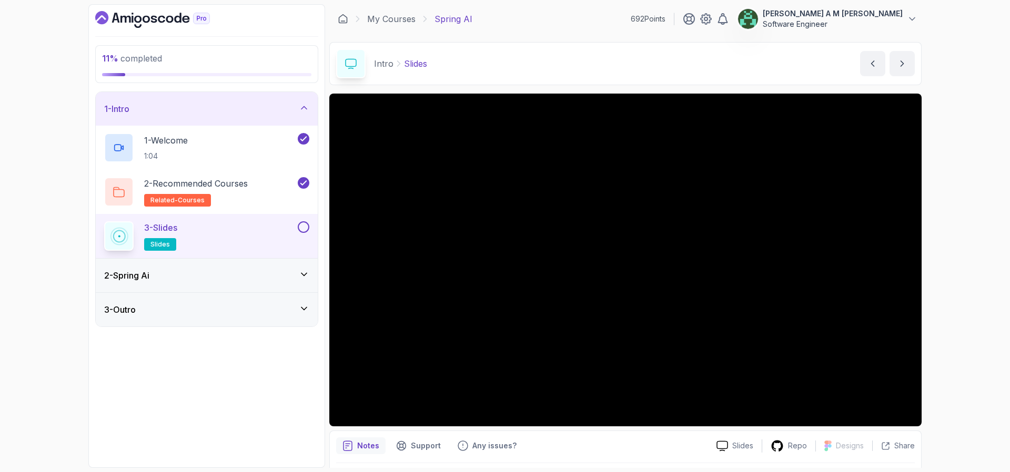
click at [302, 229] on button at bounding box center [304, 227] width 12 height 12
click at [272, 282] on div "2 - Spring Ai" at bounding box center [207, 276] width 222 height 34
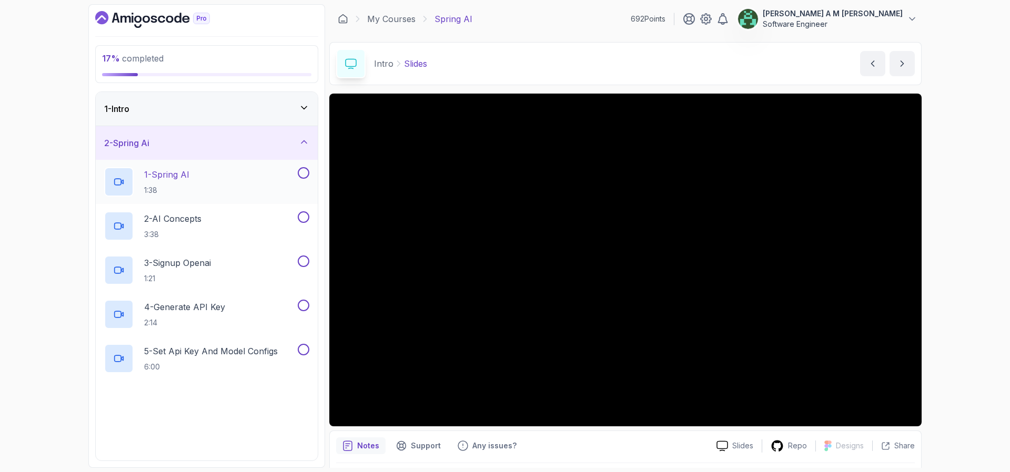
click at [224, 176] on div "1 - Spring AI 1:38" at bounding box center [199, 181] width 191 height 29
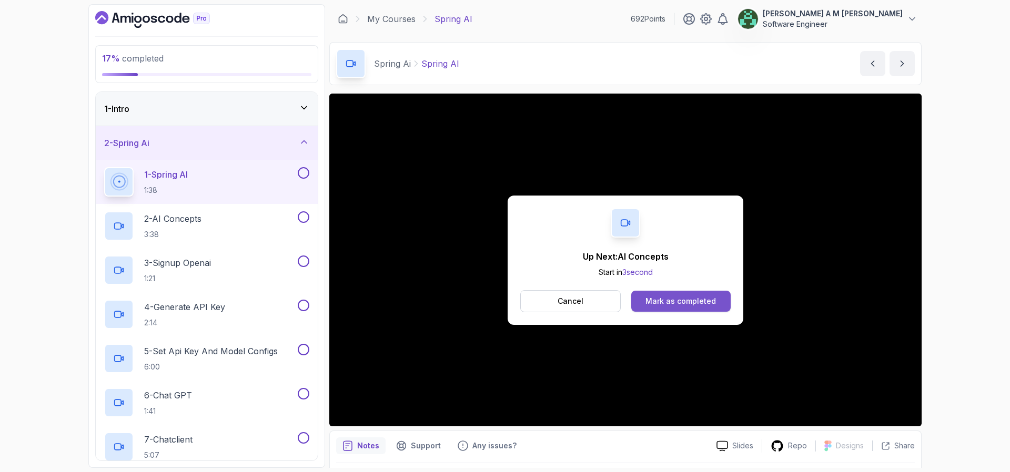
click at [681, 301] on div "Mark as completed" at bounding box center [680, 301] width 70 height 11
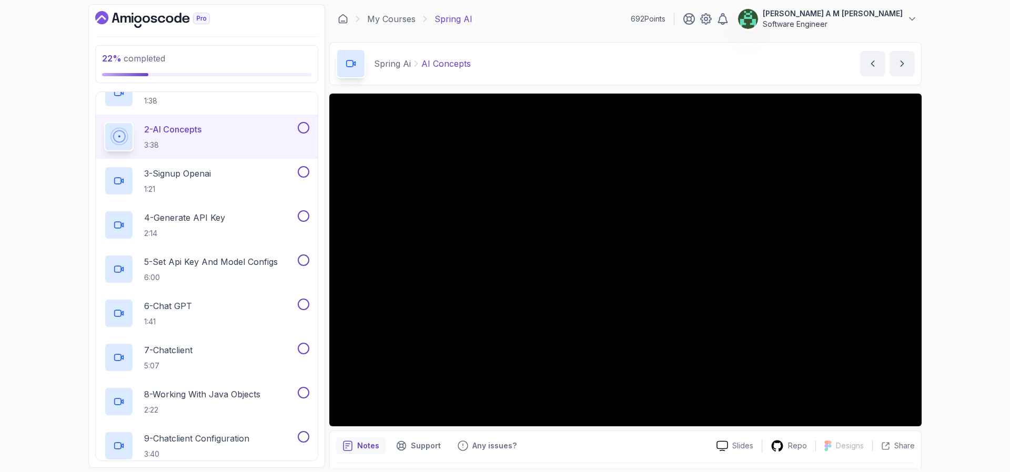
scroll to position [89, 0]
click at [305, 129] on button at bounding box center [304, 128] width 12 height 12
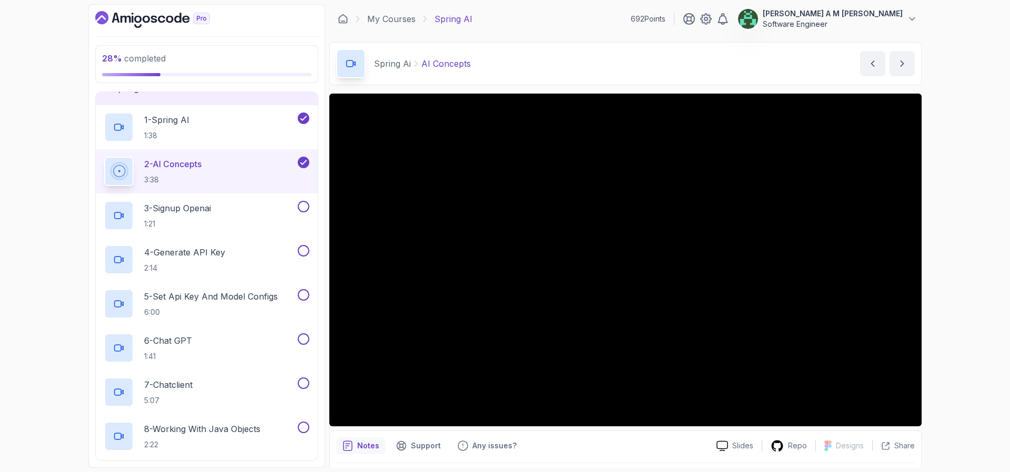
scroll to position [52, 0]
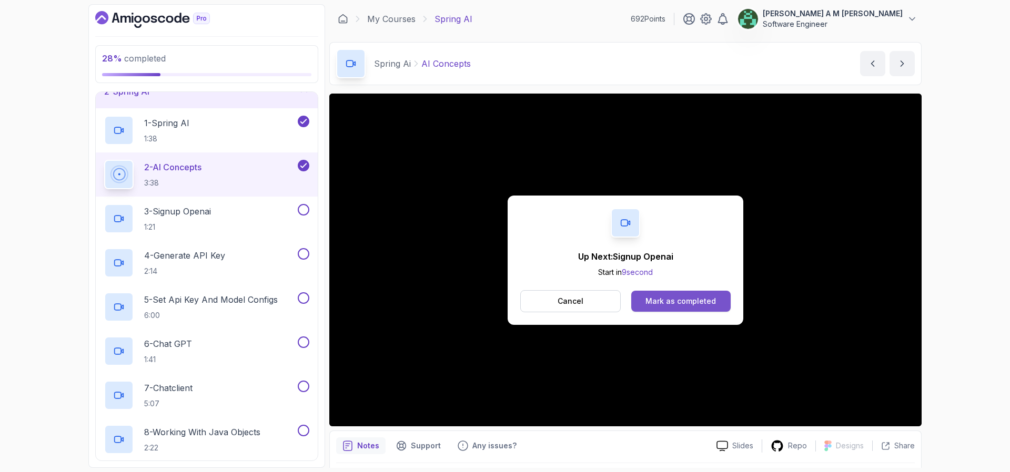
click at [662, 300] on div "Mark as completed" at bounding box center [680, 301] width 70 height 11
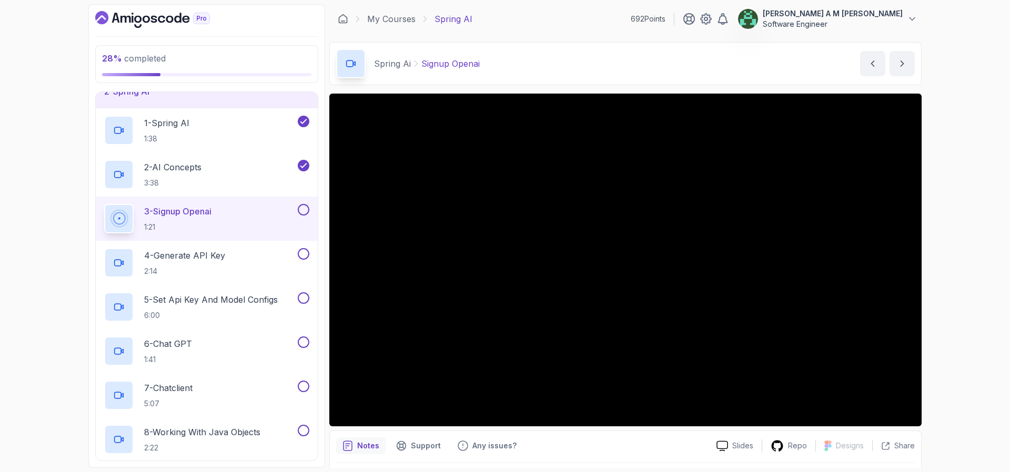
click at [301, 210] on button at bounding box center [304, 210] width 12 height 12
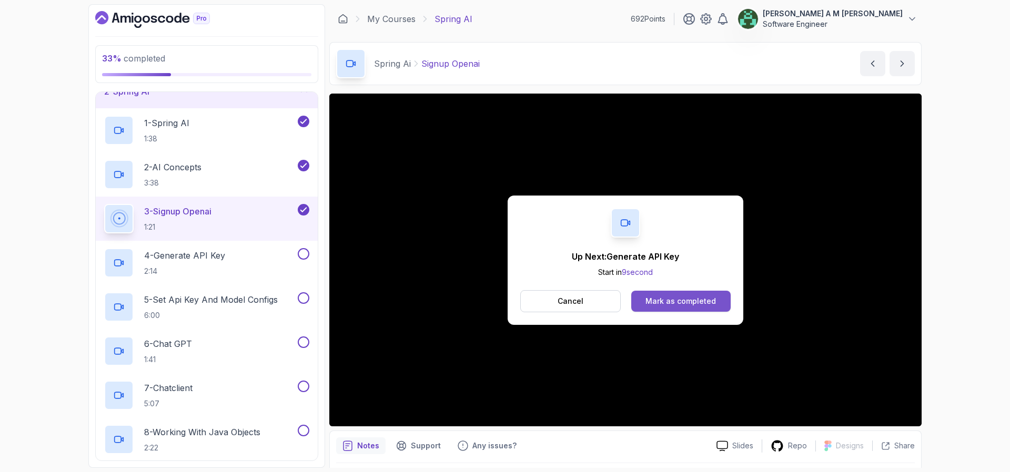
click at [701, 301] on div "Mark as completed" at bounding box center [680, 301] width 70 height 11
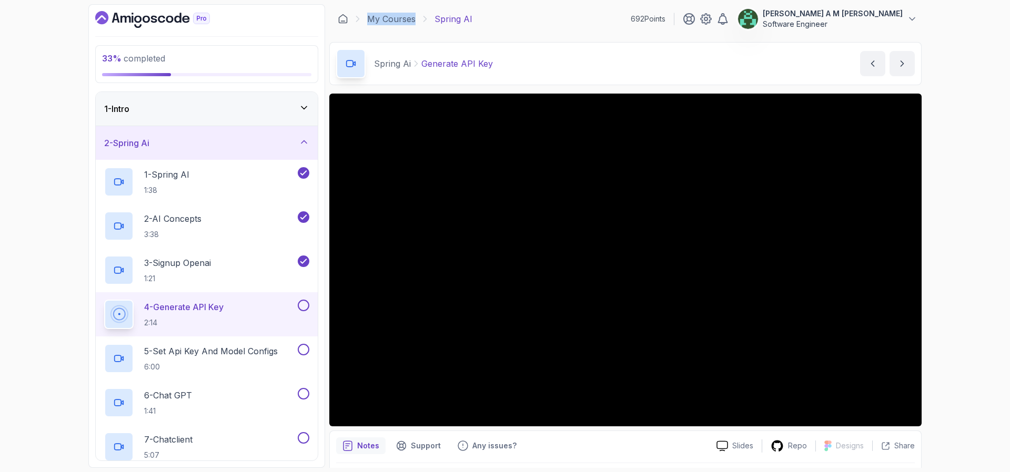
click at [308, 305] on button at bounding box center [304, 306] width 12 height 12
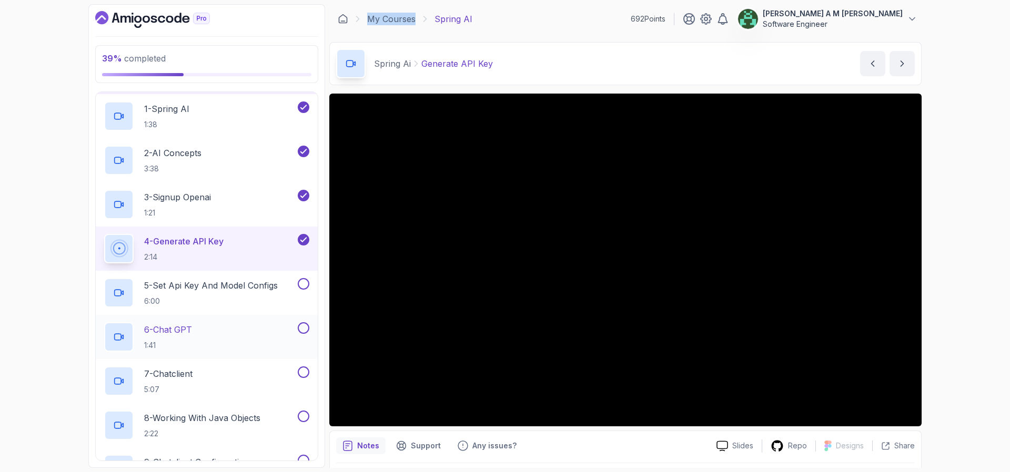
scroll to position [95, 0]
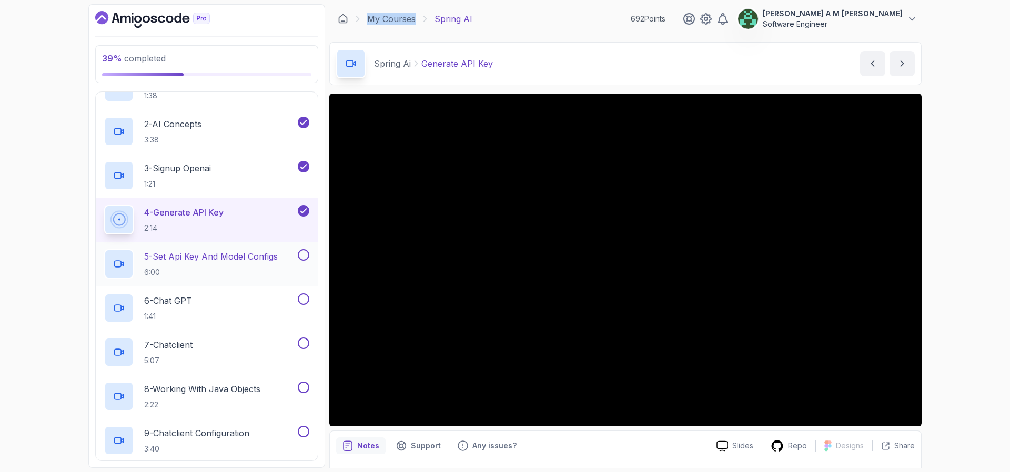
click at [199, 255] on p "5 - Set Api Key And Model Configs" at bounding box center [211, 256] width 134 height 13
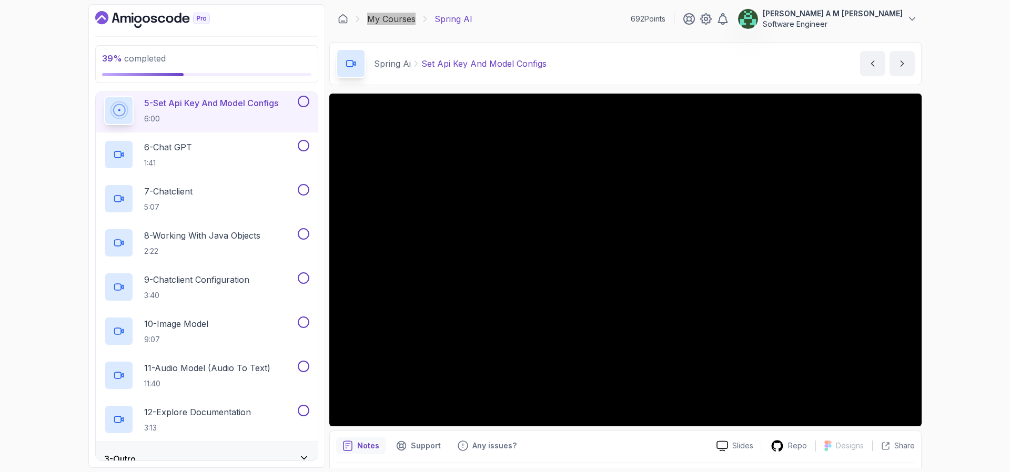
scroll to position [189, 0]
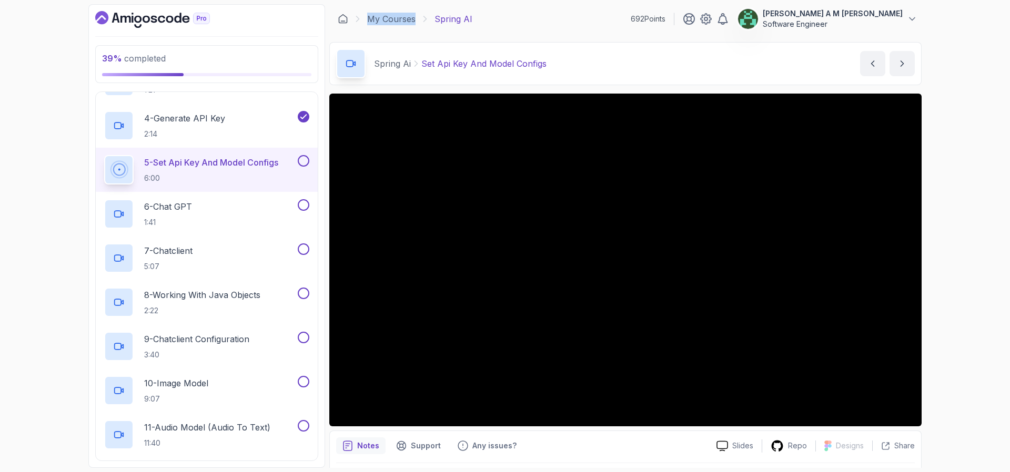
click at [297, 156] on div at bounding box center [303, 161] width 14 height 12
click at [301, 159] on button at bounding box center [304, 161] width 12 height 12
click at [218, 207] on div "6 - Chat GPT 1:41" at bounding box center [199, 213] width 191 height 29
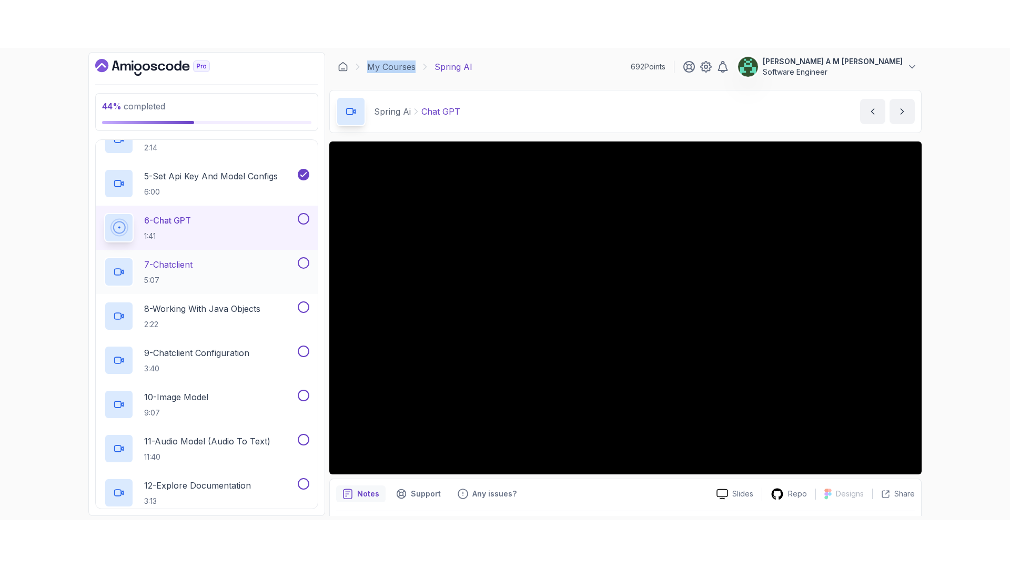
scroll to position [263, 0]
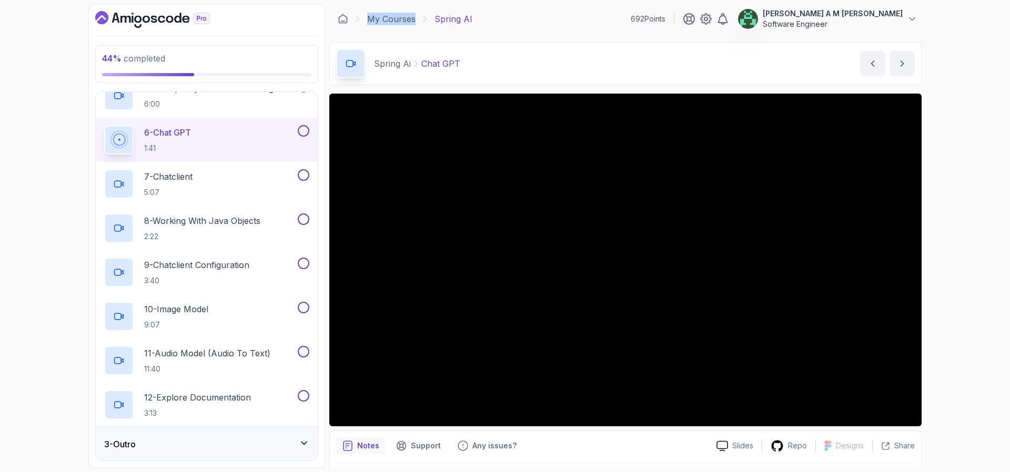
click at [308, 127] on button at bounding box center [304, 131] width 12 height 12
click at [189, 173] on p "7 - Chatclient" at bounding box center [168, 176] width 48 height 13
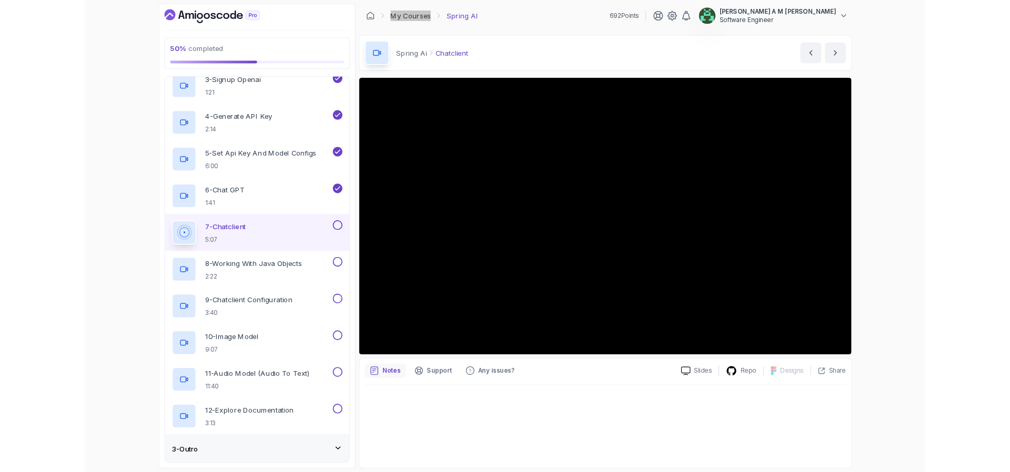
scroll to position [263, 0]
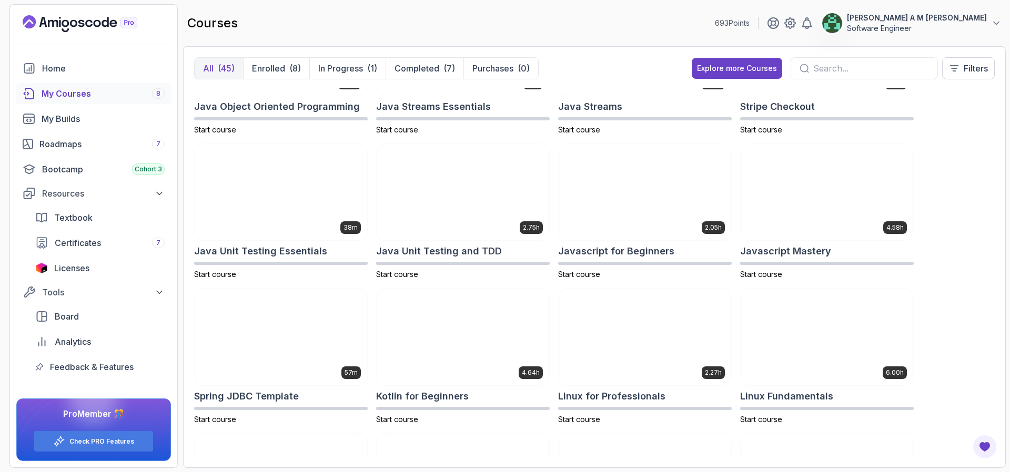
scroll to position [815, 0]
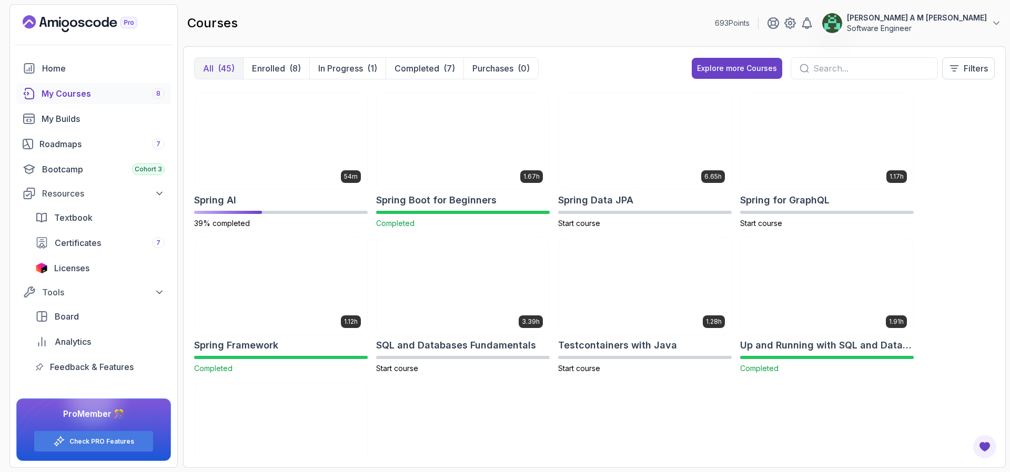
scroll to position [1297, 0]
